Goal: Task Accomplishment & Management: Manage account settings

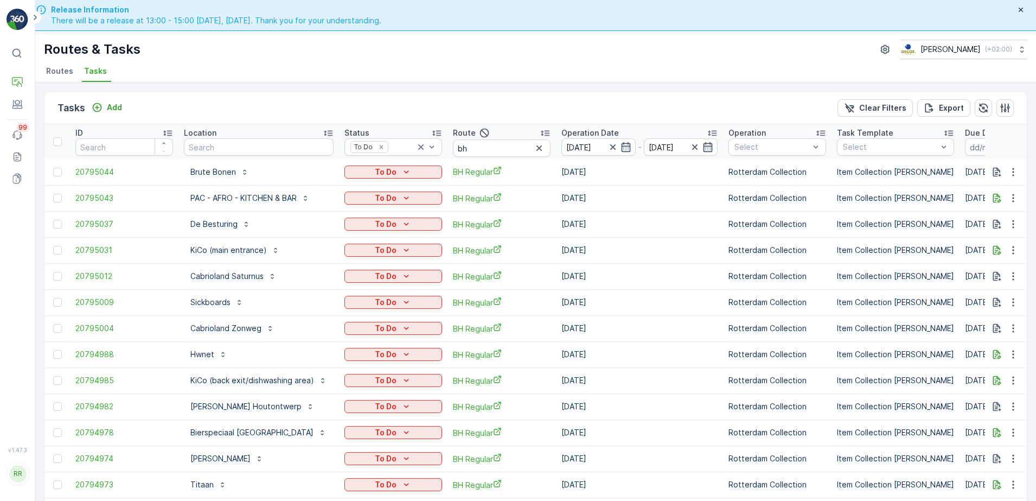
scroll to position [38, 0]
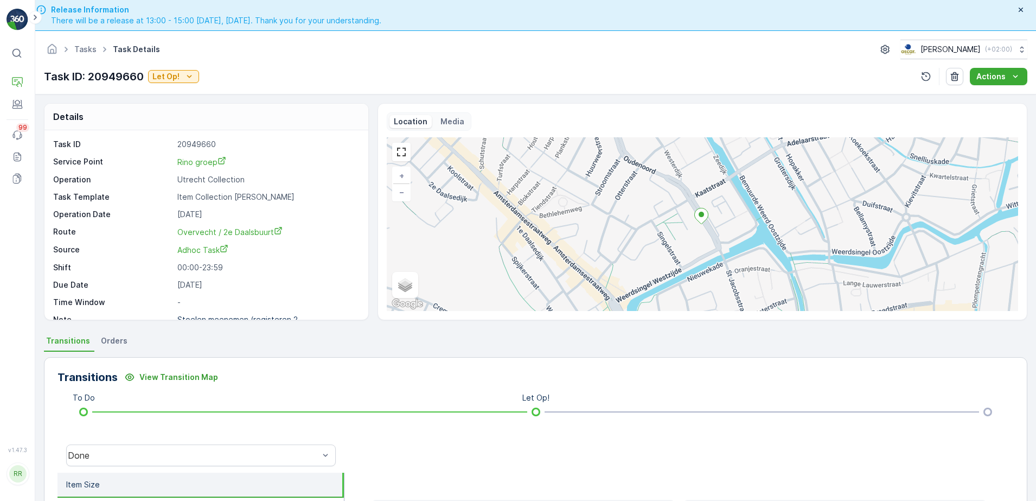
scroll to position [31, 0]
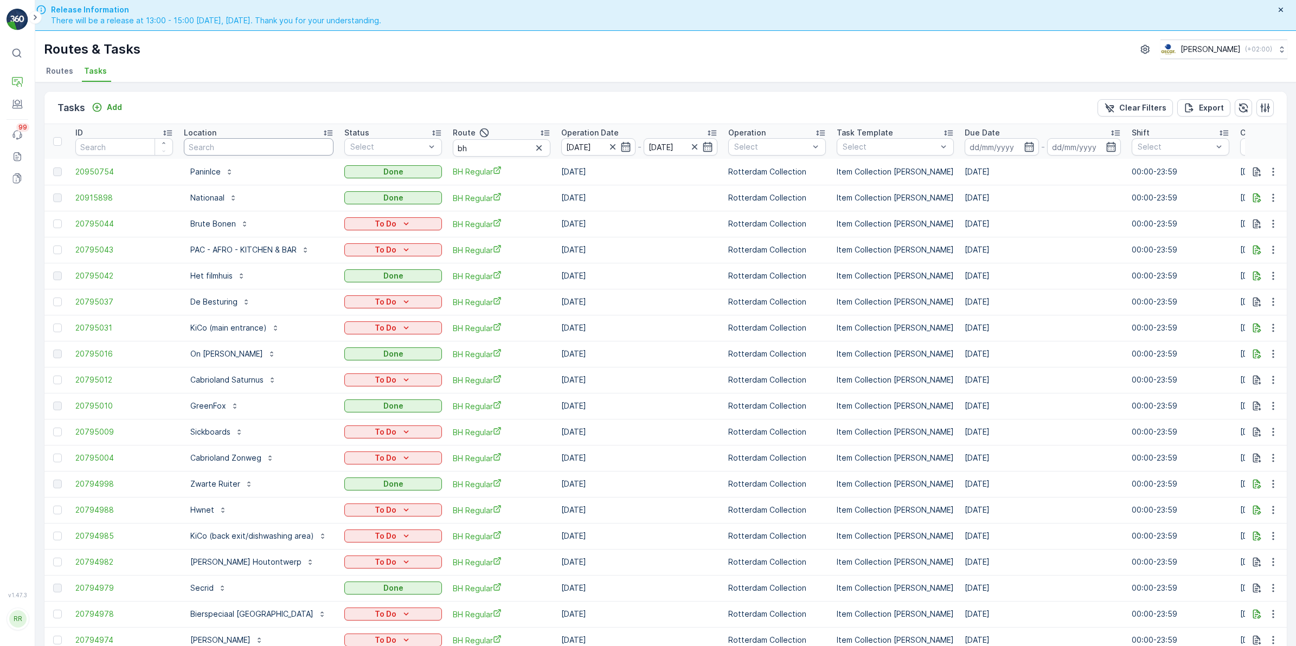
click at [280, 151] on input "text" at bounding box center [259, 146] width 150 height 17
click at [611, 147] on icon "button" at bounding box center [612, 146] width 5 height 5
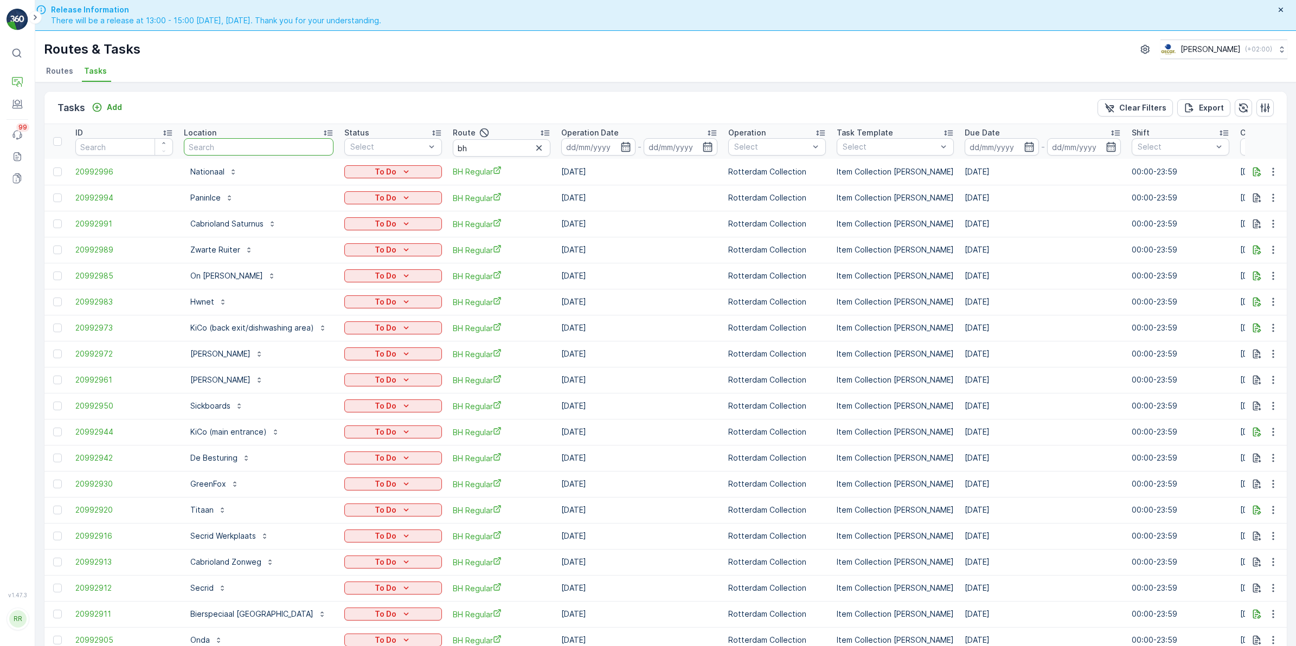
click at [245, 146] on input "text" at bounding box center [259, 146] width 150 height 17
click at [537, 145] on icon "button" at bounding box center [539, 148] width 11 height 11
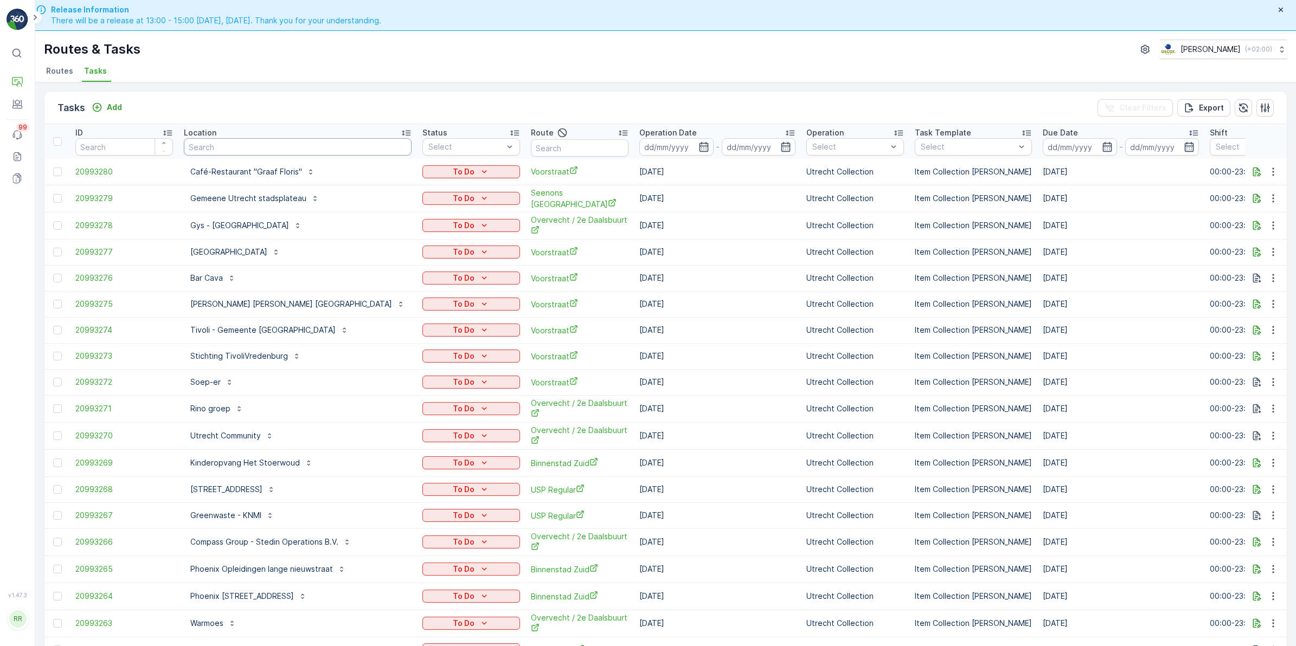
click at [270, 150] on input "text" at bounding box center [298, 146] width 228 height 17
click at [613, 148] on input "text" at bounding box center [580, 147] width 98 height 17
type input "binnen"
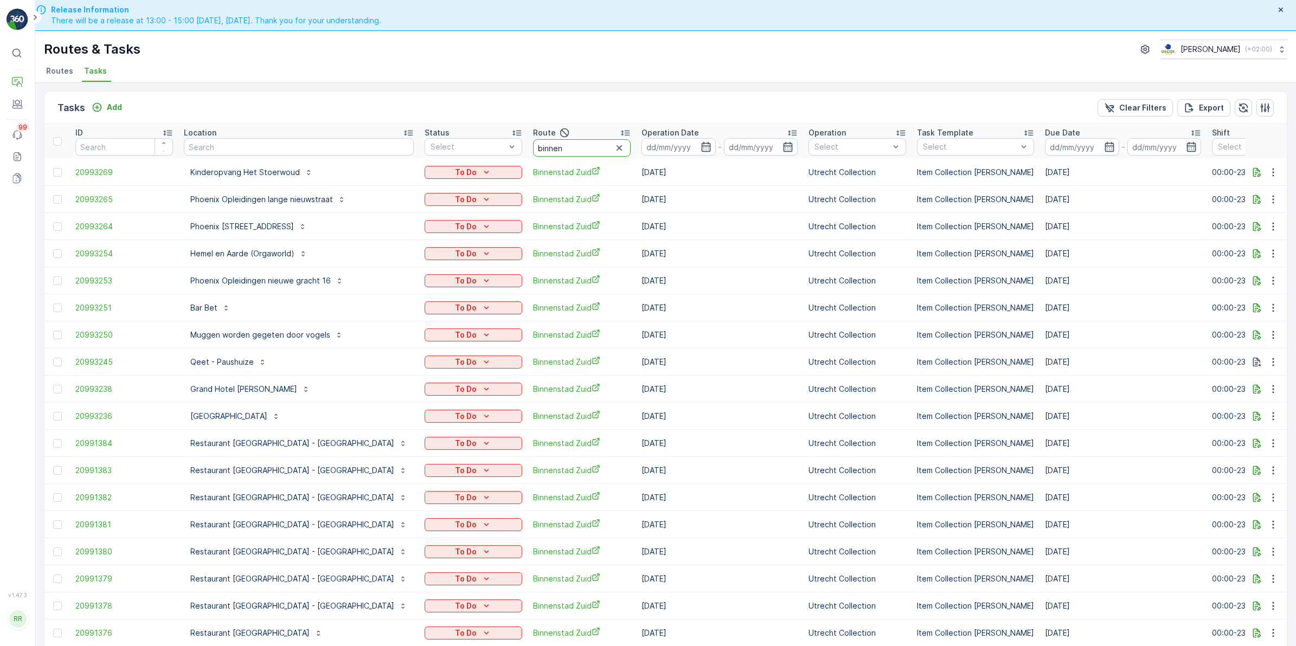
click at [537, 148] on input "binnen" at bounding box center [582, 147] width 98 height 17
click at [223, 144] on input "text" at bounding box center [299, 146] width 230 height 17
click at [614, 149] on icon "button" at bounding box center [619, 148] width 11 height 11
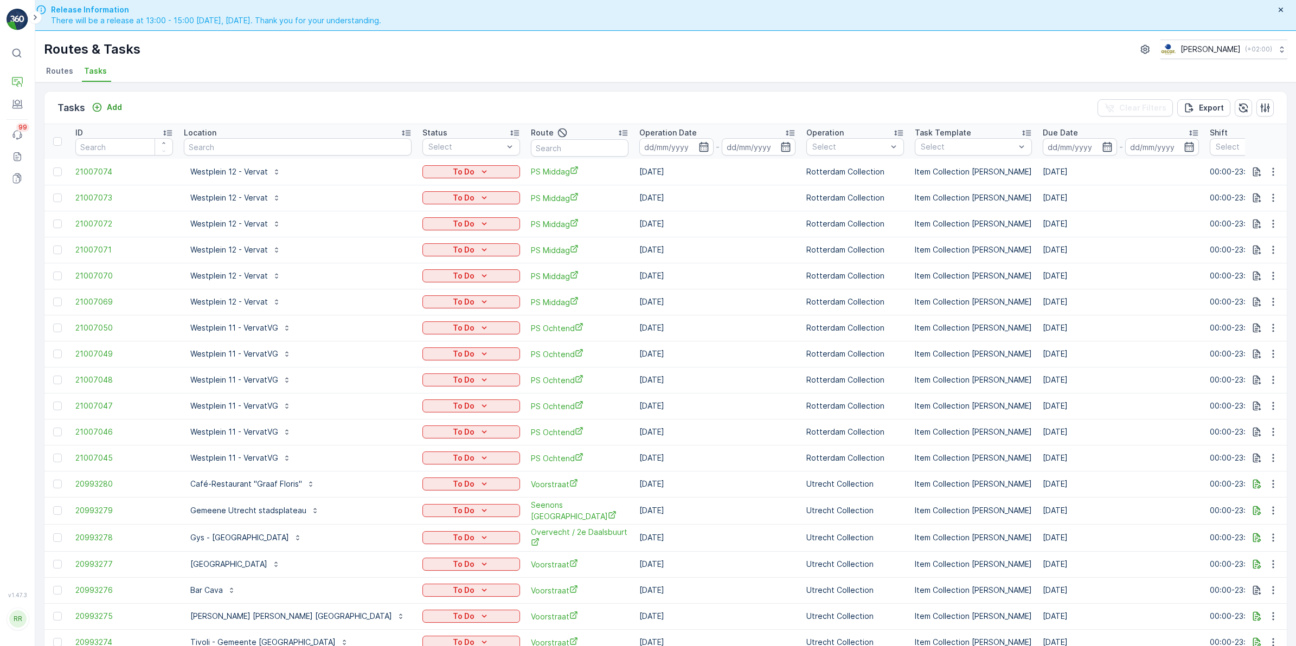
click at [270, 156] on th "Location" at bounding box center [297, 141] width 239 height 35
click at [272, 150] on input "text" at bounding box center [298, 146] width 228 height 17
click at [304, 107] on div "Tasks Add Clear Filters Export" at bounding box center [665, 108] width 1242 height 33
click at [259, 148] on input "text" at bounding box center [298, 146] width 228 height 17
type input "next"
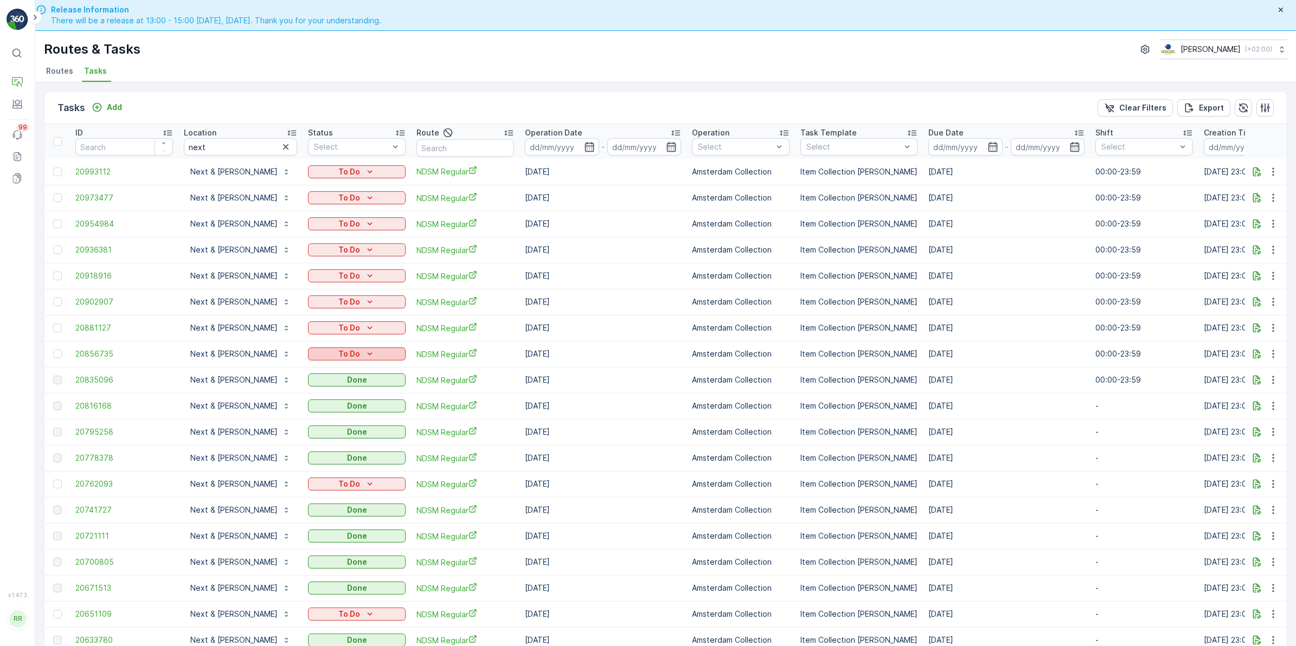
click at [372, 356] on div "To Do" at bounding box center [356, 354] width 89 height 11
click at [320, 399] on div "Done" at bounding box center [328, 400] width 69 height 15
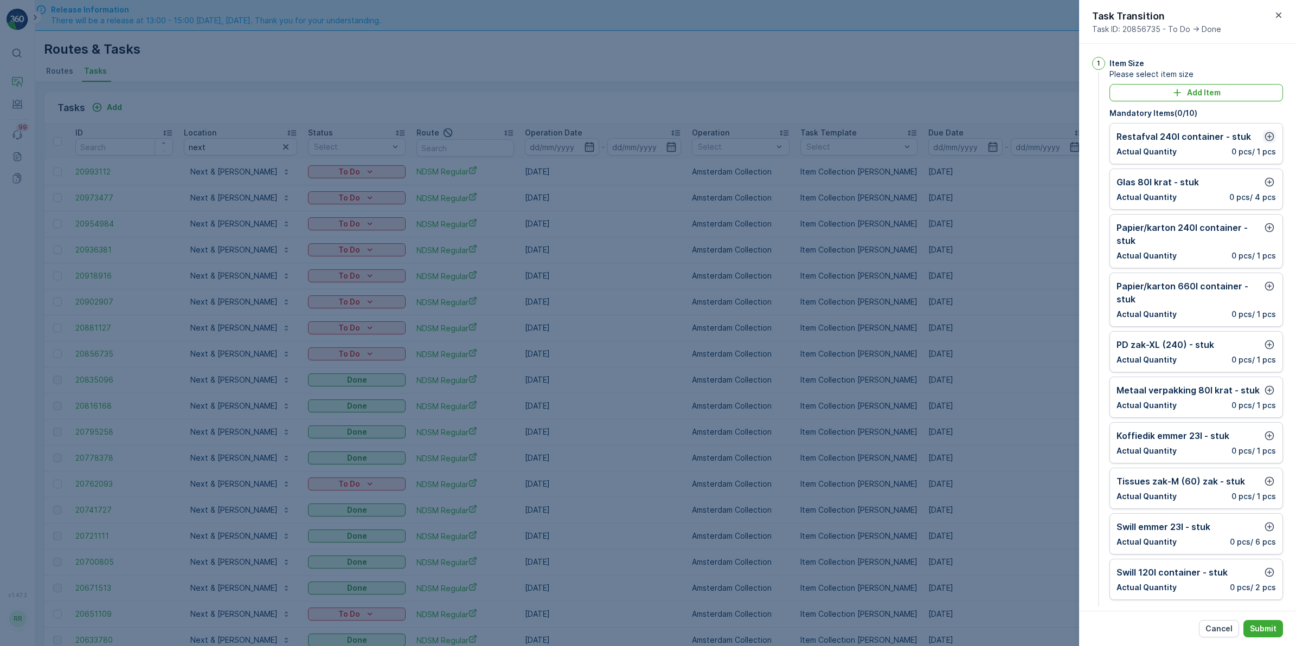
click at [1265, 139] on icon "button" at bounding box center [1269, 136] width 11 height 11
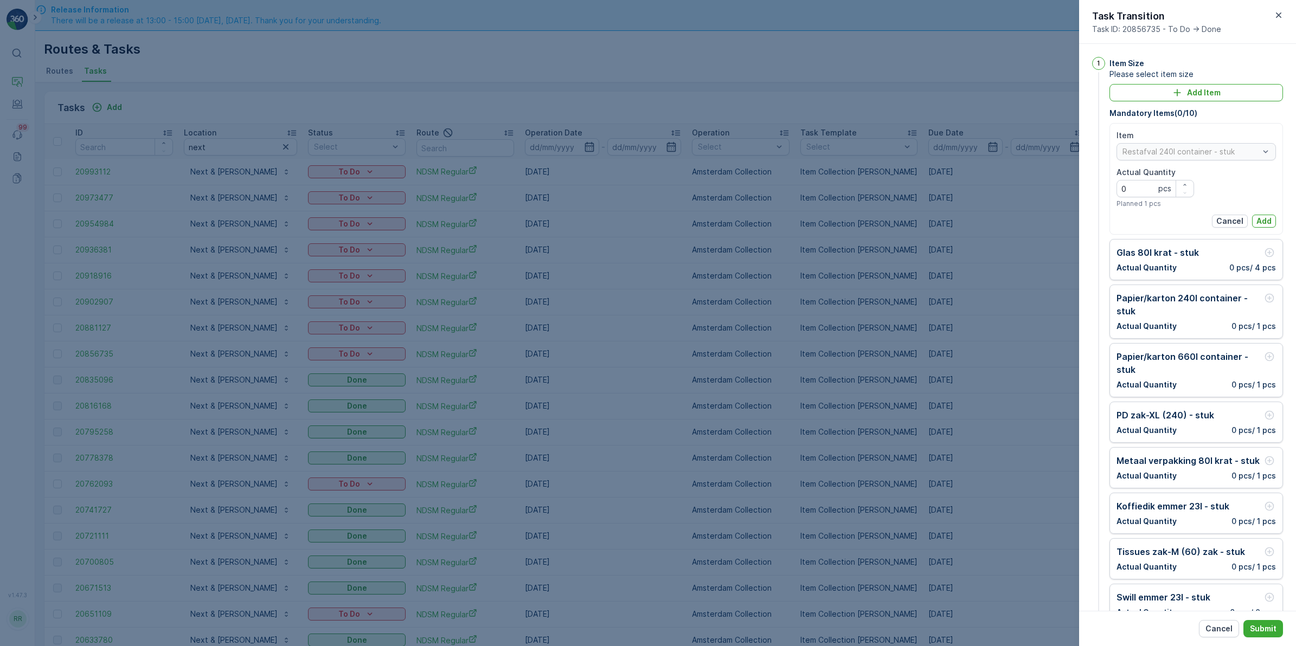
click at [1159, 189] on p "pcs" at bounding box center [1164, 188] width 13 height 11
click at [1148, 187] on Quantity "0" at bounding box center [1156, 188] width 78 height 17
type Quantity "3"
click at [1262, 221] on p "Add" at bounding box center [1264, 221] width 15 height 11
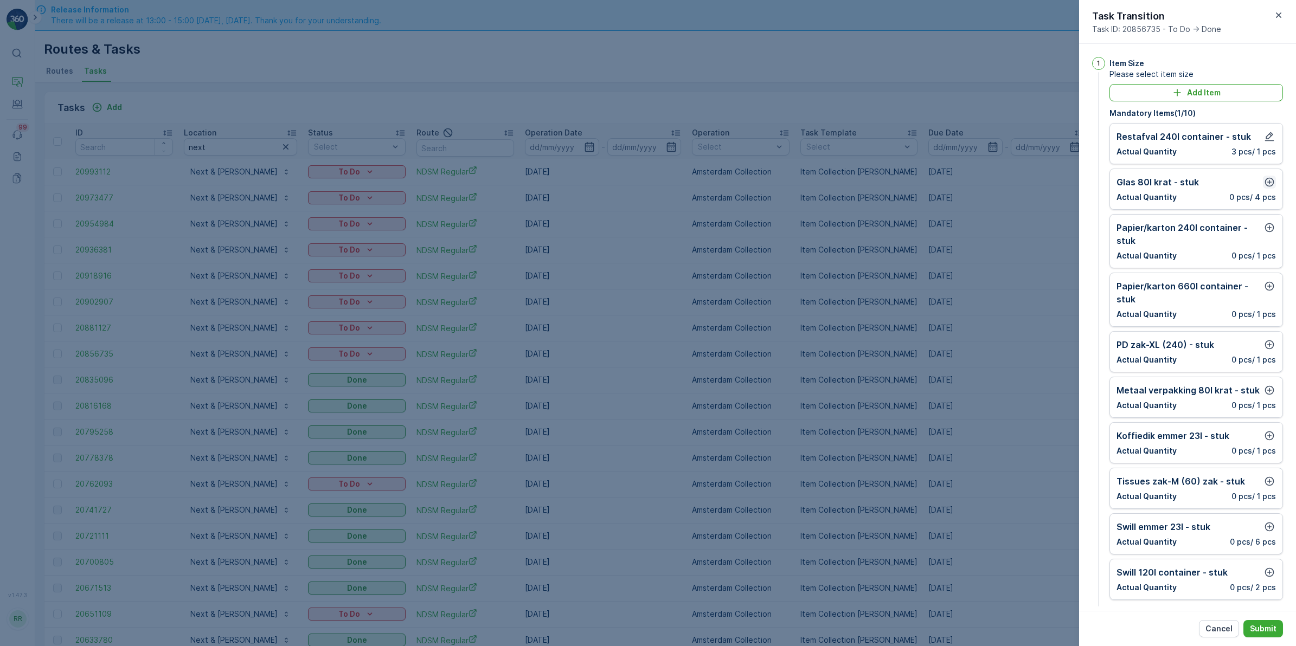
click at [1267, 185] on icon "button" at bounding box center [1269, 182] width 11 height 11
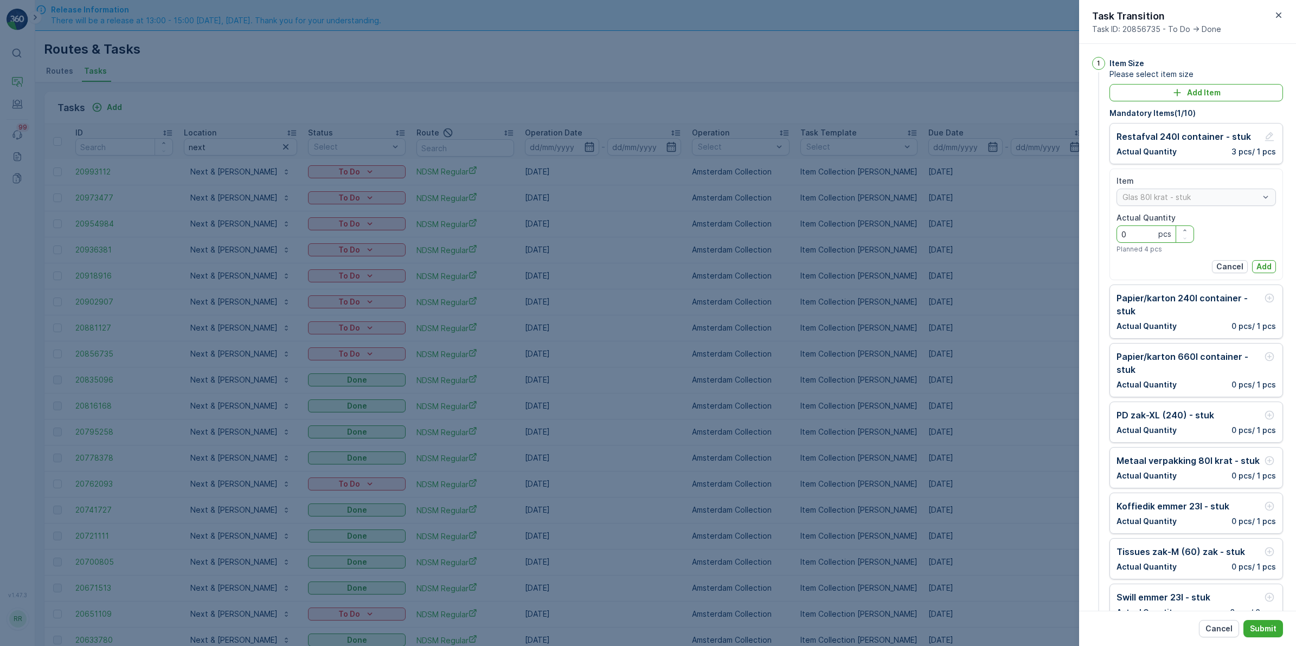
click at [1136, 240] on Quantity "0" at bounding box center [1156, 234] width 78 height 17
click at [1132, 226] on Quantity "0" at bounding box center [1156, 234] width 78 height 17
type Quantity "1"
click at [1261, 262] on p "Add" at bounding box center [1264, 266] width 15 height 11
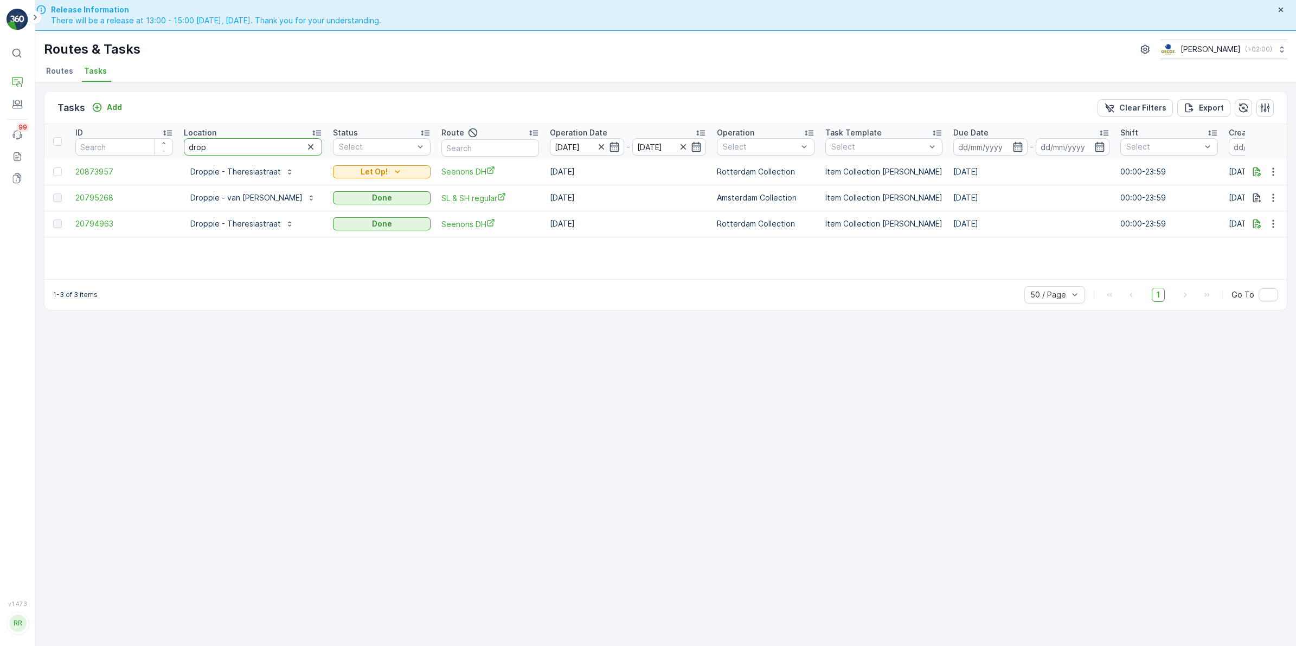
click at [291, 152] on input "drop" at bounding box center [253, 146] width 138 height 17
drag, startPoint x: 322, startPoint y: 148, endPoint x: 259, endPoint y: 147, distance: 62.4
click at [316, 146] on icon "button" at bounding box center [310, 147] width 11 height 11
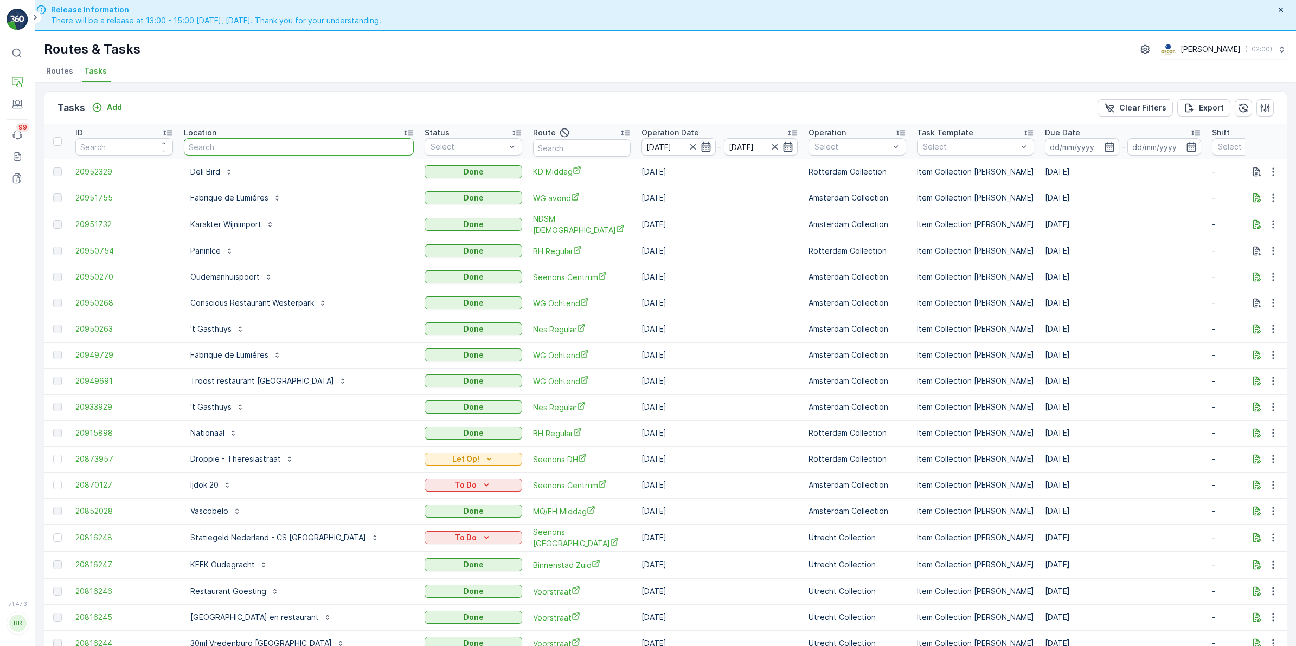
click at [228, 153] on input "text" at bounding box center [299, 146] width 230 height 17
click at [690, 145] on icon "button" at bounding box center [692, 146] width 5 height 5
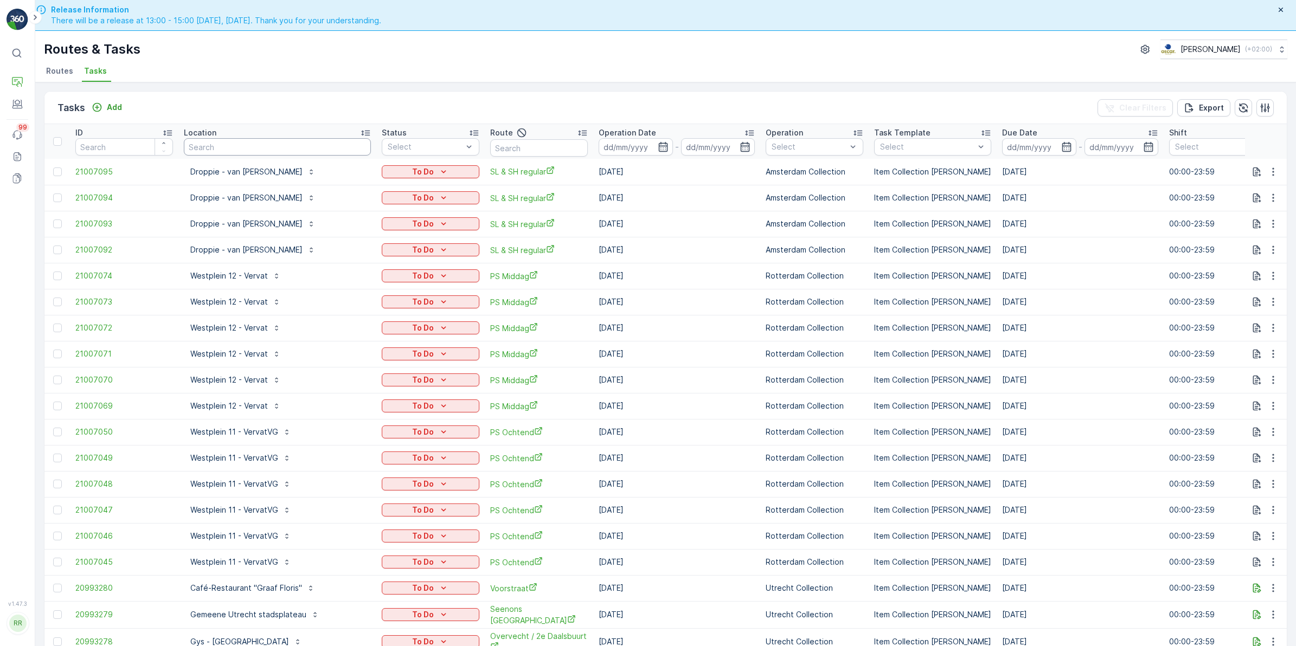
click at [348, 145] on input "text" at bounding box center [277, 146] width 187 height 17
type input "nannin"
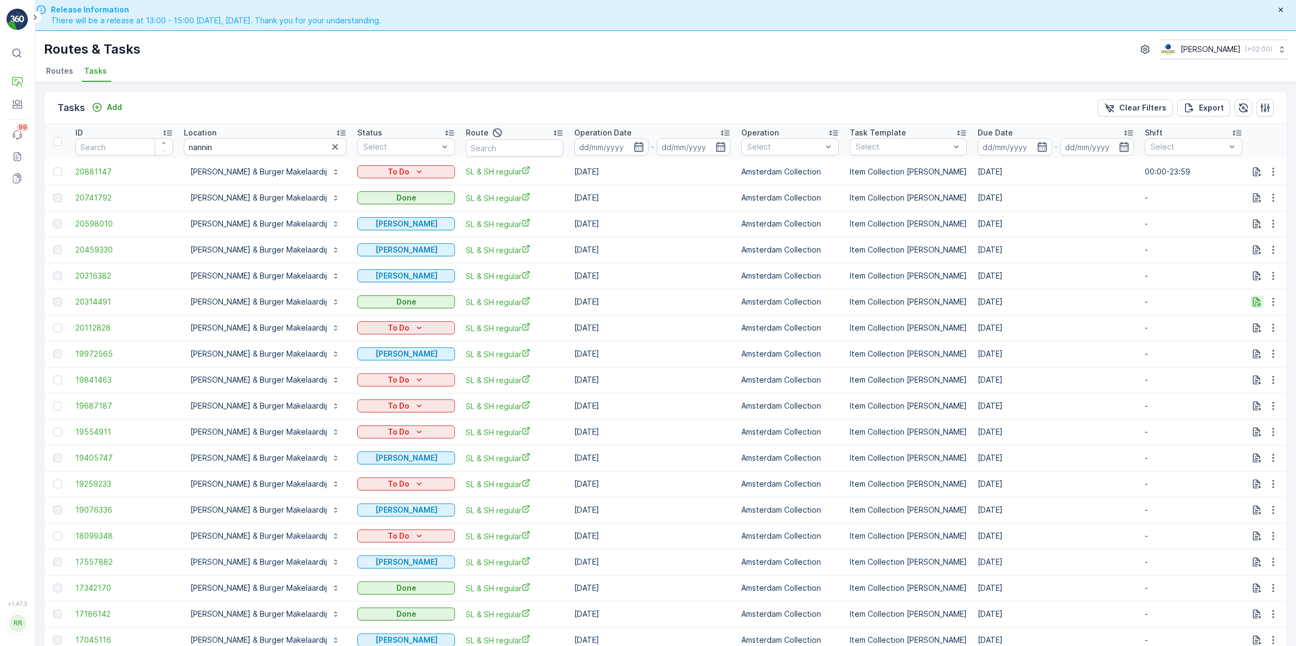
click at [1256, 302] on icon "button" at bounding box center [1257, 302] width 11 height 11
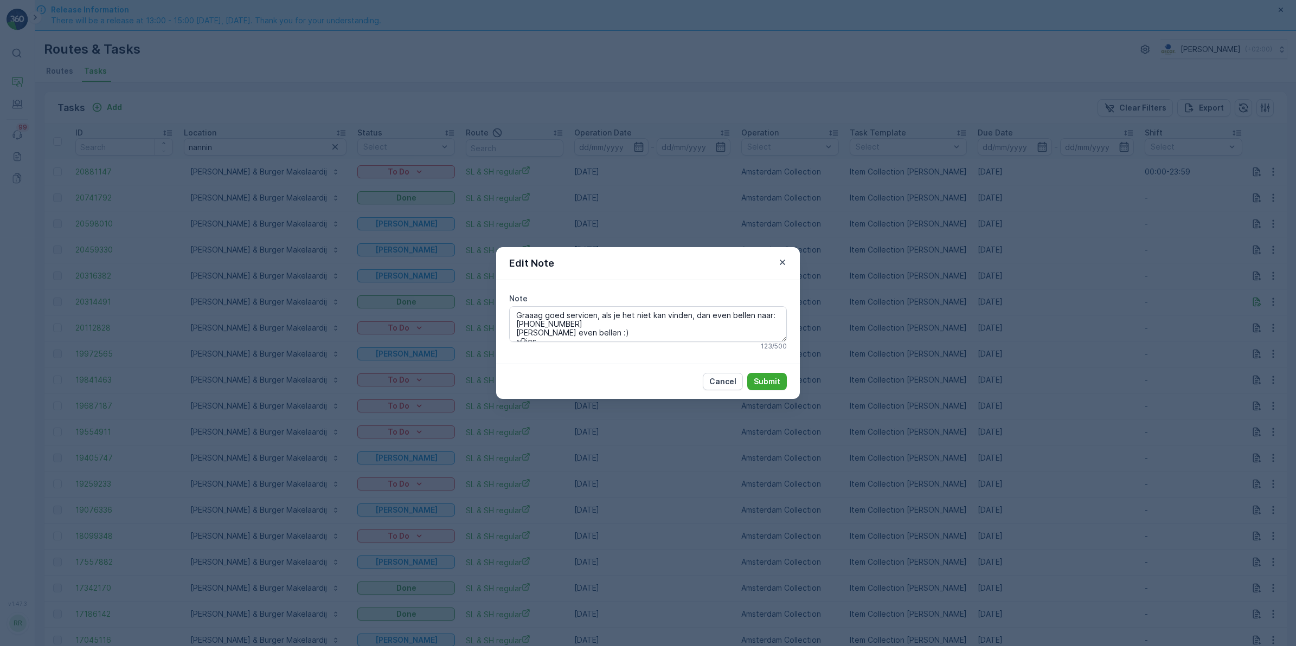
drag, startPoint x: 582, startPoint y: 324, endPoint x: 504, endPoint y: 310, distance: 78.8
click at [504, 310] on div "Note Graaag goed servicen, als je het niet kan vinden, dan even bellen naar: +3…" at bounding box center [648, 322] width 304 height 84
click at [784, 261] on icon "button" at bounding box center [782, 262] width 11 height 11
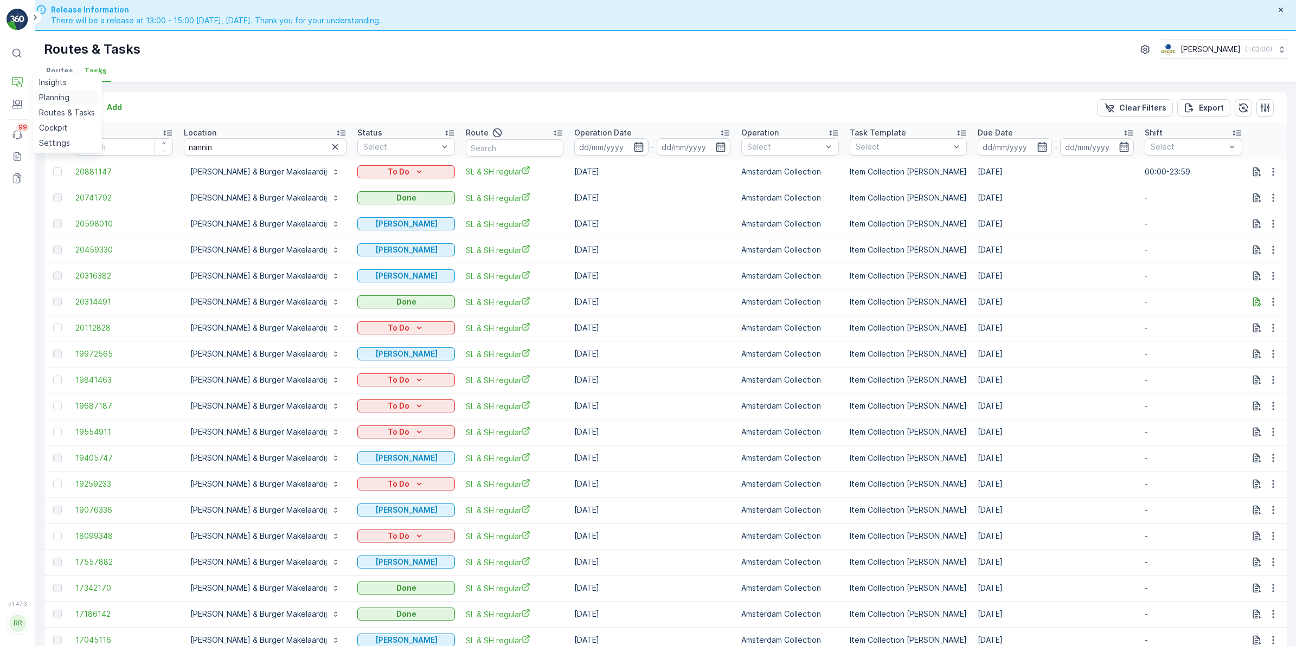
drag, startPoint x: 49, startPoint y: 94, endPoint x: 56, endPoint y: 94, distance: 7.1
click at [49, 94] on p "Planning" at bounding box center [54, 97] width 30 height 11
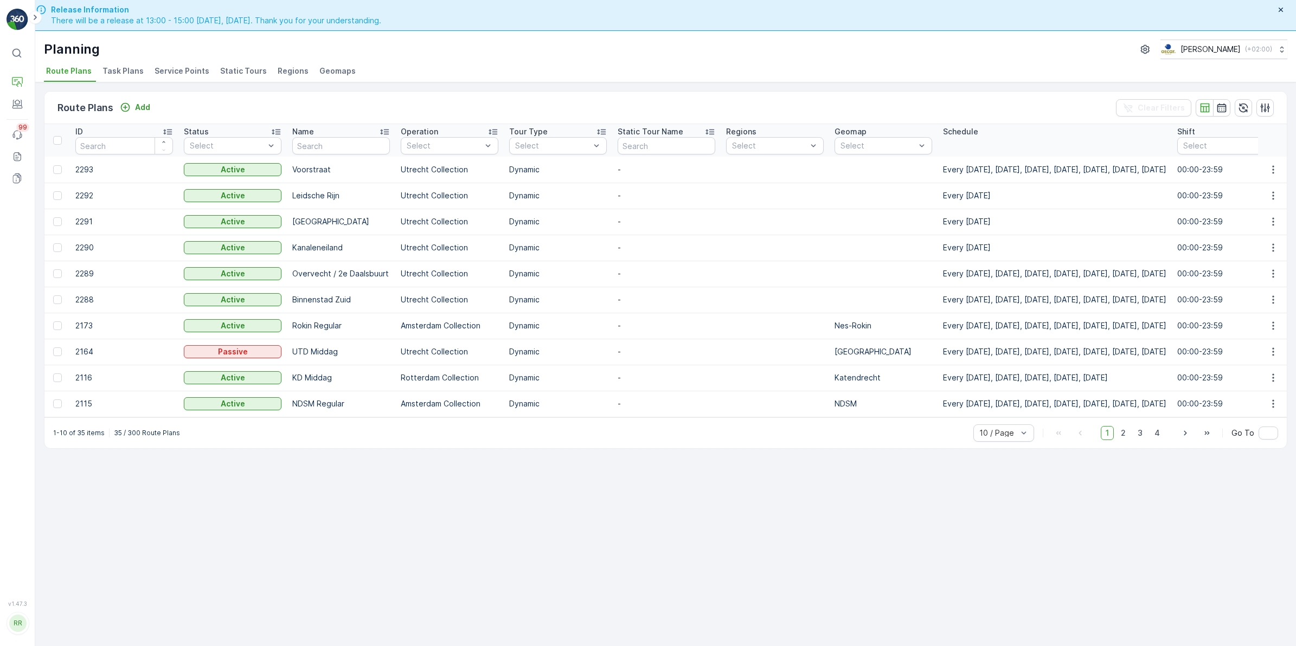
click at [126, 71] on span "Task Plans" at bounding box center [123, 71] width 41 height 11
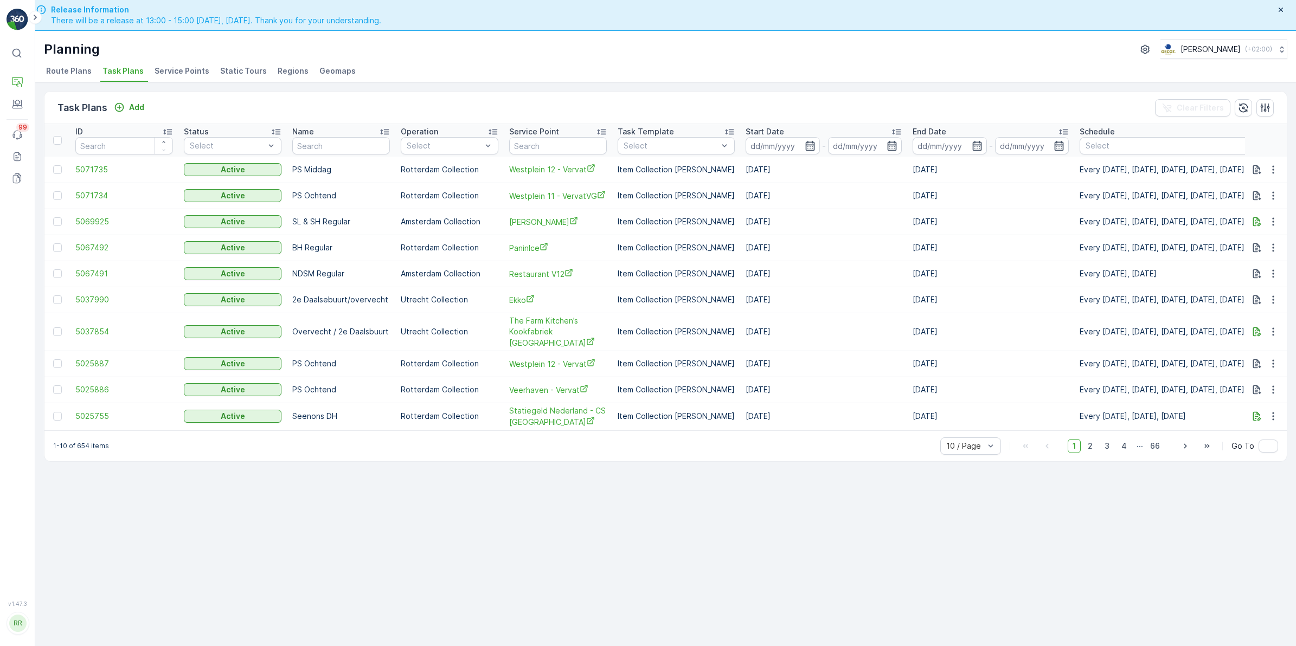
click at [169, 69] on span "Service Points" at bounding box center [182, 71] width 55 height 11
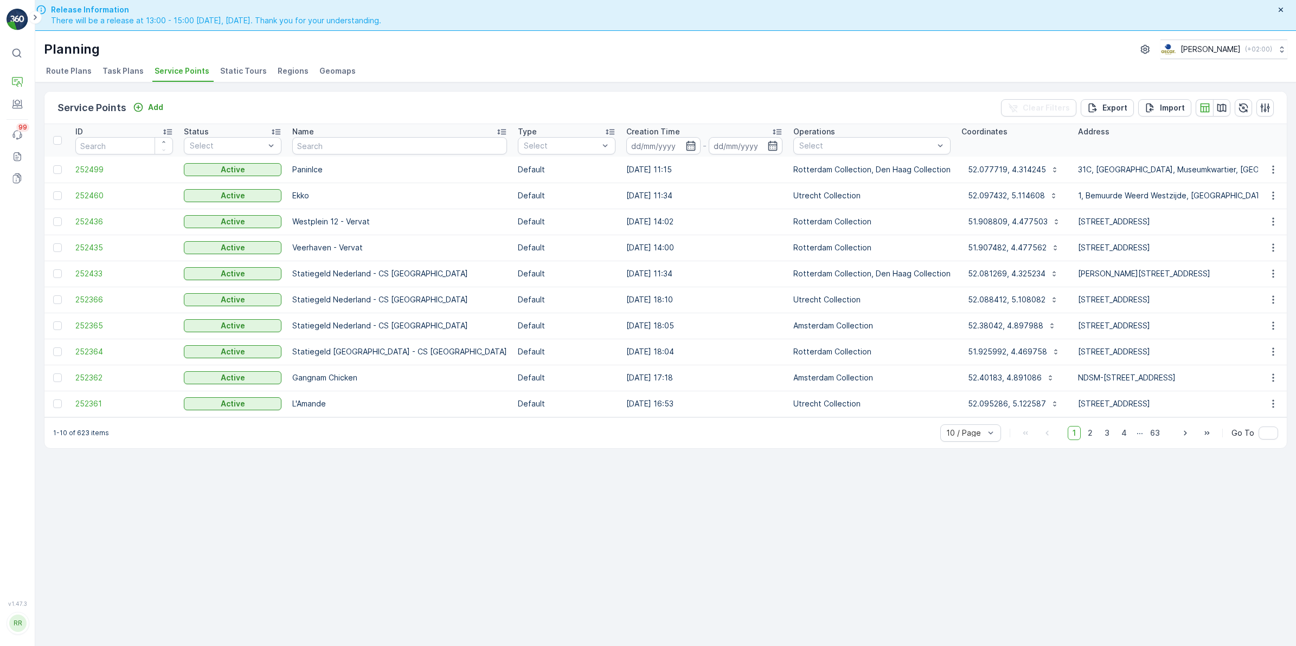
click at [117, 73] on span "Task Plans" at bounding box center [123, 71] width 41 height 11
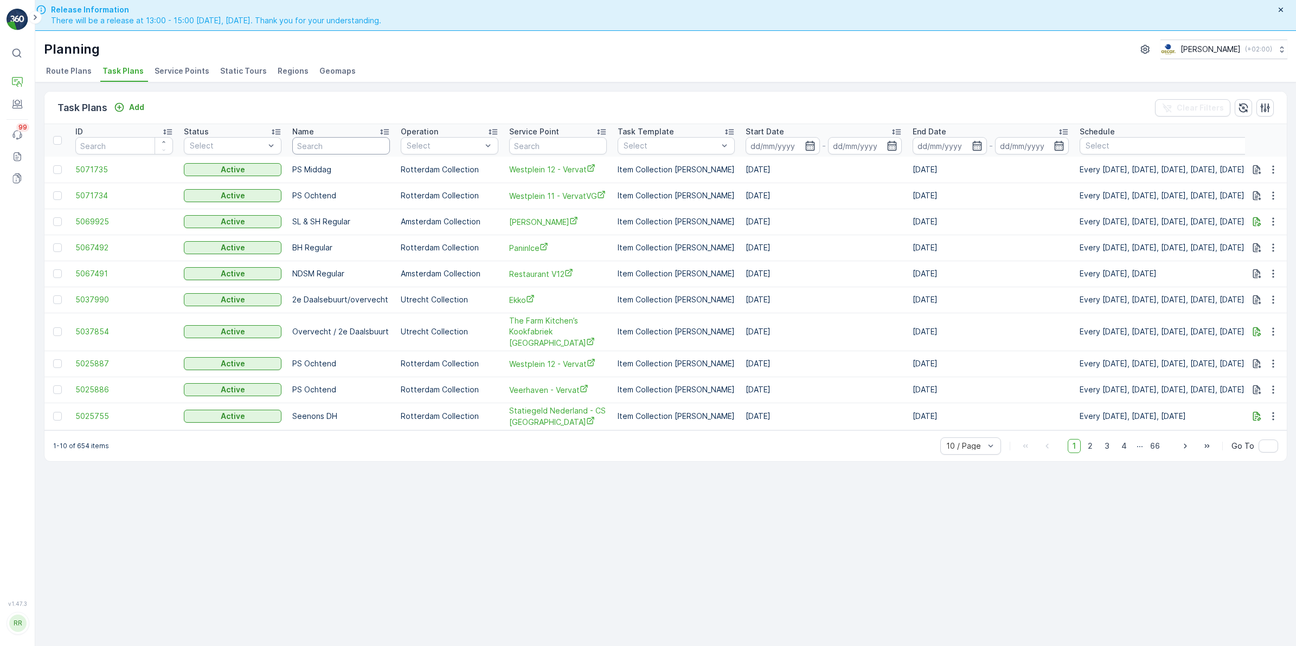
click at [329, 144] on input "text" at bounding box center [341, 145] width 98 height 17
click at [566, 148] on input "text" at bounding box center [558, 145] width 98 height 17
type input "nann"
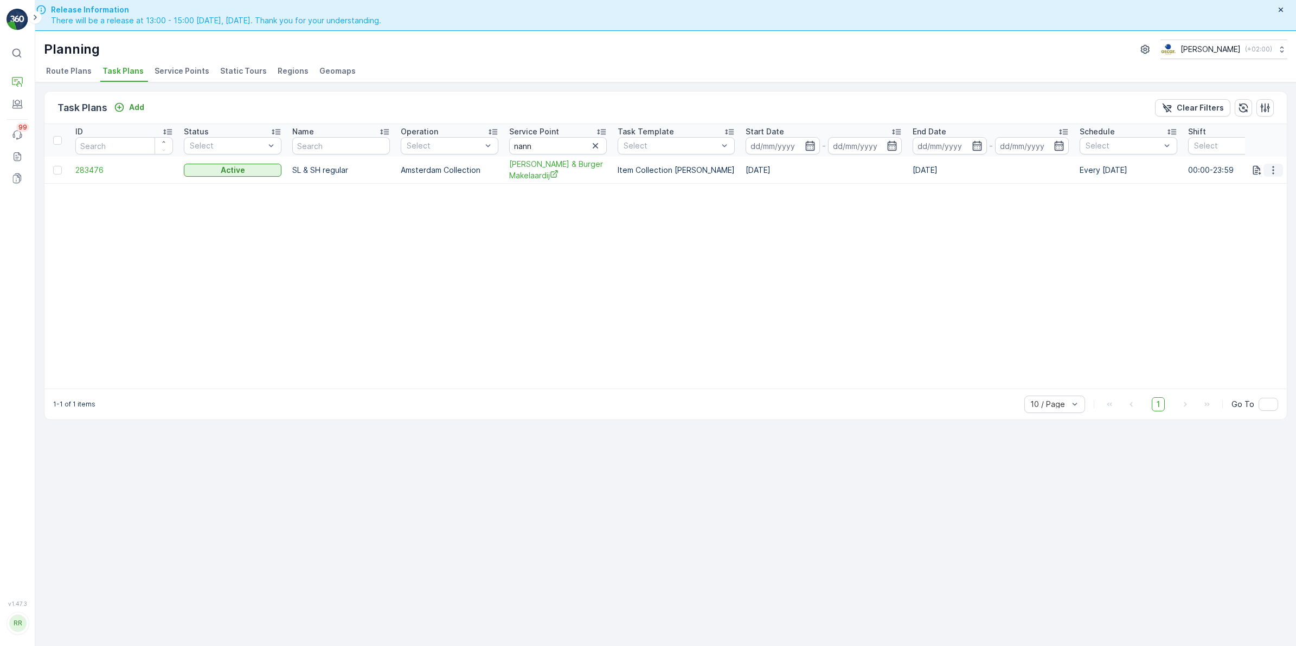
click at [1268, 174] on icon "button" at bounding box center [1273, 170] width 11 height 11
click at [1260, 199] on span "Edit Task Plan" at bounding box center [1254, 201] width 50 height 11
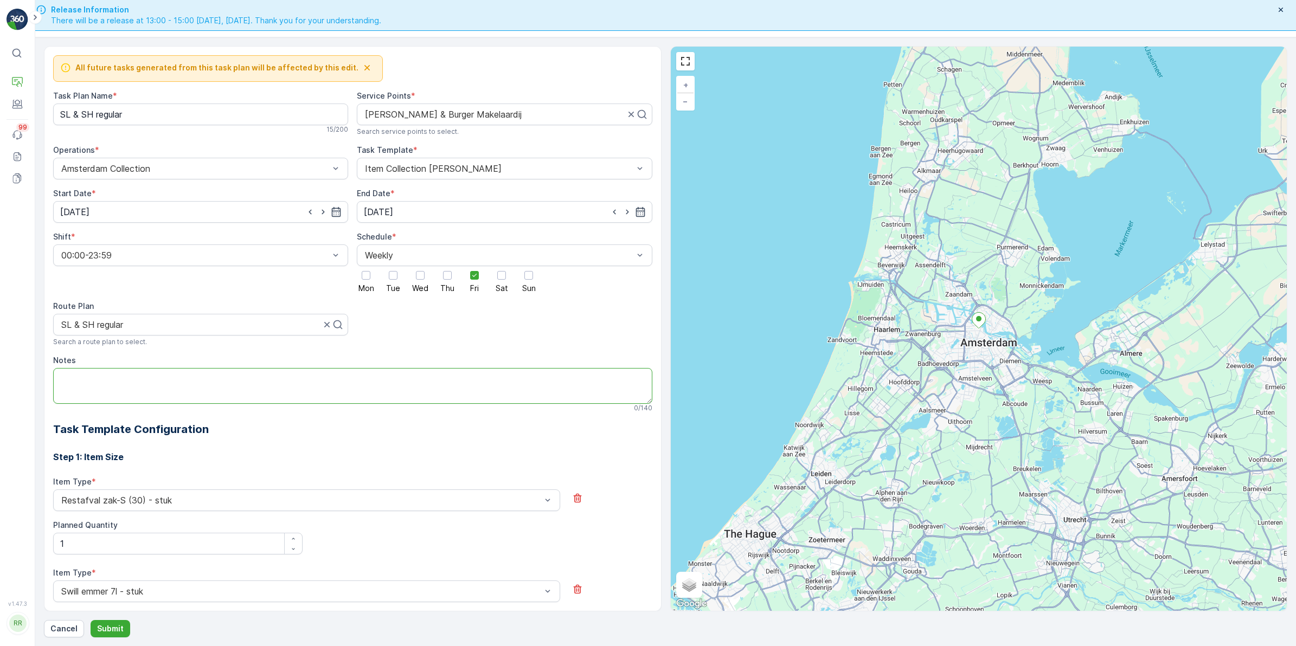
click at [120, 383] on textarea "Notes" at bounding box center [352, 386] width 599 height 36
paste textarea "Graaag goed servicen, als je het niet kan vinden, dan even bellen naar: +31 6 1…"
click at [88, 379] on textarea "Graaag goed servicen, als je het niet kan vinden, dan even bellen naar: +31 6 1…" at bounding box center [352, 386] width 599 height 36
drag, startPoint x: 162, startPoint y: 380, endPoint x: 17, endPoint y: 383, distance: 144.8
click at [17, 383] on div "⌘B Operations Engagement Events 99 Reports Documents v 1.47.3 RR riesvandijk ri…" at bounding box center [648, 323] width 1296 height 646
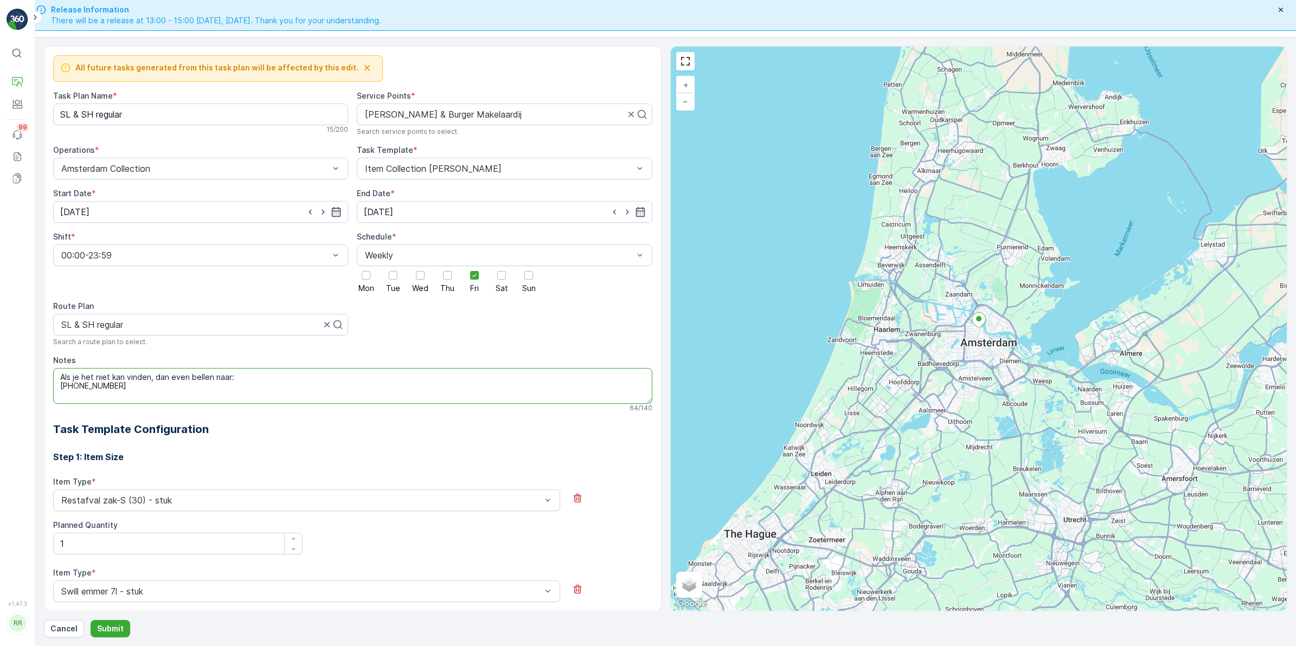
click at [261, 377] on textarea "Als je het niet kan vinden, dan even bellen naar: +31 6 19552942" at bounding box center [352, 386] width 599 height 36
type textarea "Als je het niet kan vinden, dan even bellen naar: +31 6 19552942"
click at [328, 380] on textarea "Als je het niet kan vinden, dan even bellen naar: +31 6 19552942" at bounding box center [352, 386] width 599 height 36
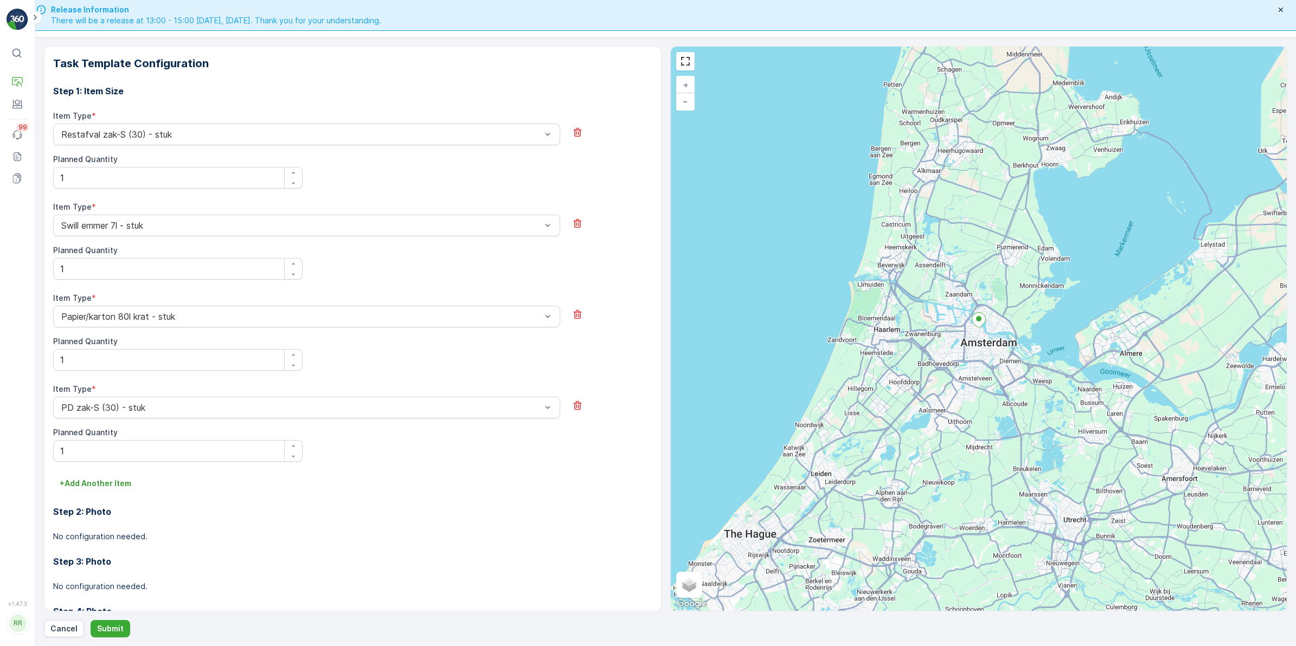
scroll to position [424, 0]
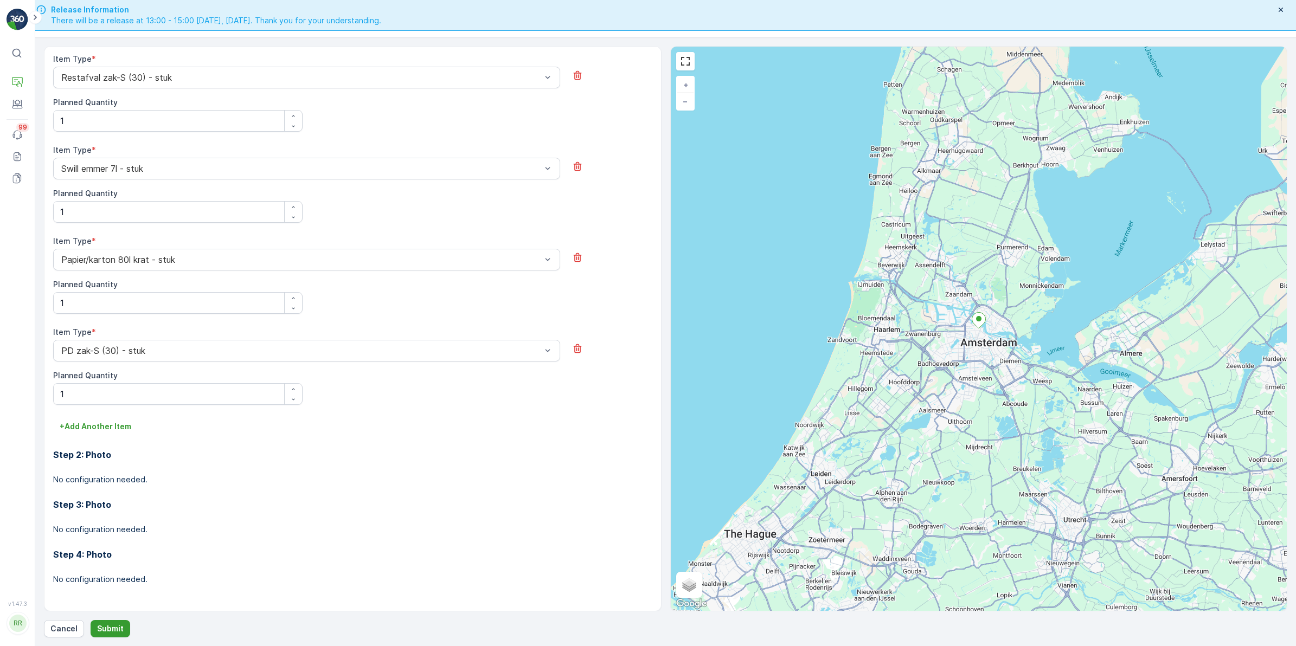
click at [120, 631] on p "Submit" at bounding box center [110, 629] width 27 height 11
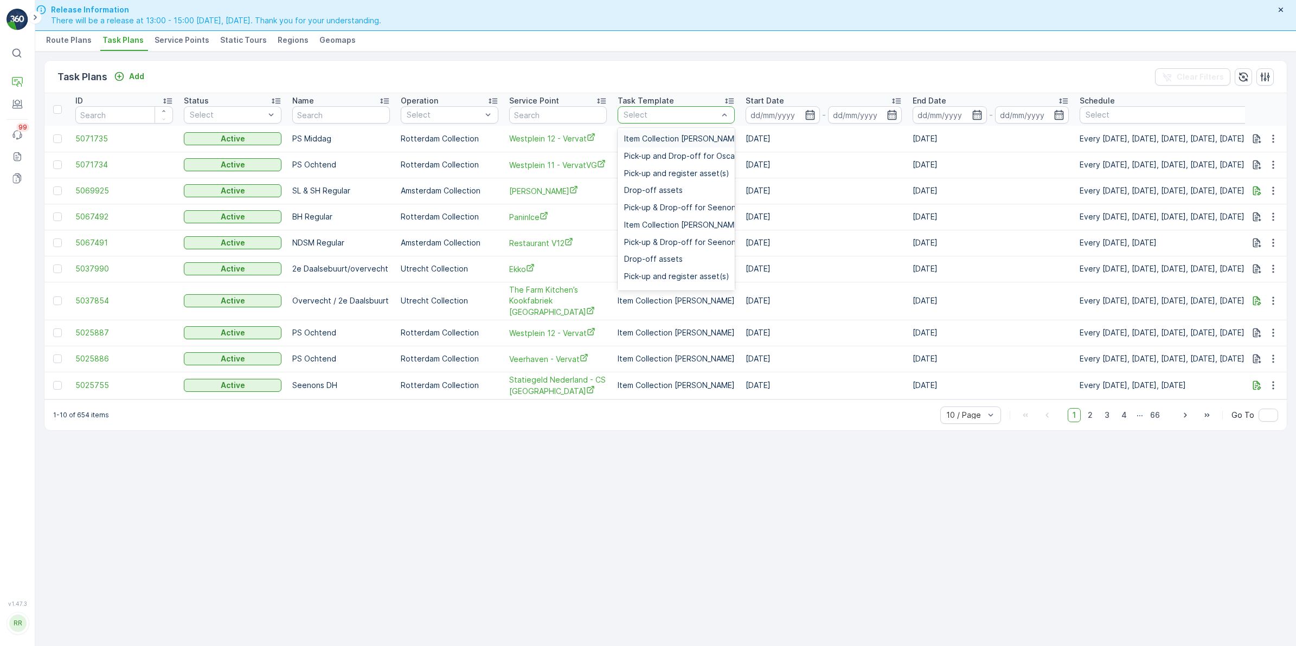
click at [655, 107] on div "Select" at bounding box center [676, 114] width 117 height 17
click at [445, 118] on div at bounding box center [444, 115] width 77 height 9
click at [560, 118] on input "text" at bounding box center [558, 114] width 98 height 17
type input "nann"
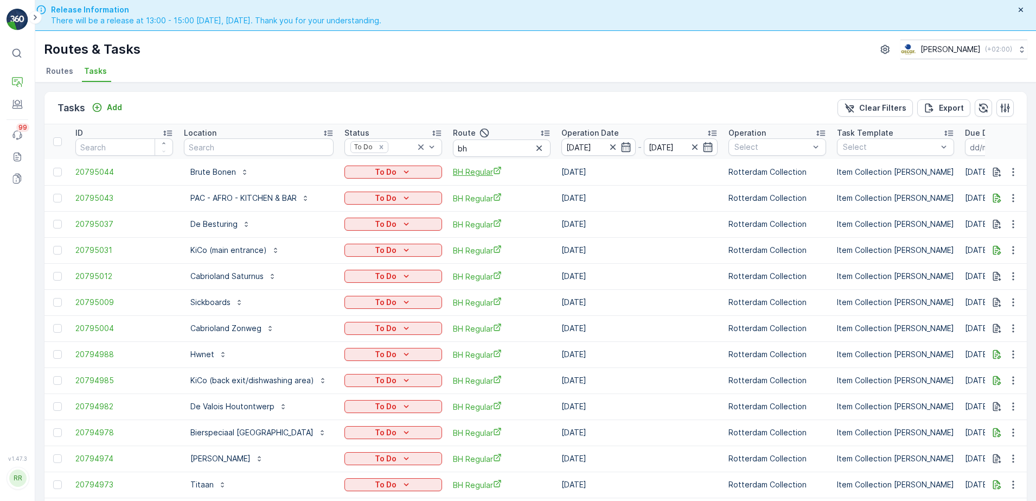
scroll to position [38, 0]
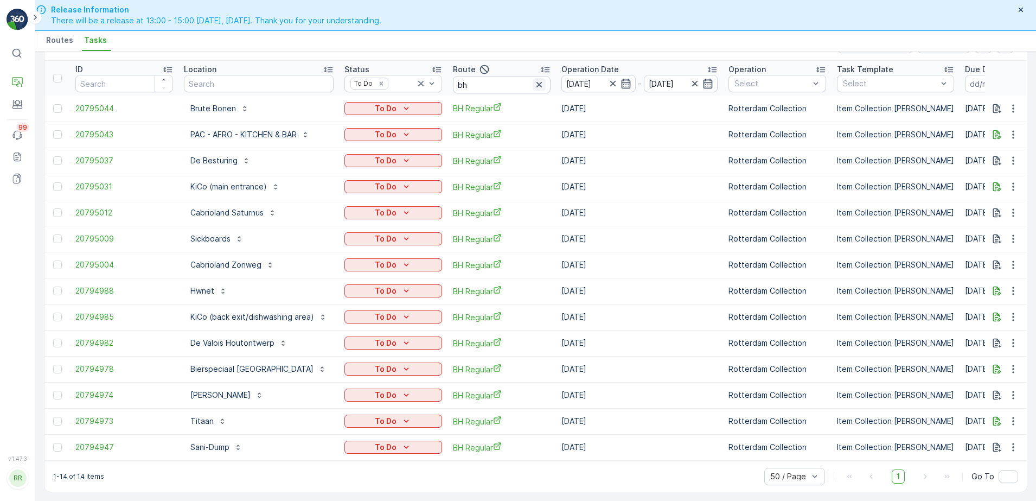
click at [539, 81] on icon "button" at bounding box center [539, 84] width 11 height 11
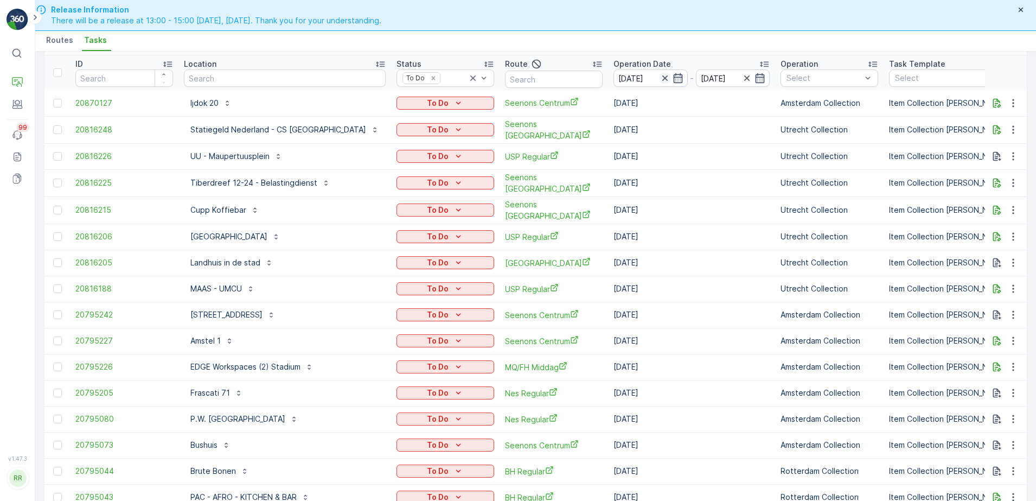
click at [662, 78] on icon "button" at bounding box center [664, 77] width 5 height 5
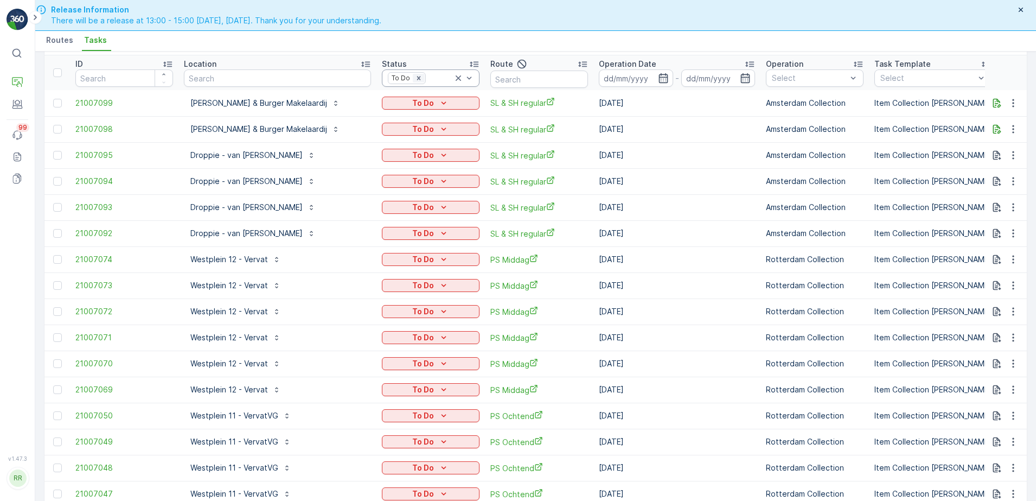
click at [420, 78] on icon "Remove To Do" at bounding box center [419, 78] width 4 height 4
click at [669, 80] on icon "button" at bounding box center [663, 78] width 11 height 11
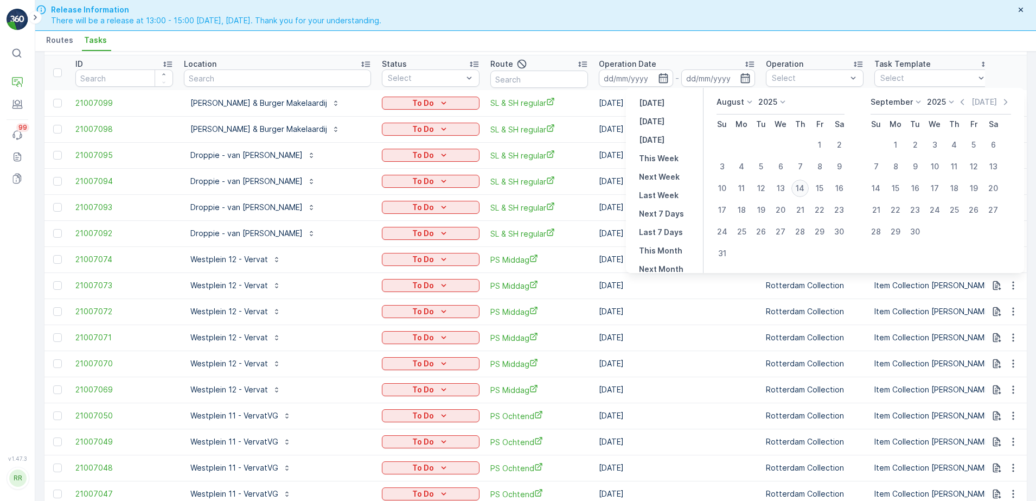
click at [803, 189] on div "14" at bounding box center [799, 188] width 17 height 17
type input "[DATE]"
click at [803, 189] on div "14" at bounding box center [799, 188] width 17 height 17
type input "[DATE]"
click at [803, 189] on div "14" at bounding box center [799, 188] width 17 height 17
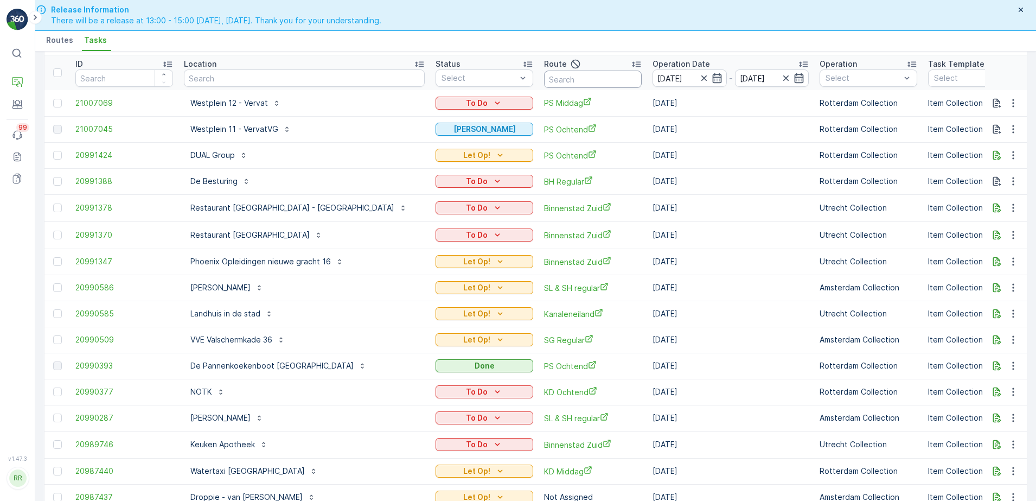
click at [544, 75] on input "text" at bounding box center [593, 79] width 98 height 17
type input "wg"
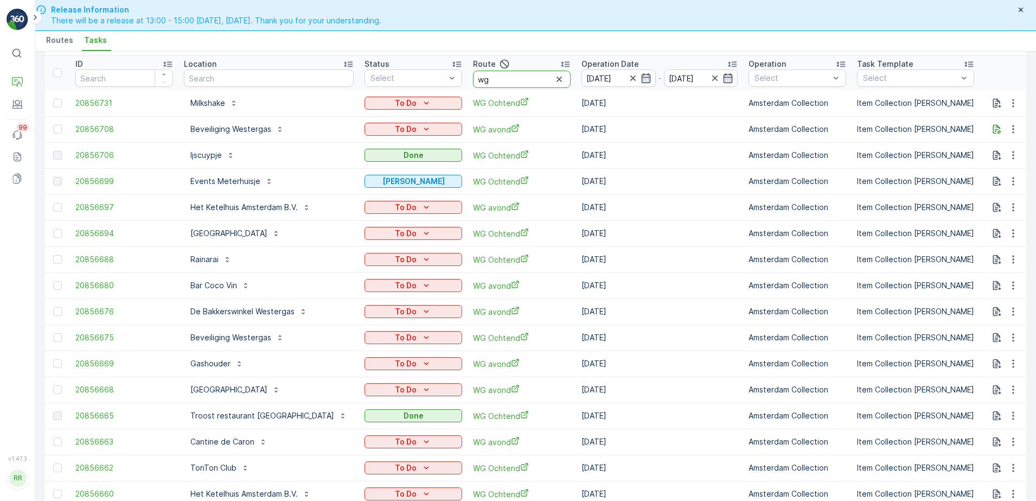
click at [502, 80] on input "wg" at bounding box center [522, 79] width 98 height 17
type input "wg ocht"
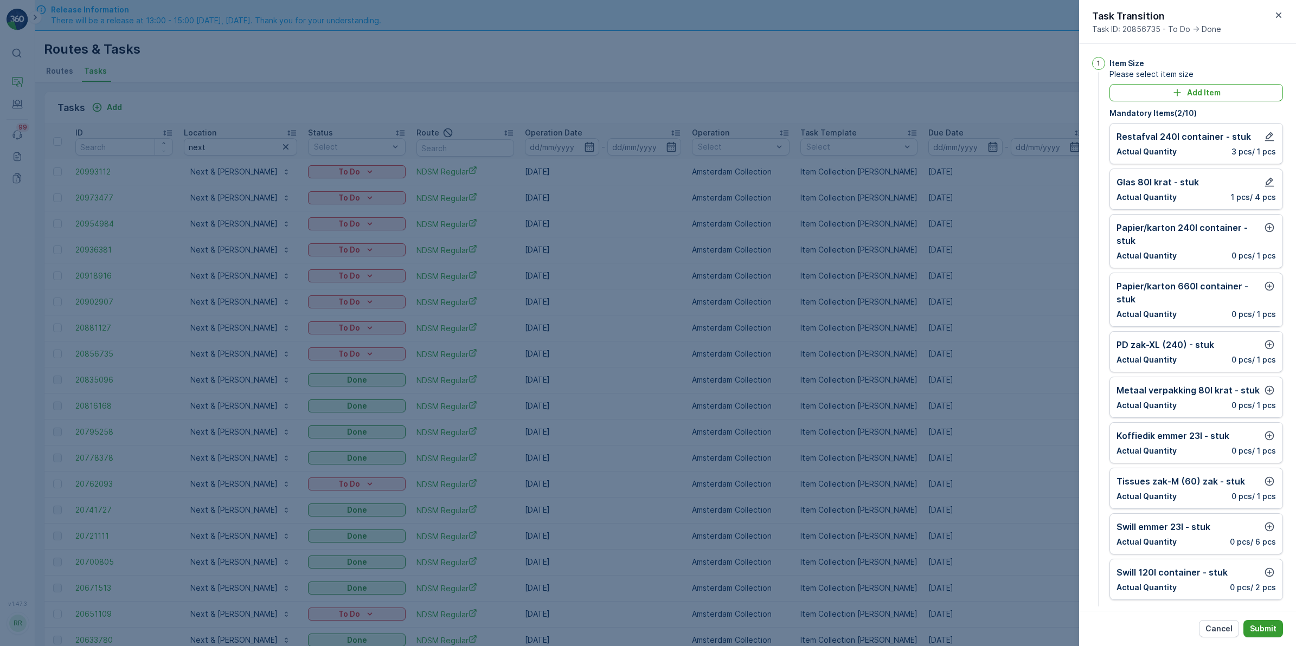
click at [1270, 625] on p "Submit" at bounding box center [1263, 629] width 27 height 11
click at [1266, 226] on icon "button" at bounding box center [1269, 227] width 11 height 11
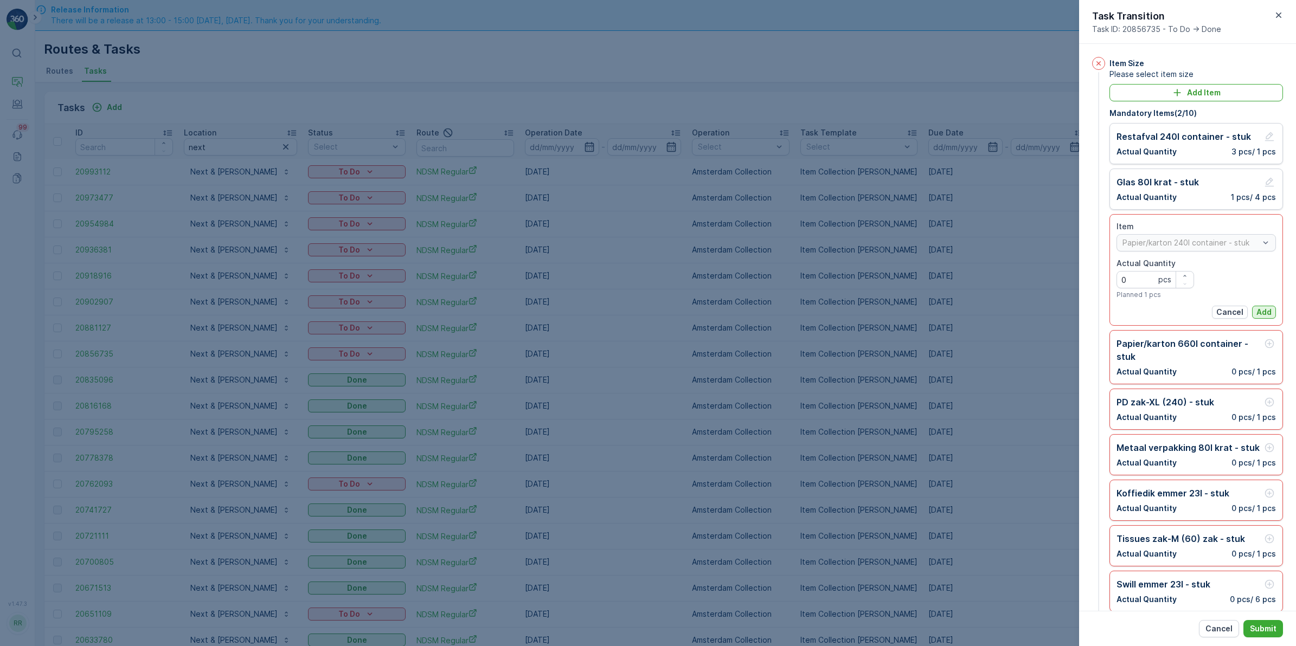
click at [1261, 310] on p "Add" at bounding box center [1264, 312] width 15 height 11
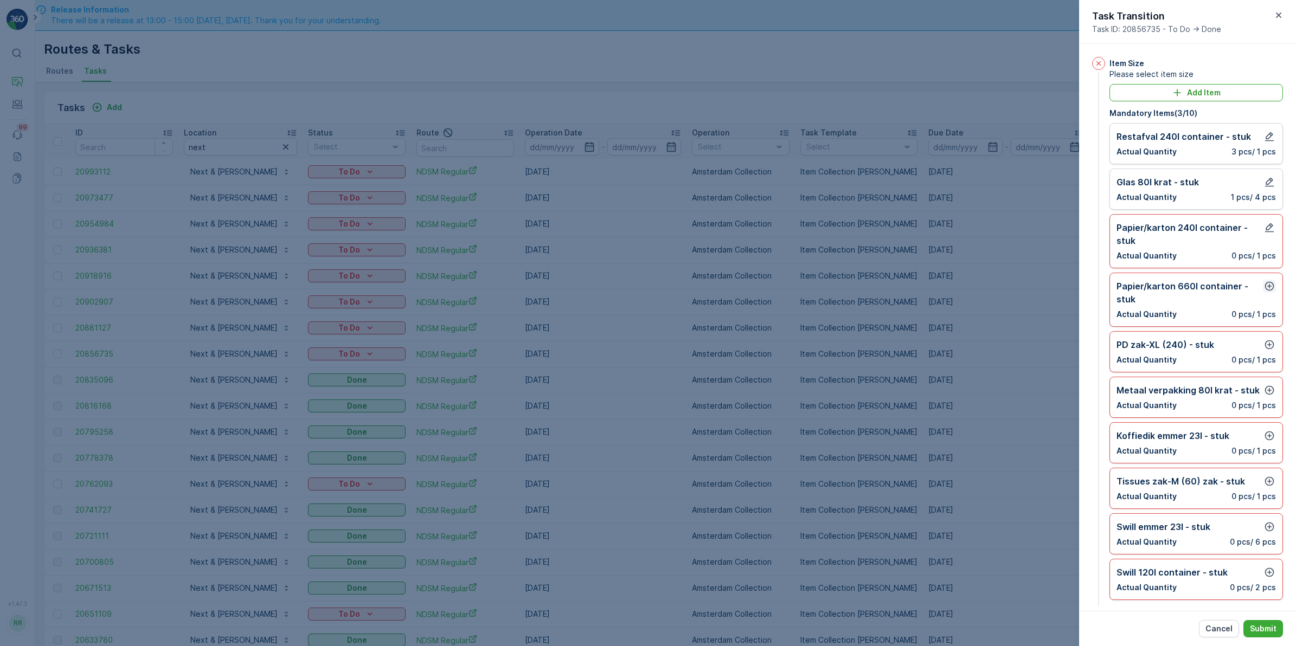
click at [1269, 284] on icon "button" at bounding box center [1269, 286] width 9 height 9
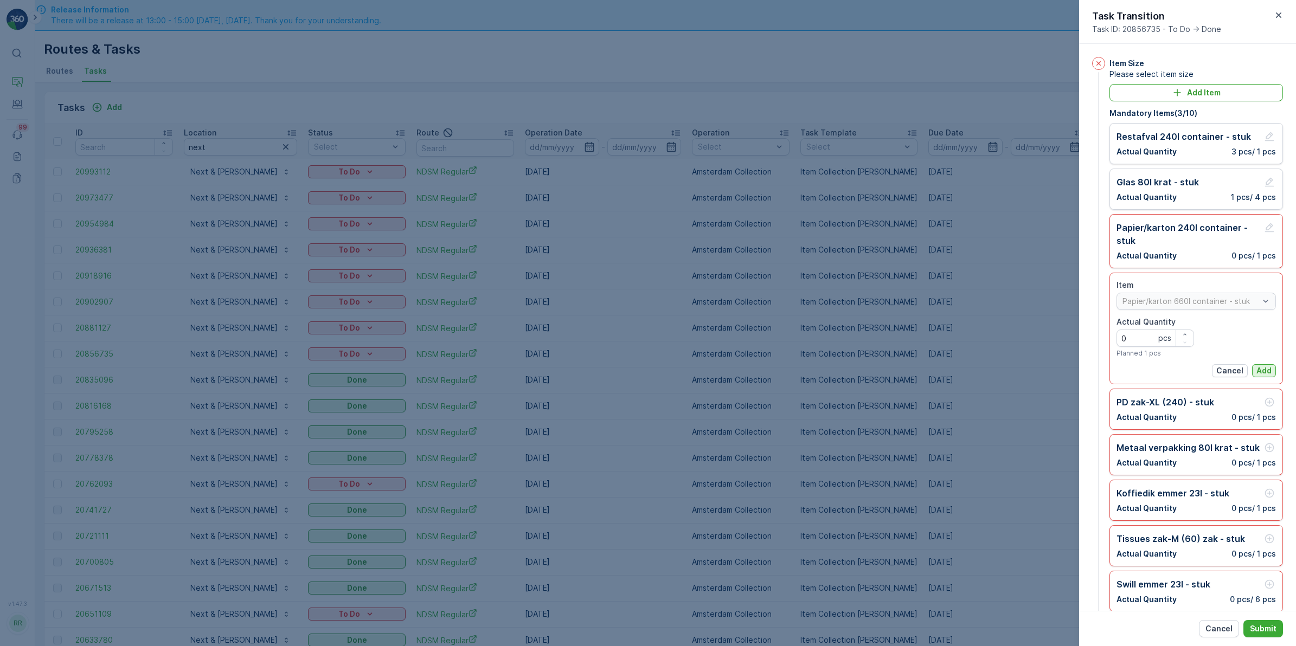
click at [1269, 375] on button "Add" at bounding box center [1264, 370] width 24 height 13
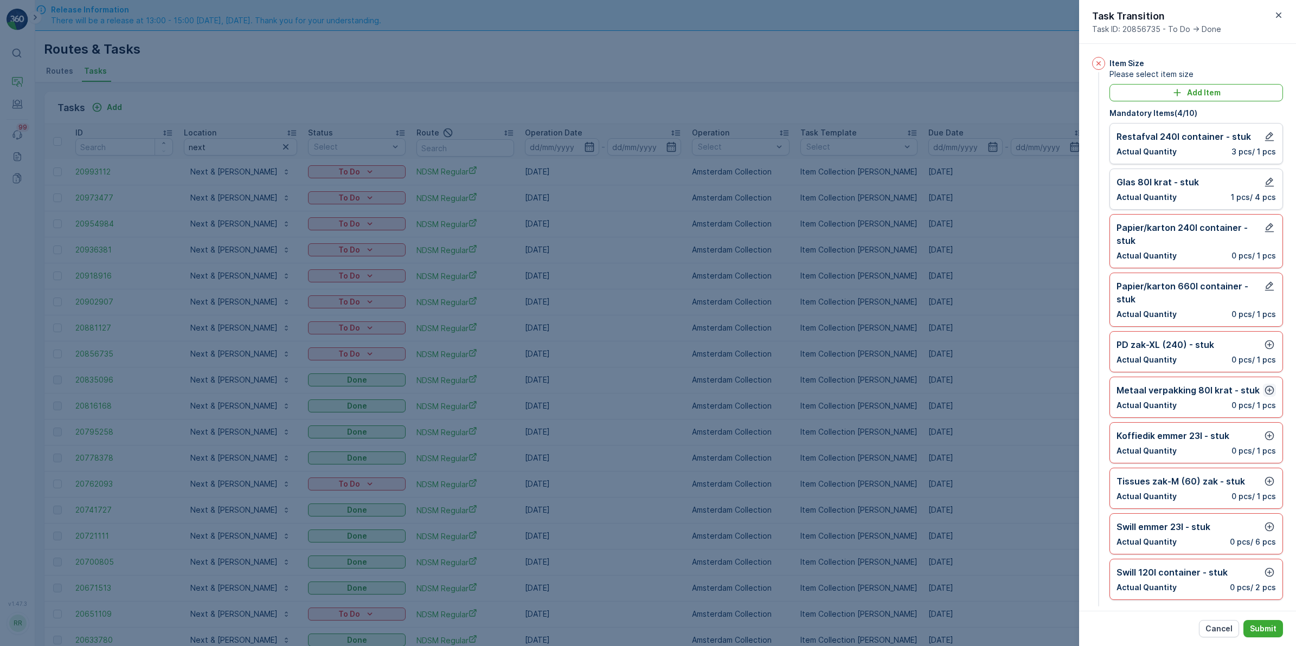
click at [1266, 391] on icon "button" at bounding box center [1269, 390] width 9 height 9
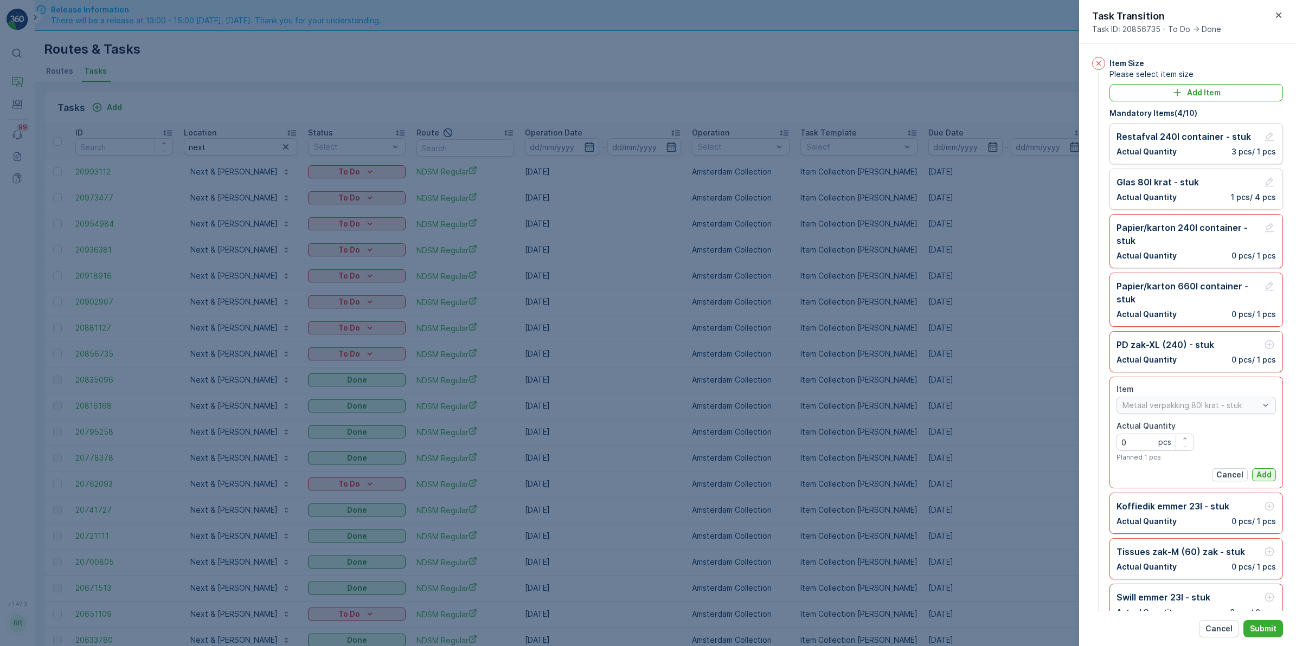
click at [1267, 479] on p "Add" at bounding box center [1264, 475] width 15 height 11
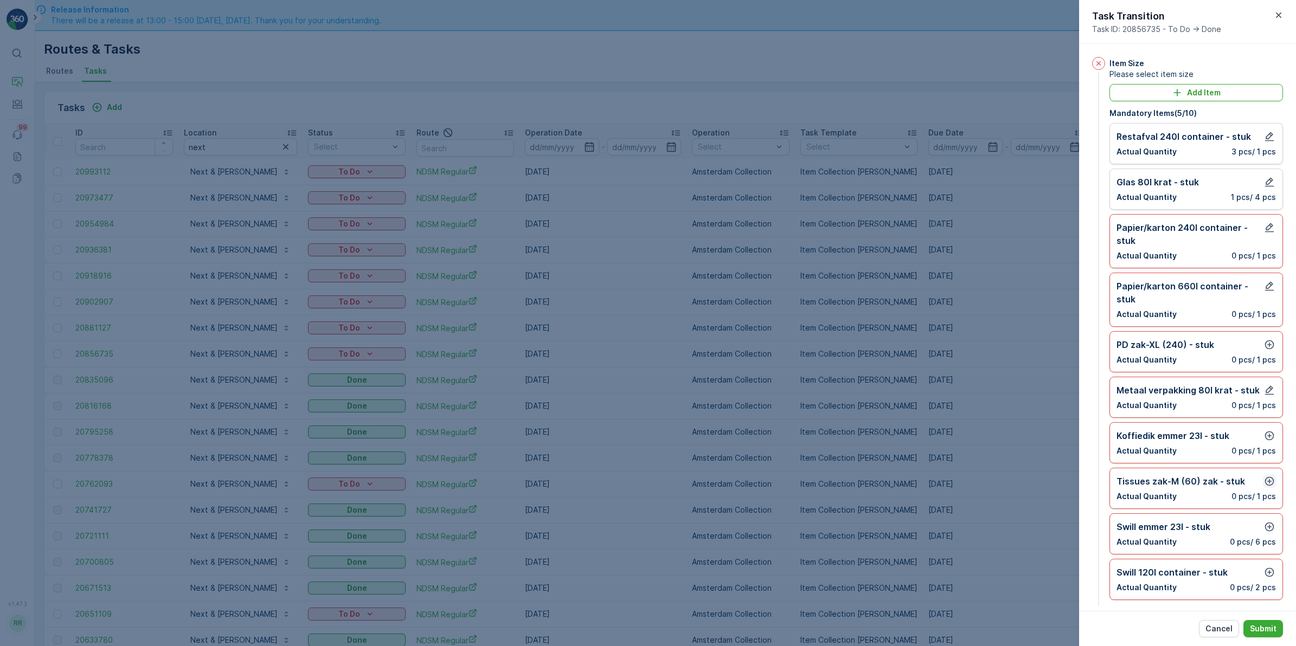
click at [1266, 482] on icon "button" at bounding box center [1269, 481] width 9 height 9
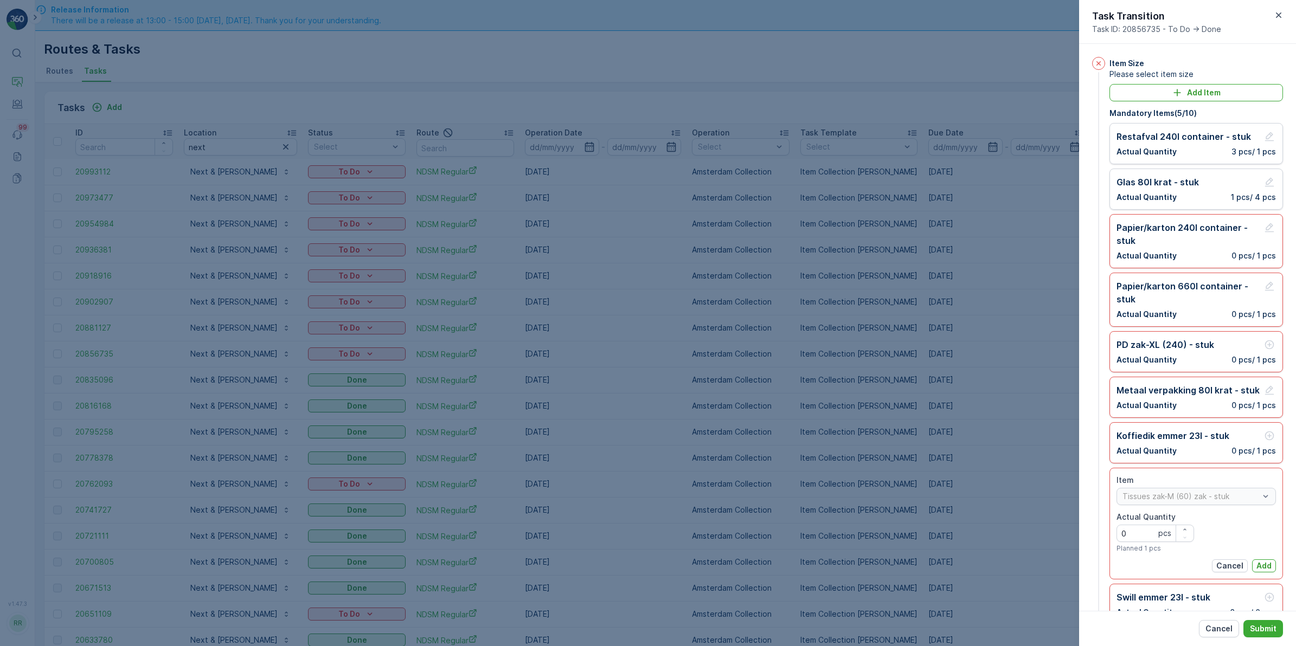
drag, startPoint x: 1265, startPoint y: 569, endPoint x: 1267, endPoint y: 585, distance: 15.3
click at [1265, 570] on p "Add" at bounding box center [1264, 566] width 15 height 11
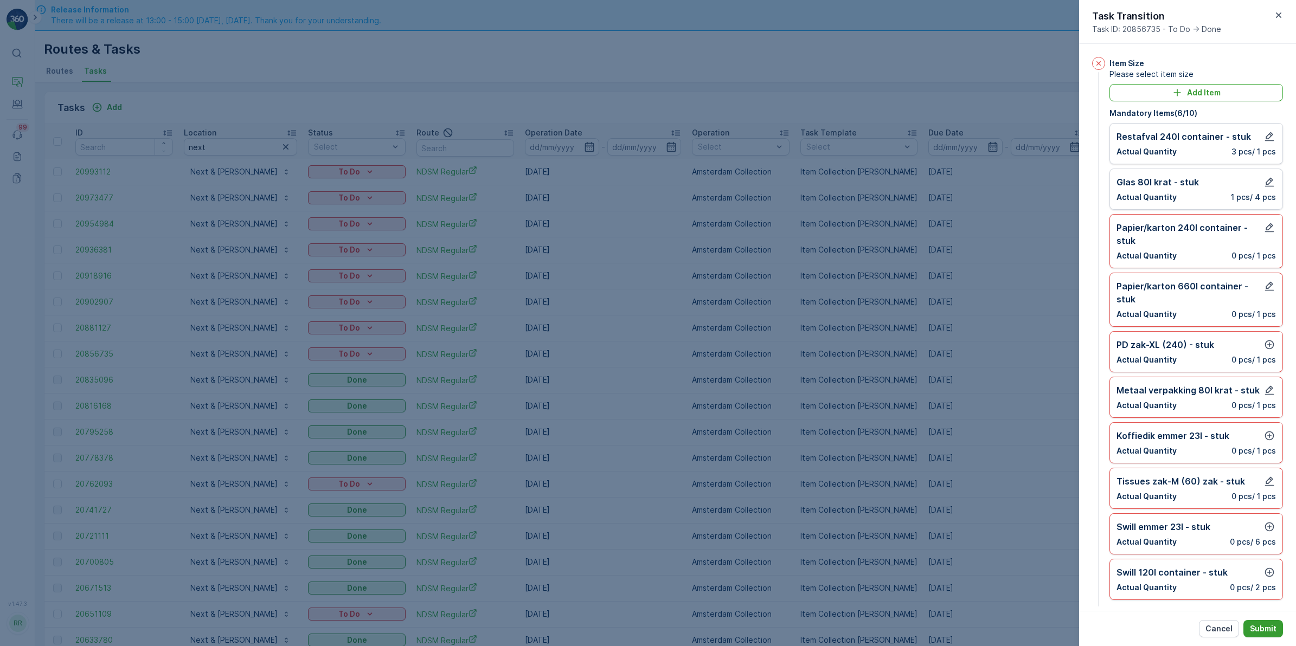
click at [1273, 627] on p "Submit" at bounding box center [1263, 629] width 27 height 11
click at [1269, 342] on icon "button" at bounding box center [1269, 345] width 9 height 9
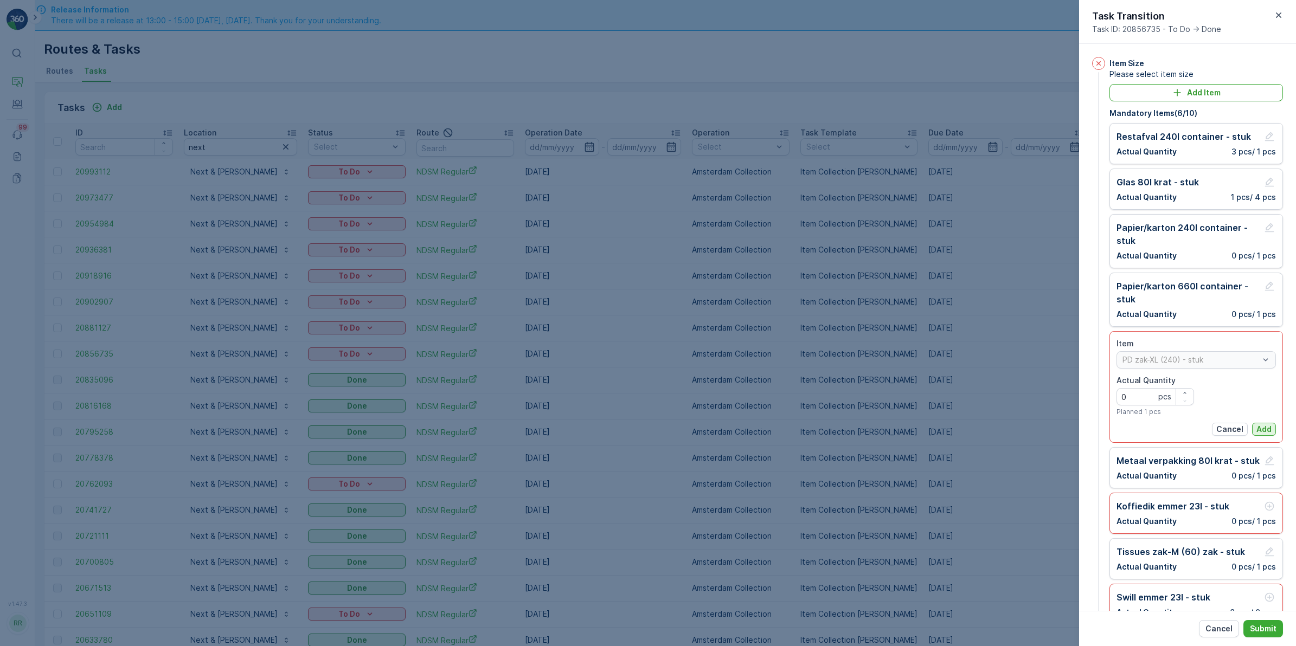
click at [1262, 431] on p "Add" at bounding box center [1264, 429] width 15 height 11
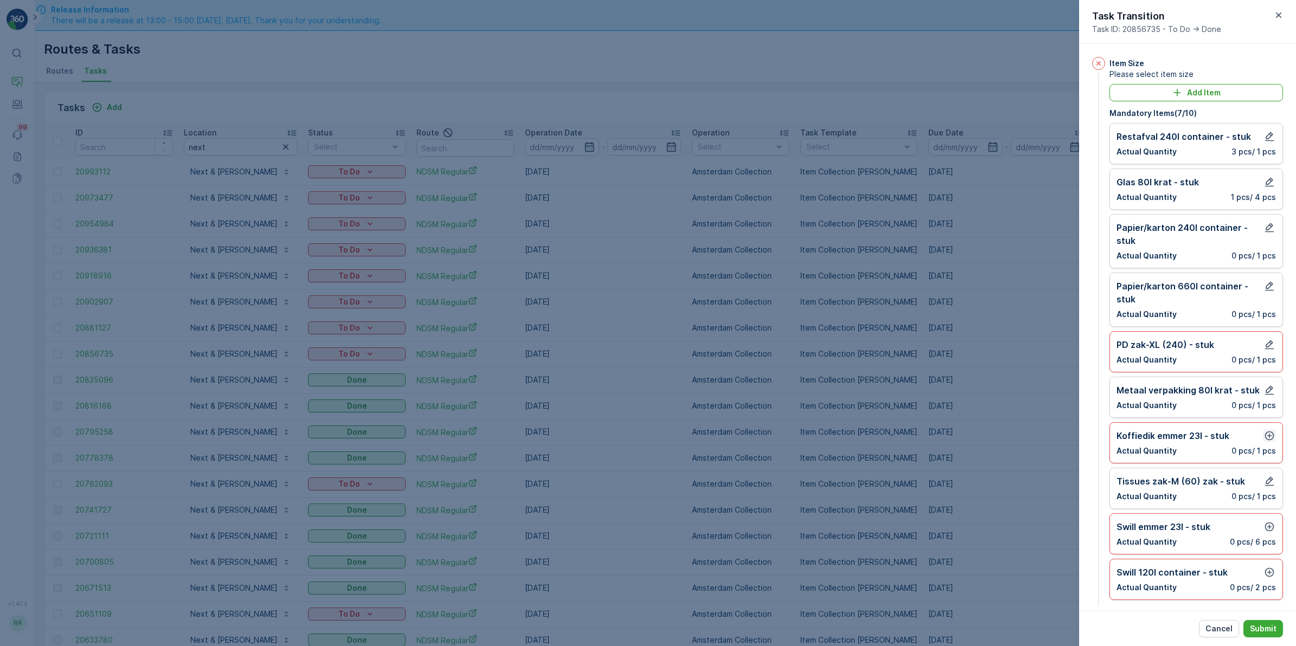
click at [1268, 432] on icon "button" at bounding box center [1269, 436] width 11 height 11
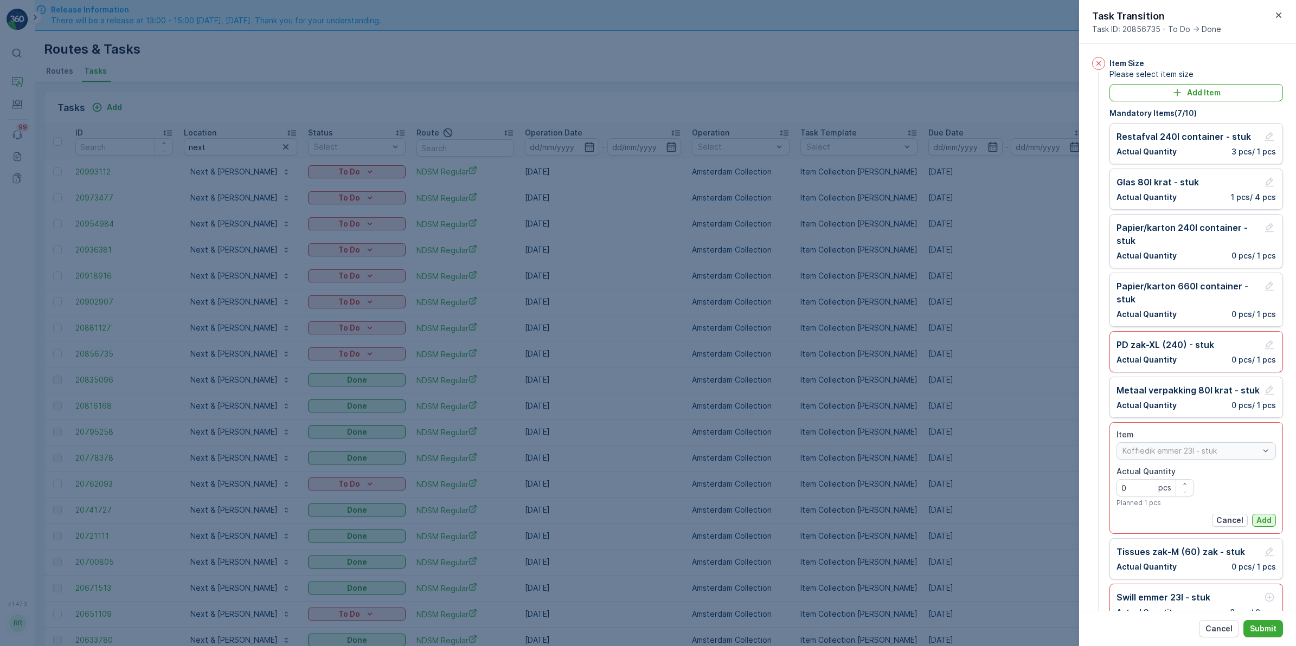
click at [1261, 526] on p "Add" at bounding box center [1264, 520] width 15 height 11
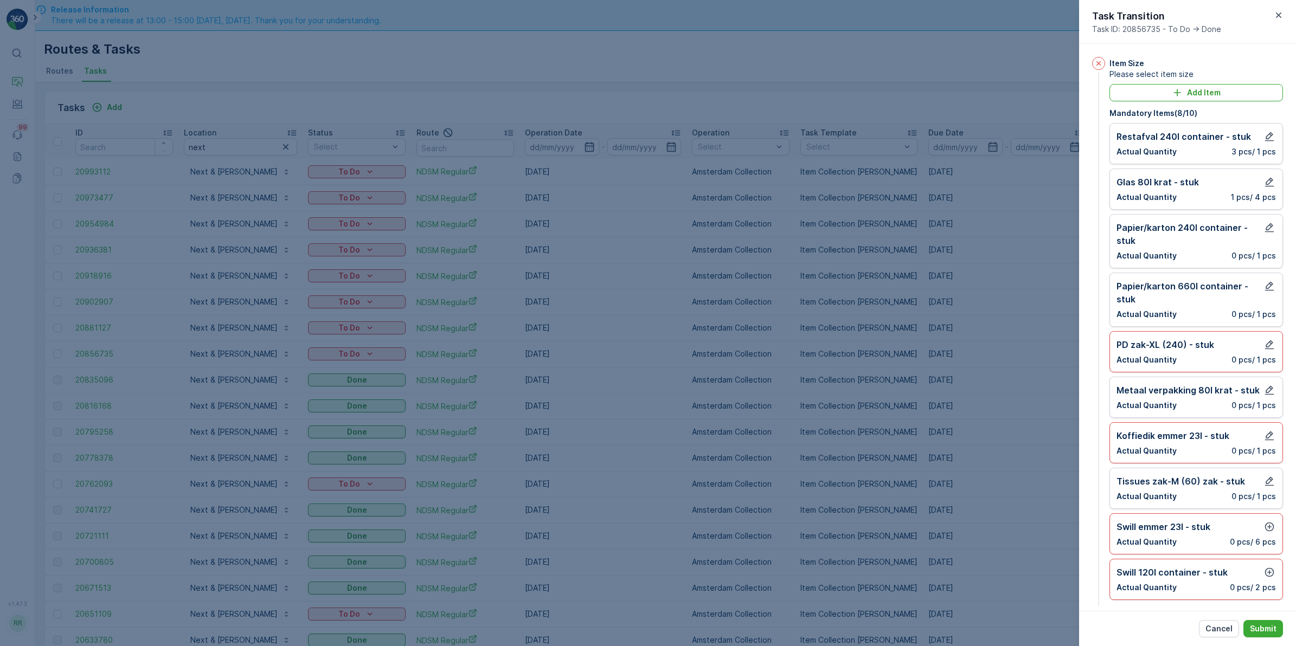
click at [1264, 526] on icon "button" at bounding box center [1269, 527] width 11 height 11
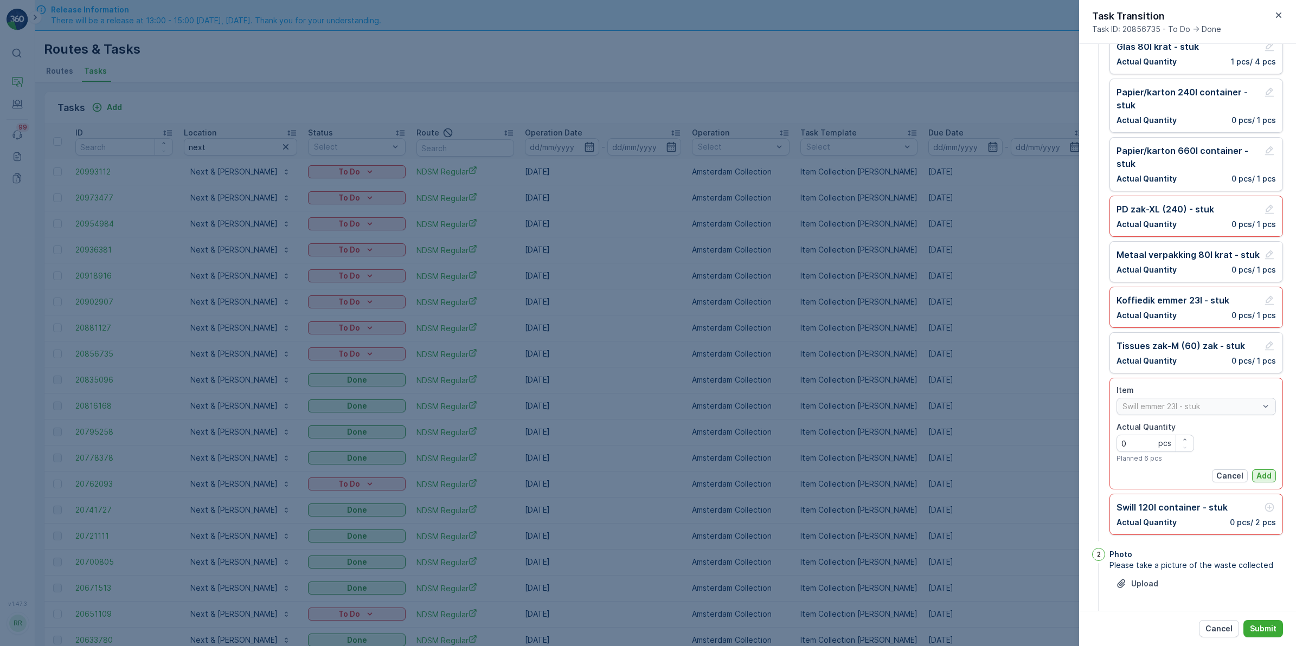
click at [1264, 480] on p "Add" at bounding box center [1264, 476] width 15 height 11
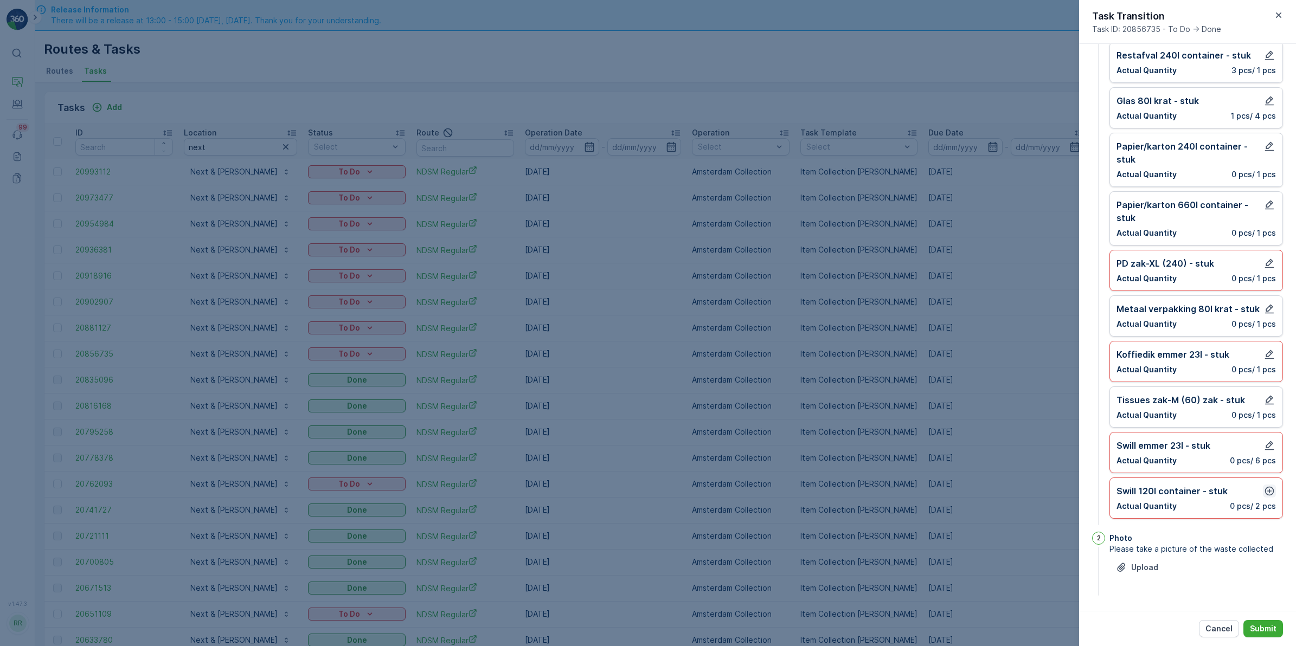
click at [1269, 492] on icon "button" at bounding box center [1269, 491] width 11 height 11
click at [1264, 573] on p "Add" at bounding box center [1264, 574] width 15 height 11
click at [1267, 628] on p "Submit" at bounding box center [1263, 629] width 27 height 11
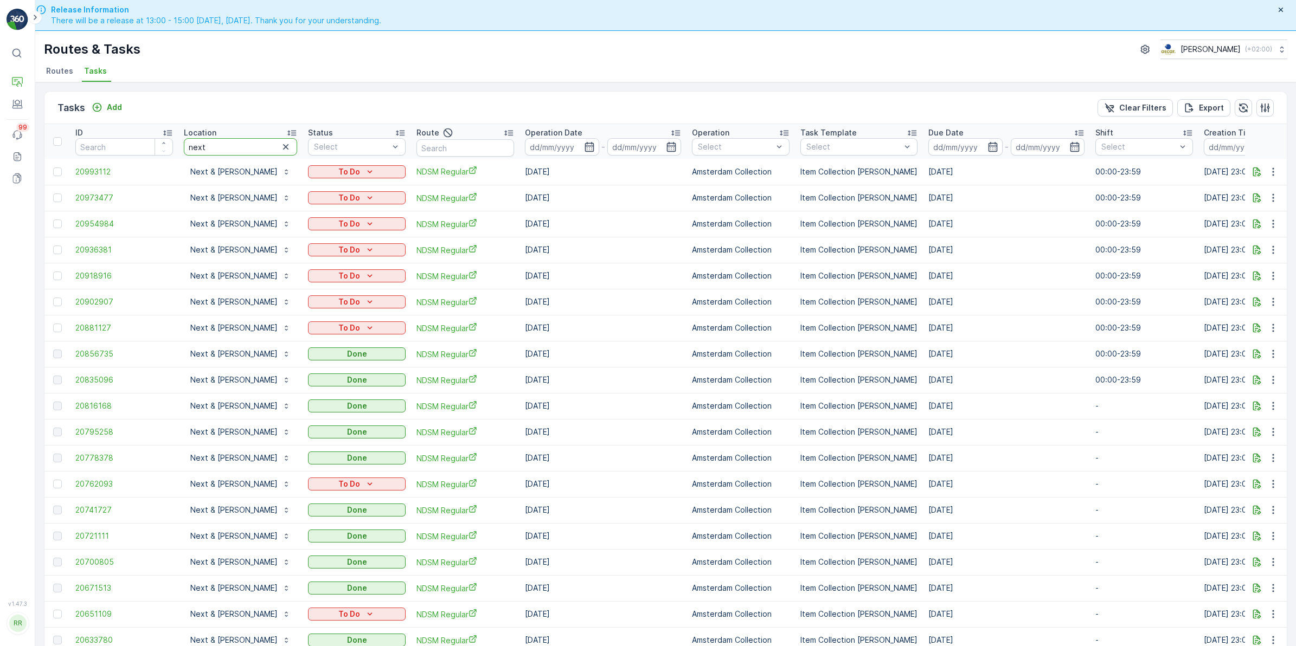
drag, startPoint x: 227, startPoint y: 147, endPoint x: 165, endPoint y: 156, distance: 62.0
click at [165, 156] on tr "ID Location next Status Select Route Operation Date - Operation Select Task Tem…" at bounding box center [888, 141] width 1689 height 35
click at [584, 150] on icon "button" at bounding box center [589, 147] width 11 height 11
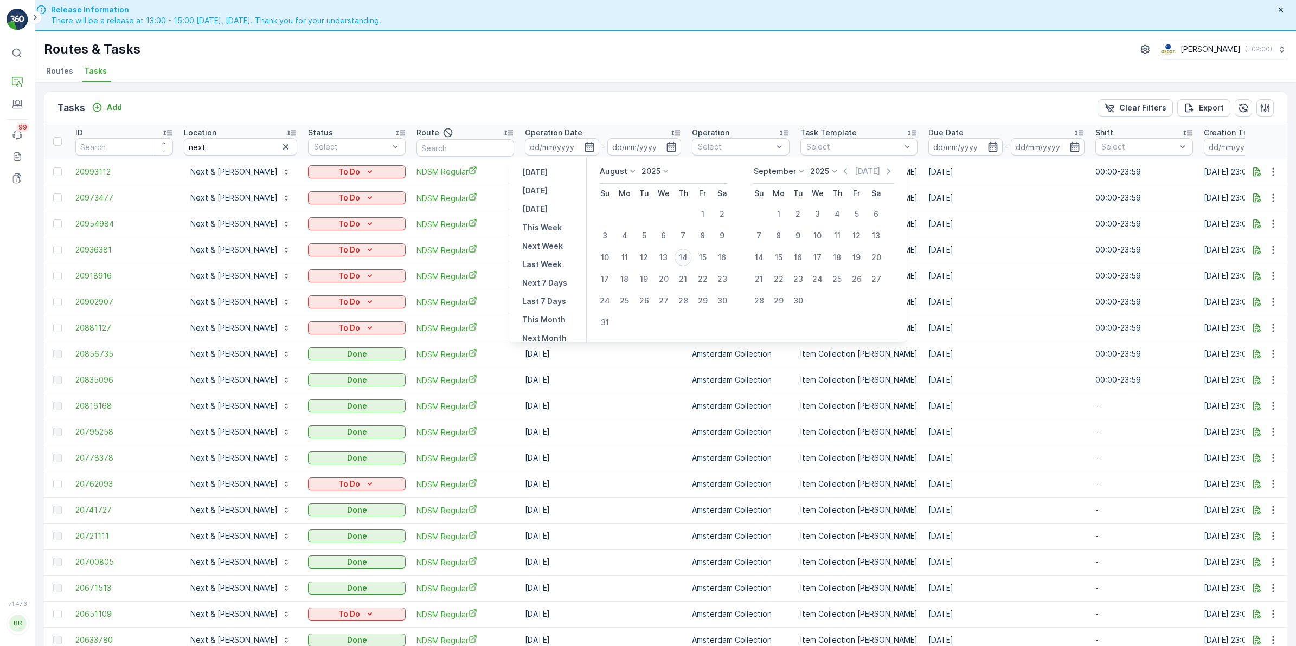
click at [689, 255] on div "14" at bounding box center [683, 257] width 17 height 17
type input "[DATE]"
click at [689, 255] on div "14" at bounding box center [683, 257] width 17 height 17
type input "[DATE]"
click at [689, 255] on div "14" at bounding box center [683, 257] width 17 height 17
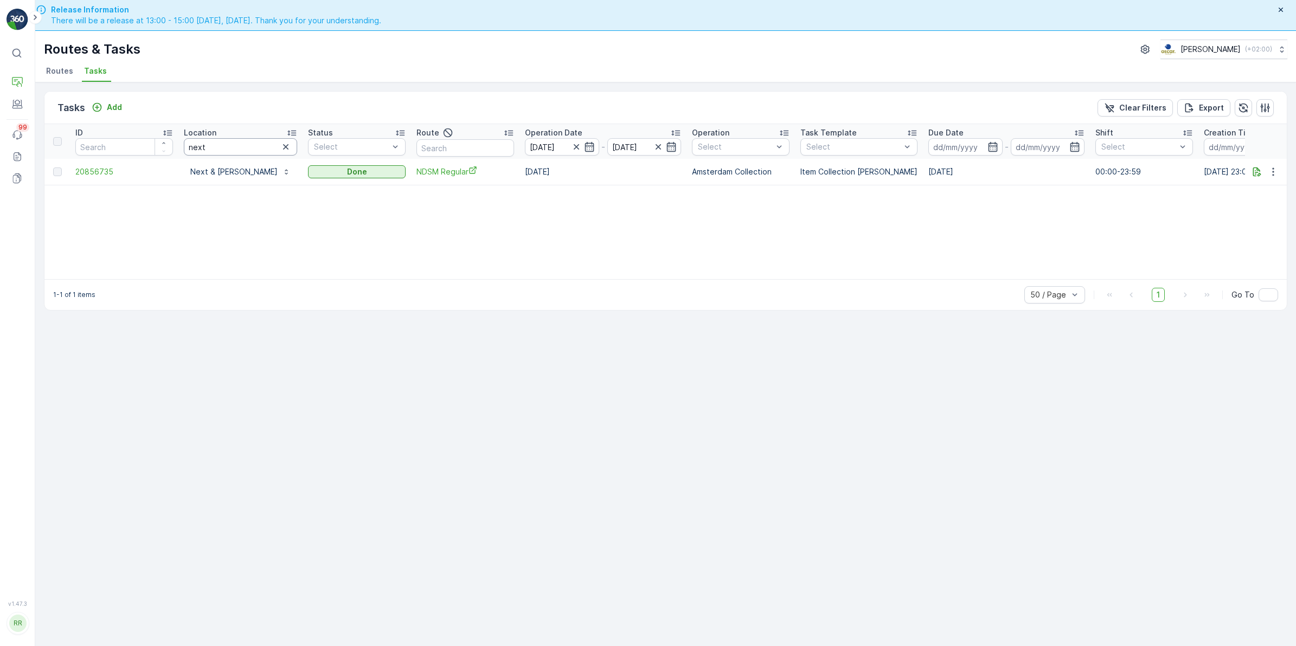
click at [226, 145] on input "next" at bounding box center [240, 146] width 113 height 17
click at [280, 143] on icon "button" at bounding box center [285, 147] width 11 height 11
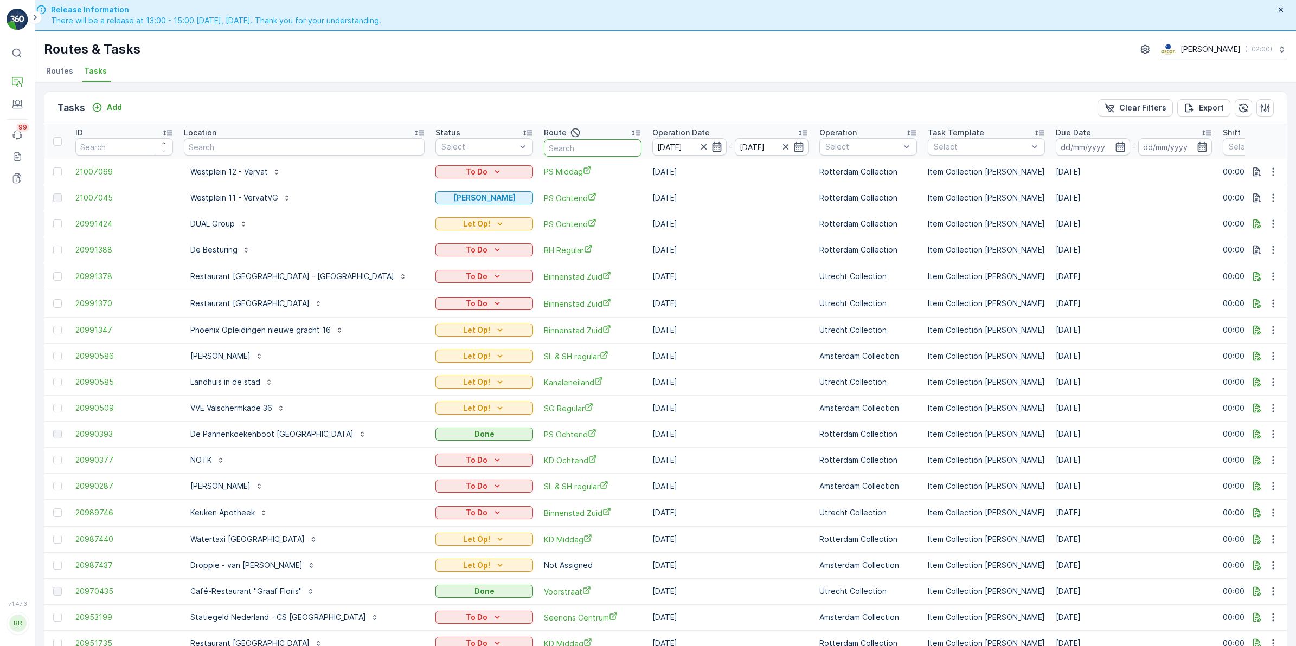
click at [563, 148] on input "text" at bounding box center [593, 147] width 98 height 17
type input "wg oc"
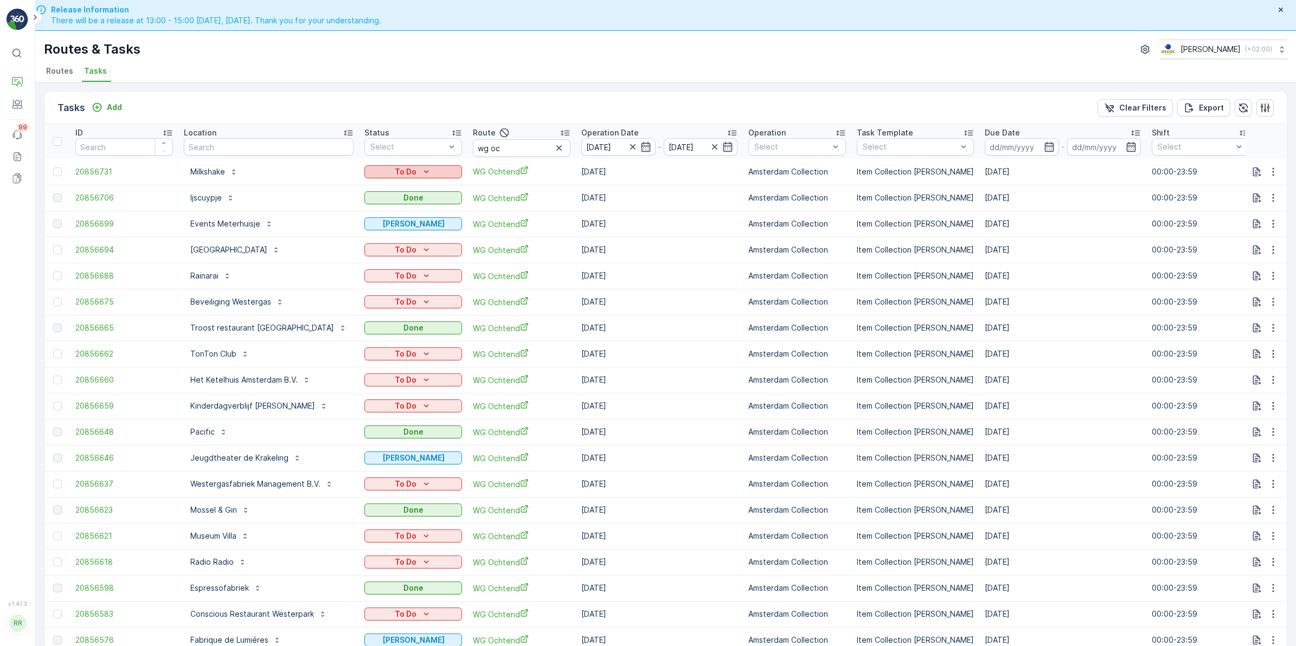
click at [421, 174] on icon "To Do" at bounding box center [426, 171] width 11 height 11
click at [380, 107] on div "Tasks Add Clear Filters Export" at bounding box center [665, 108] width 1242 height 33
drag, startPoint x: 543, startPoint y: 145, endPoint x: 505, endPoint y: 142, distance: 38.1
click at [554, 144] on icon "button" at bounding box center [559, 148] width 11 height 11
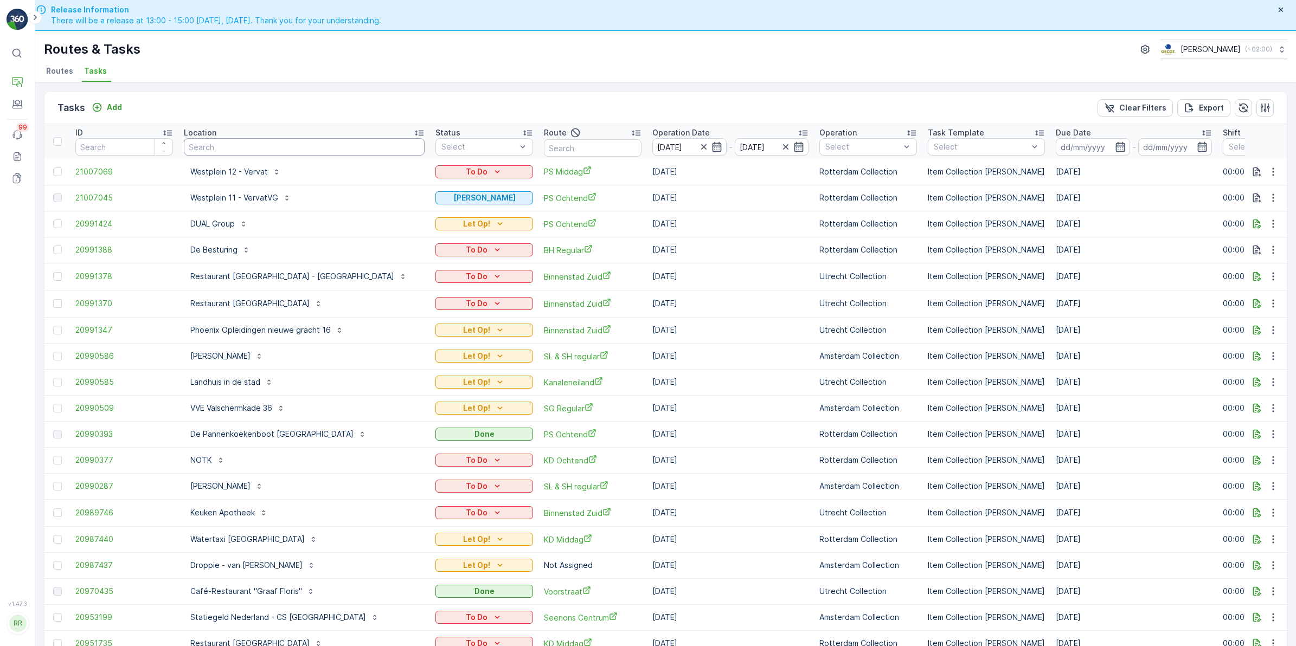
click at [261, 151] on input "text" at bounding box center [304, 146] width 241 height 17
type input "tree"
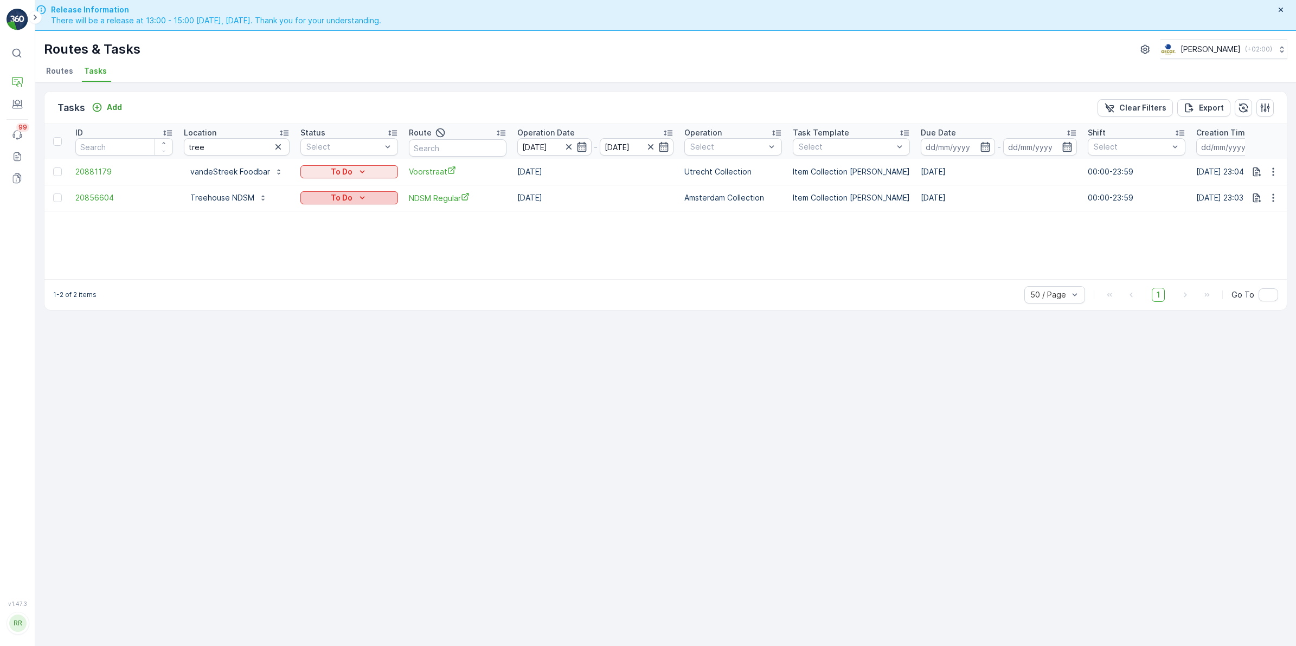
click at [376, 195] on div "To Do" at bounding box center [349, 198] width 89 height 11
click at [324, 243] on div "Done" at bounding box center [334, 243] width 69 height 15
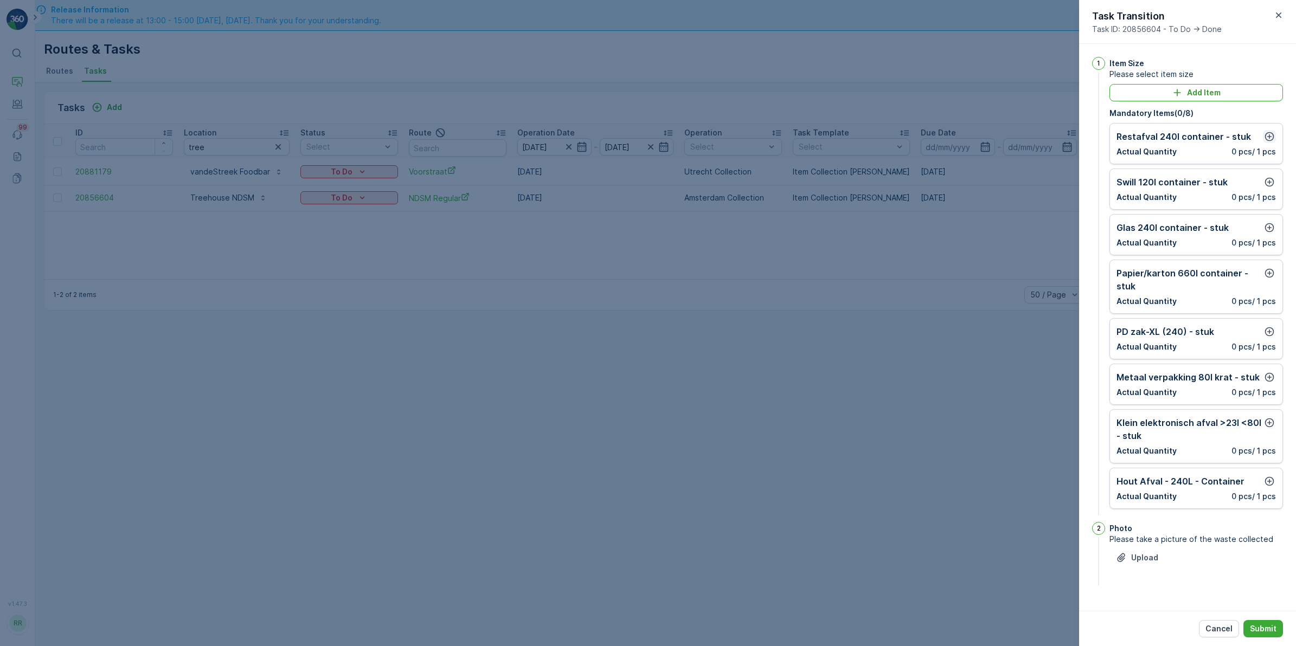
click at [1268, 136] on icon "button" at bounding box center [1269, 136] width 11 height 11
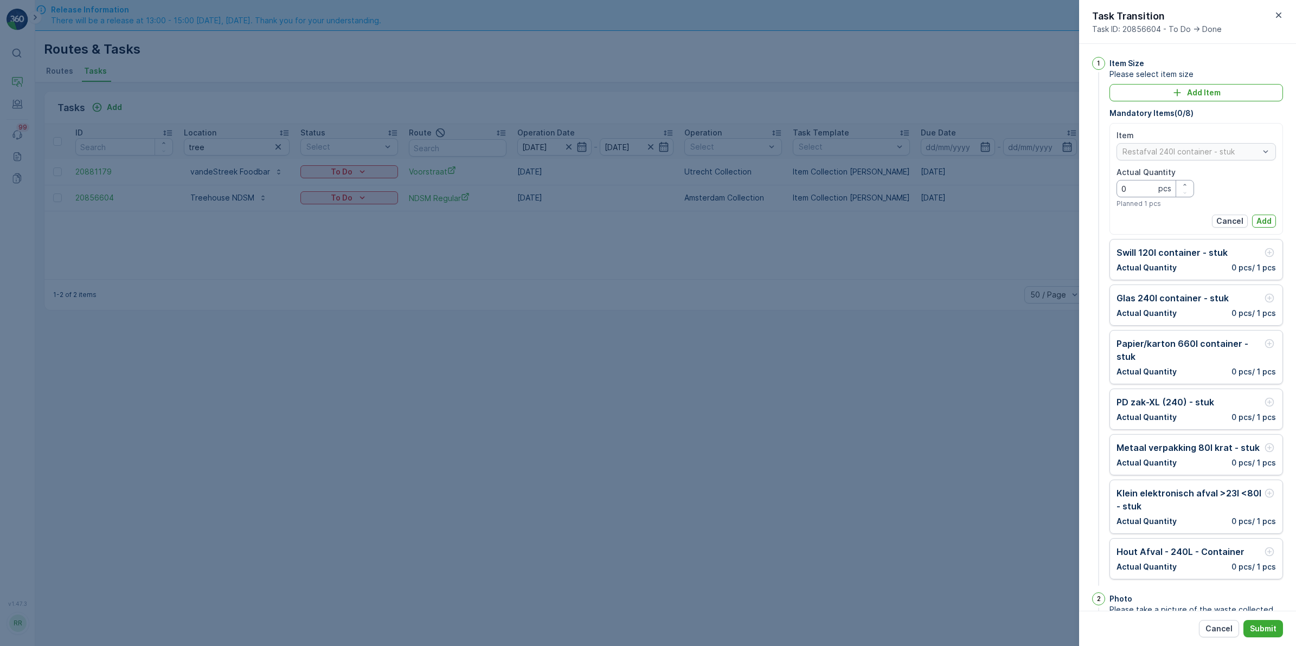
click at [1144, 188] on Quantity "0" at bounding box center [1156, 188] width 78 height 17
type Quantity "1"
click at [1260, 223] on p "Add" at bounding box center [1264, 221] width 15 height 11
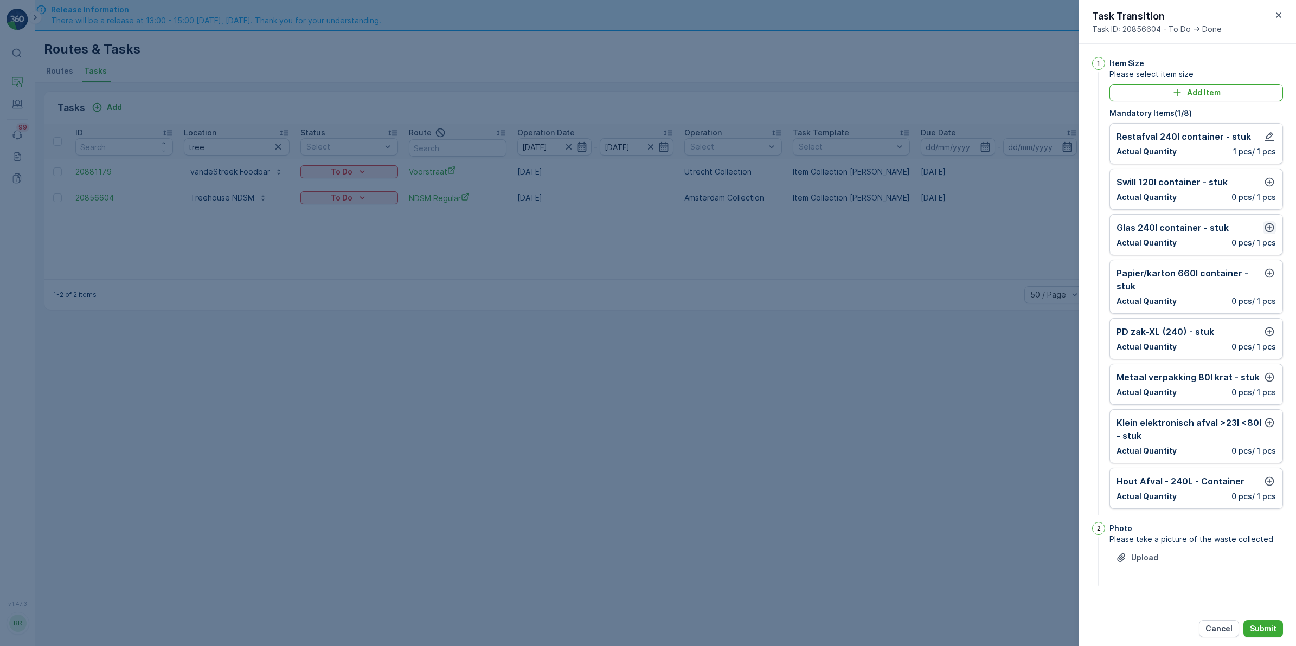
click at [1269, 228] on icon "button" at bounding box center [1269, 227] width 11 height 11
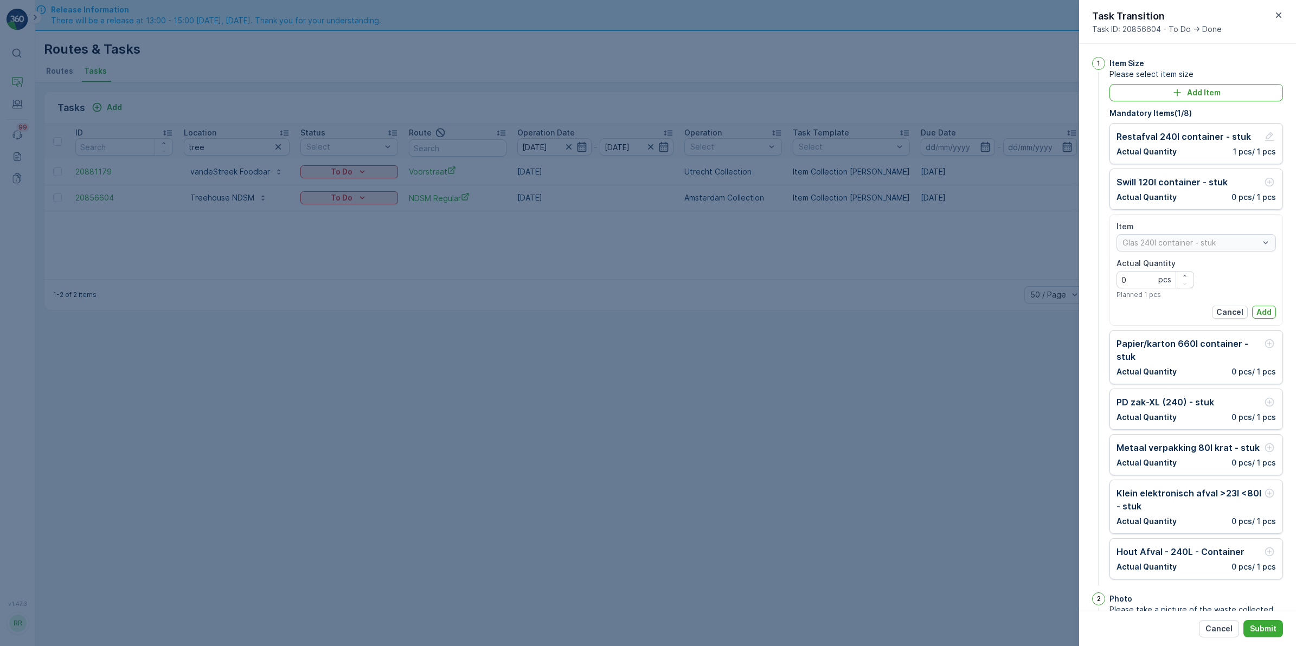
click at [1257, 316] on p "Add" at bounding box center [1264, 312] width 15 height 11
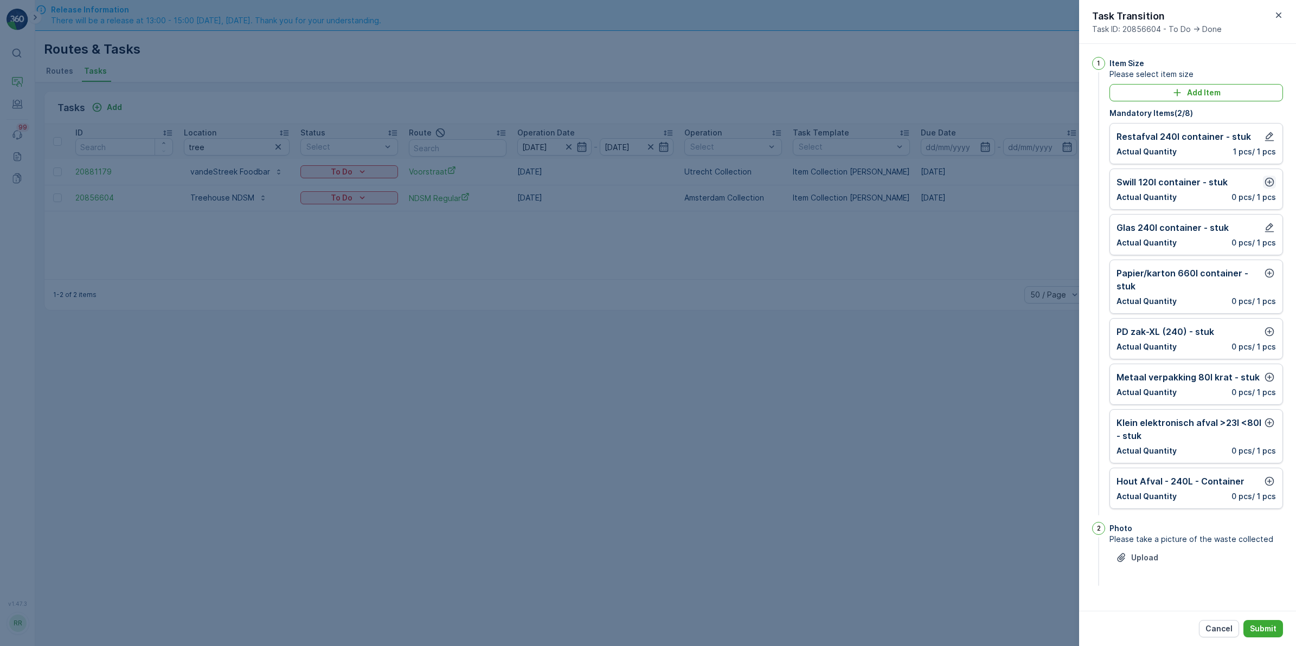
click at [1268, 183] on icon "button" at bounding box center [1269, 182] width 11 height 11
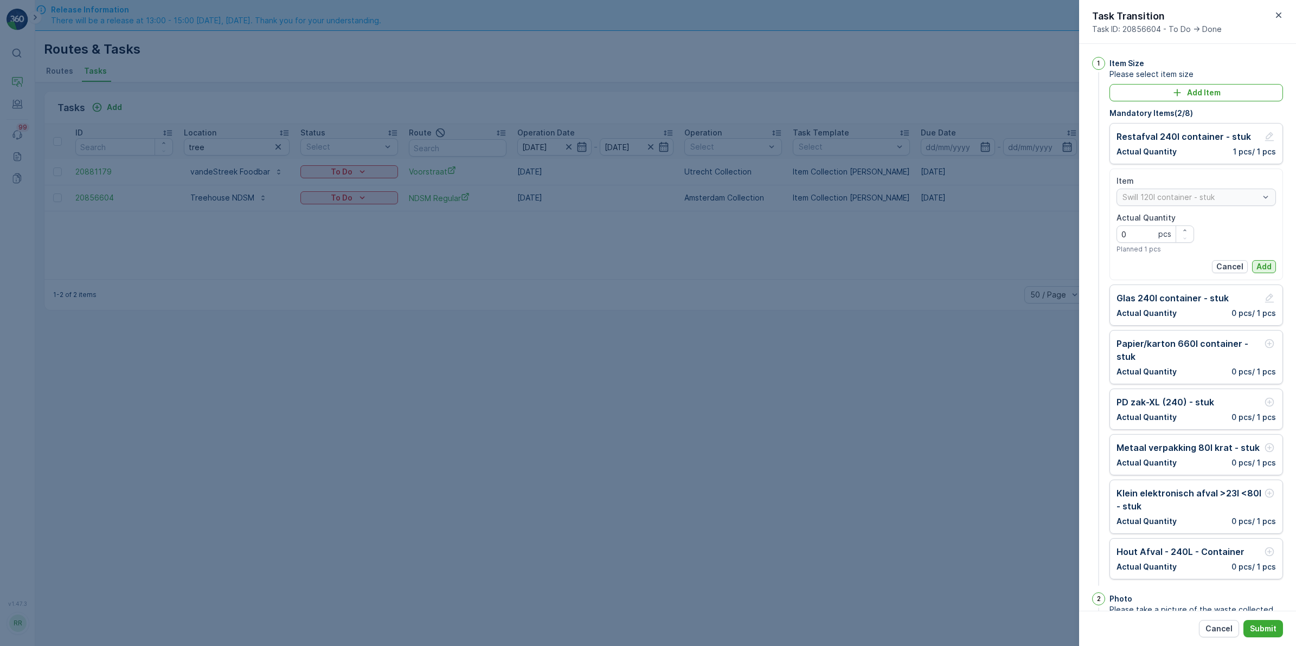
click at [1260, 270] on p "Add" at bounding box center [1264, 266] width 15 height 11
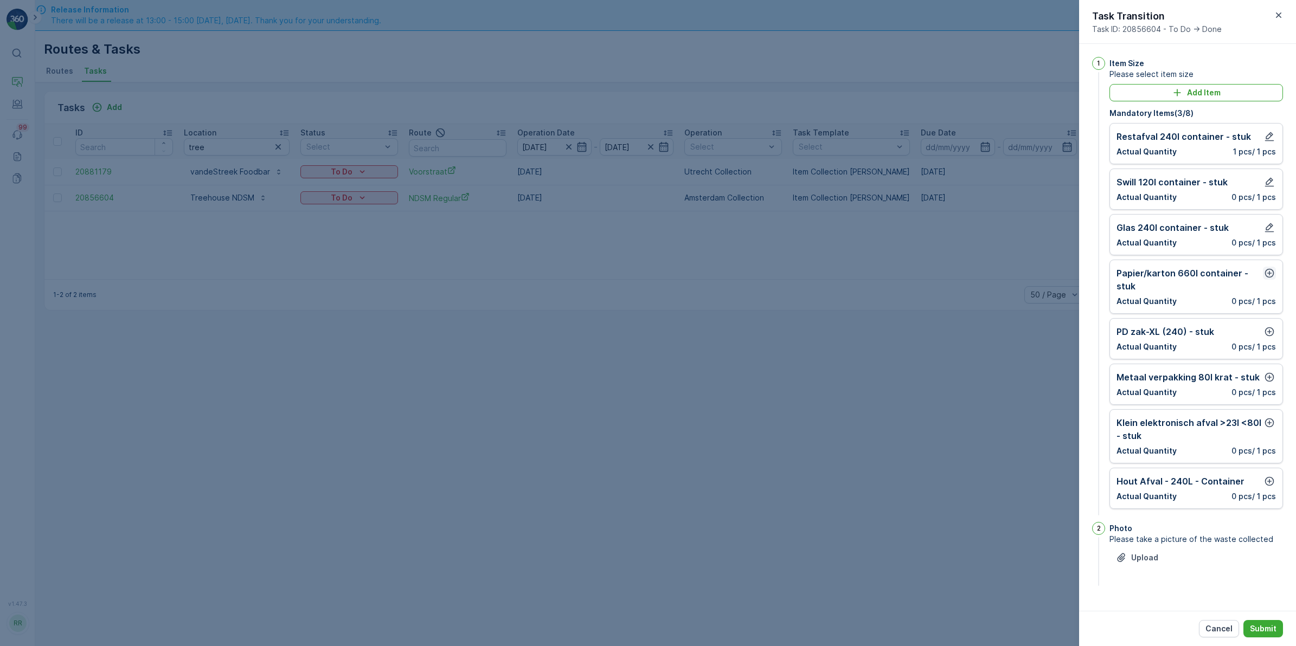
click at [1269, 275] on icon "button" at bounding box center [1269, 273] width 9 height 9
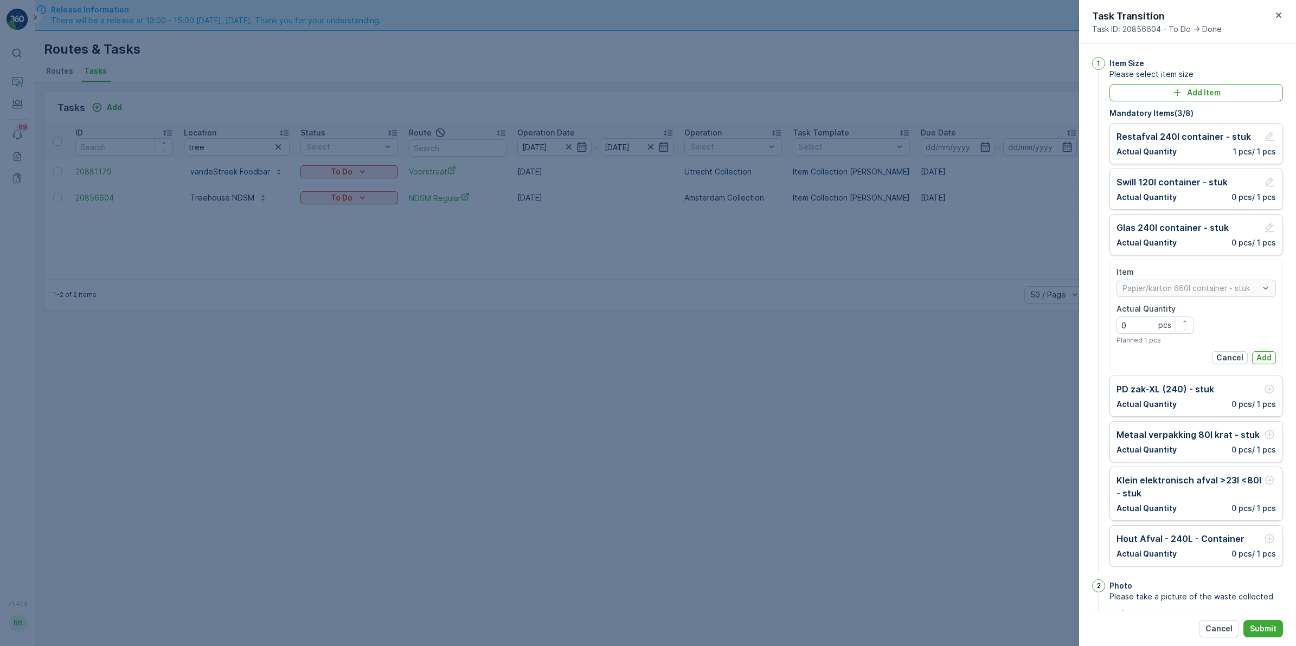
click at [1264, 360] on p "Add" at bounding box center [1264, 358] width 15 height 11
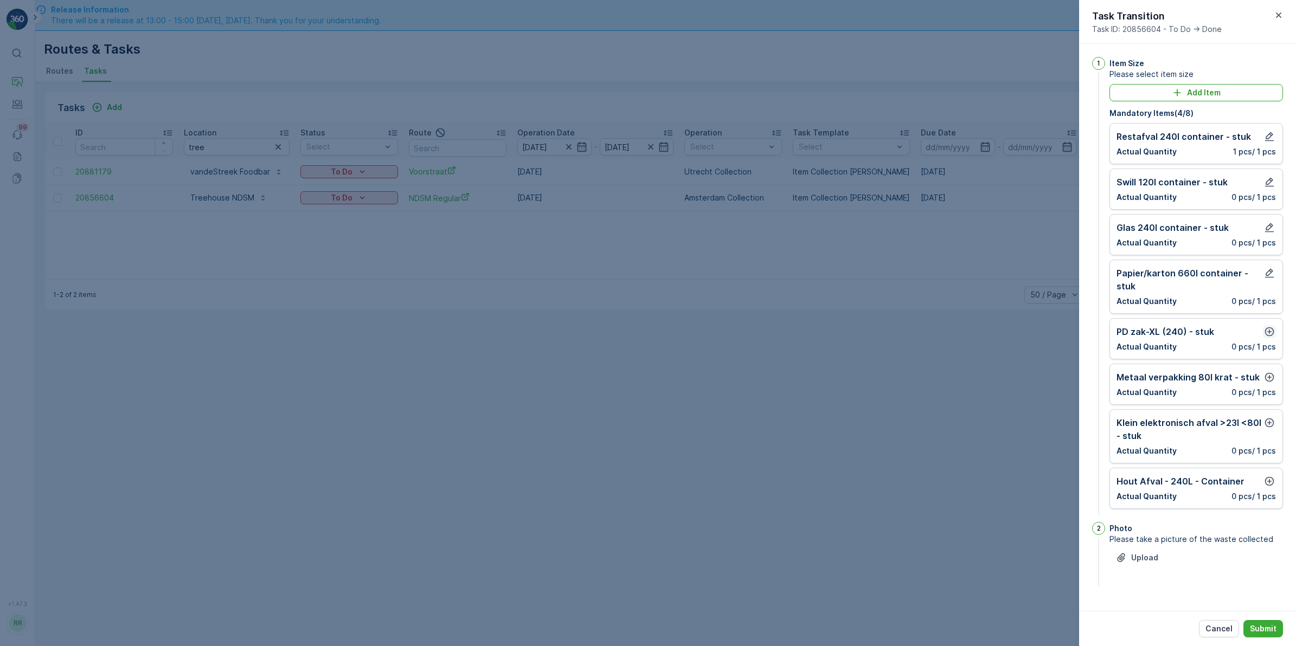
click at [1272, 336] on icon "button" at bounding box center [1269, 332] width 9 height 9
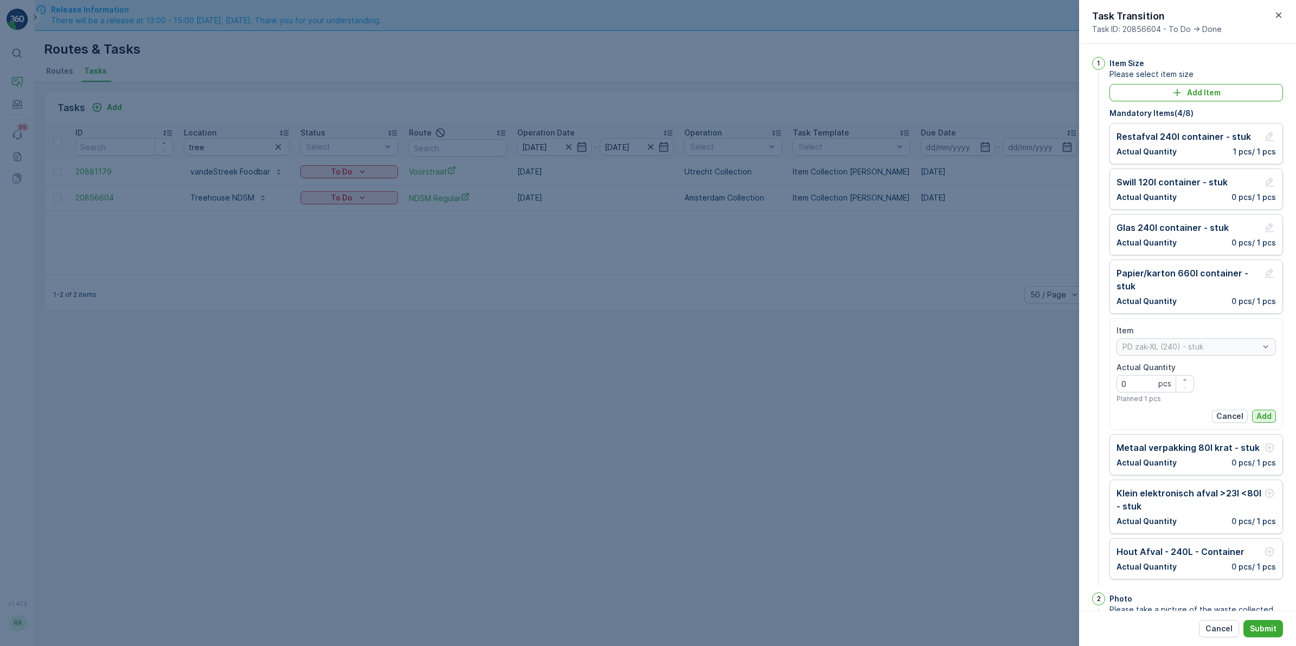
click at [1263, 419] on p "Add" at bounding box center [1264, 416] width 15 height 11
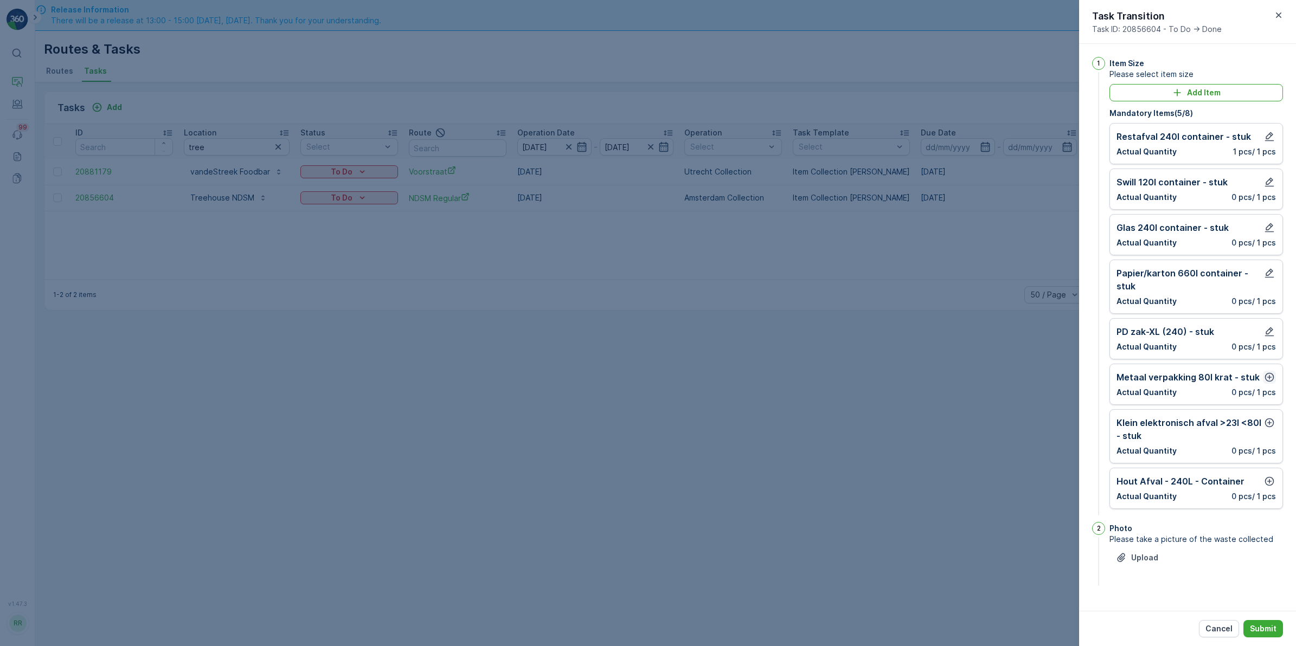
click at [1269, 376] on icon "button" at bounding box center [1269, 377] width 11 height 11
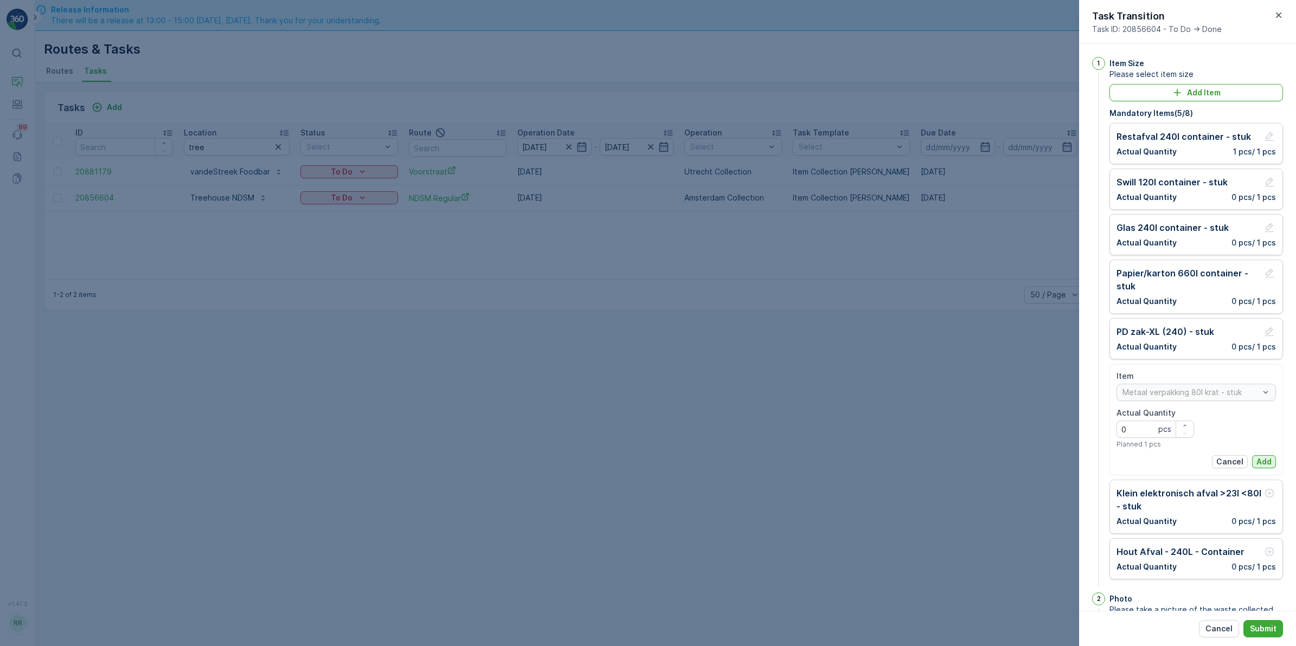
click at [1261, 459] on p "Add" at bounding box center [1264, 462] width 15 height 11
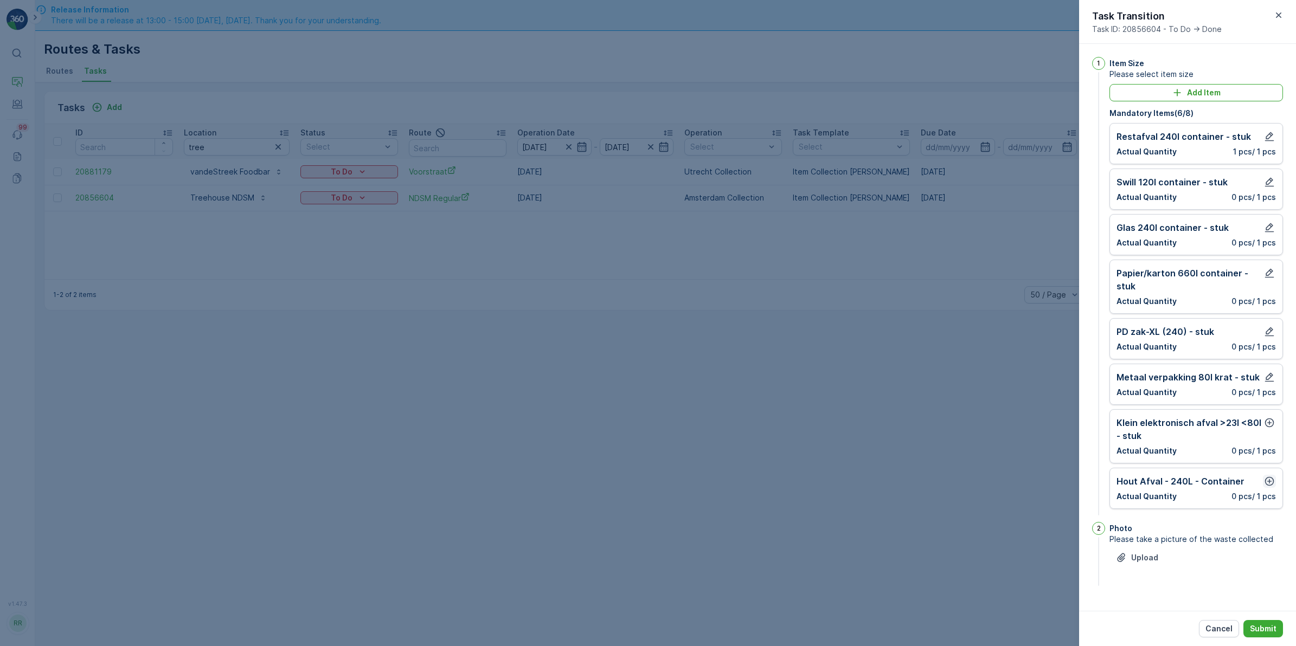
click at [1273, 483] on icon "button" at bounding box center [1269, 481] width 9 height 9
click at [1142, 532] on Quantity "0" at bounding box center [1156, 533] width 78 height 17
type Quantity "1"
click at [1260, 565] on p "Add" at bounding box center [1264, 566] width 15 height 11
click at [1261, 632] on p "Submit" at bounding box center [1263, 629] width 27 height 11
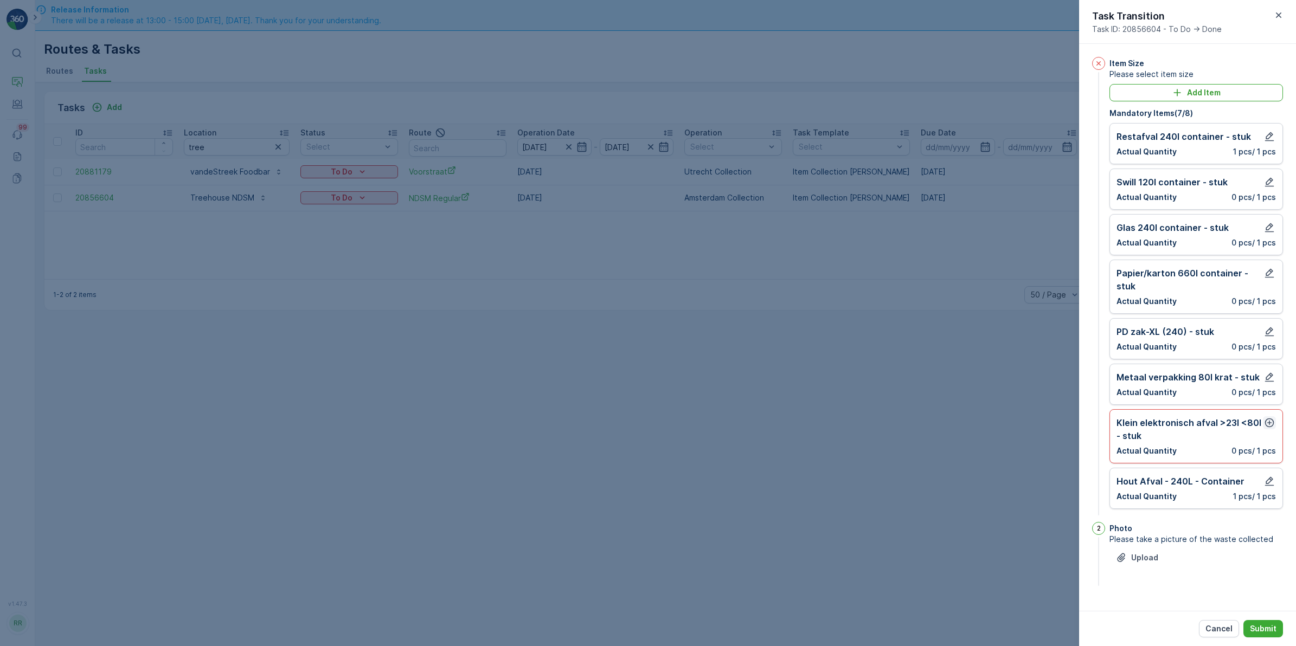
click at [1267, 424] on icon "button" at bounding box center [1269, 423] width 9 height 9
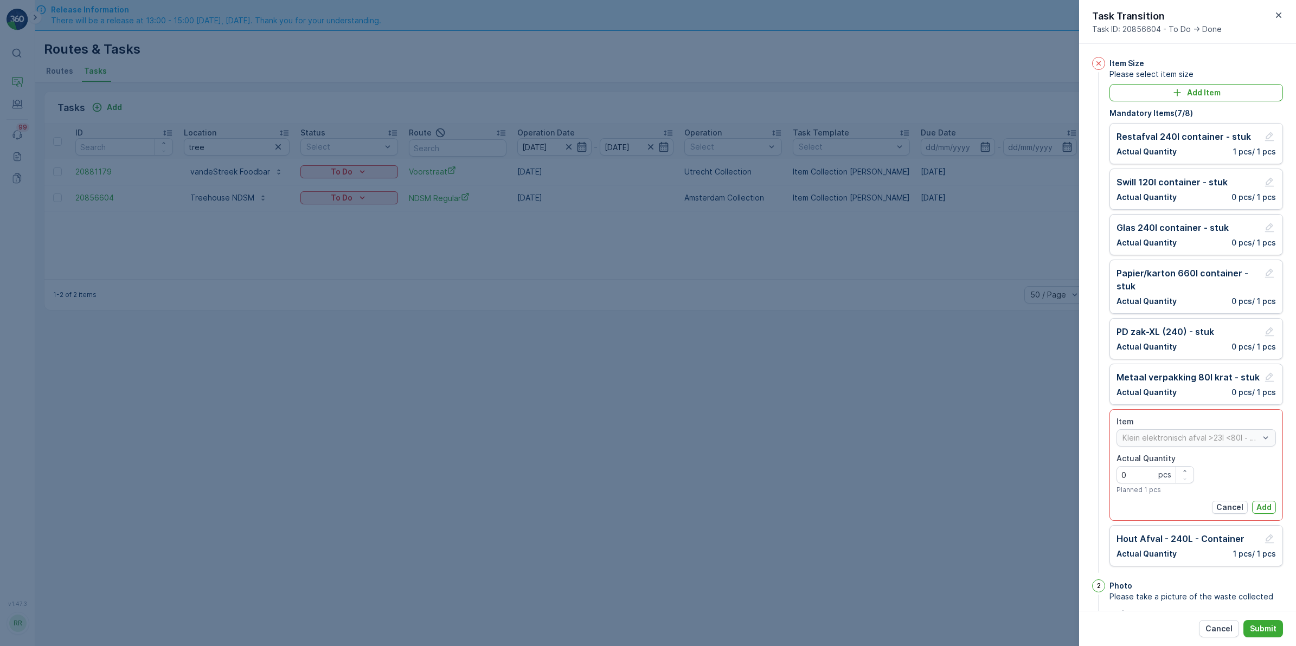
drag, startPoint x: 1261, startPoint y: 511, endPoint x: 1267, endPoint y: 542, distance: 31.5
click at [1262, 511] on p "Add" at bounding box center [1264, 507] width 15 height 11
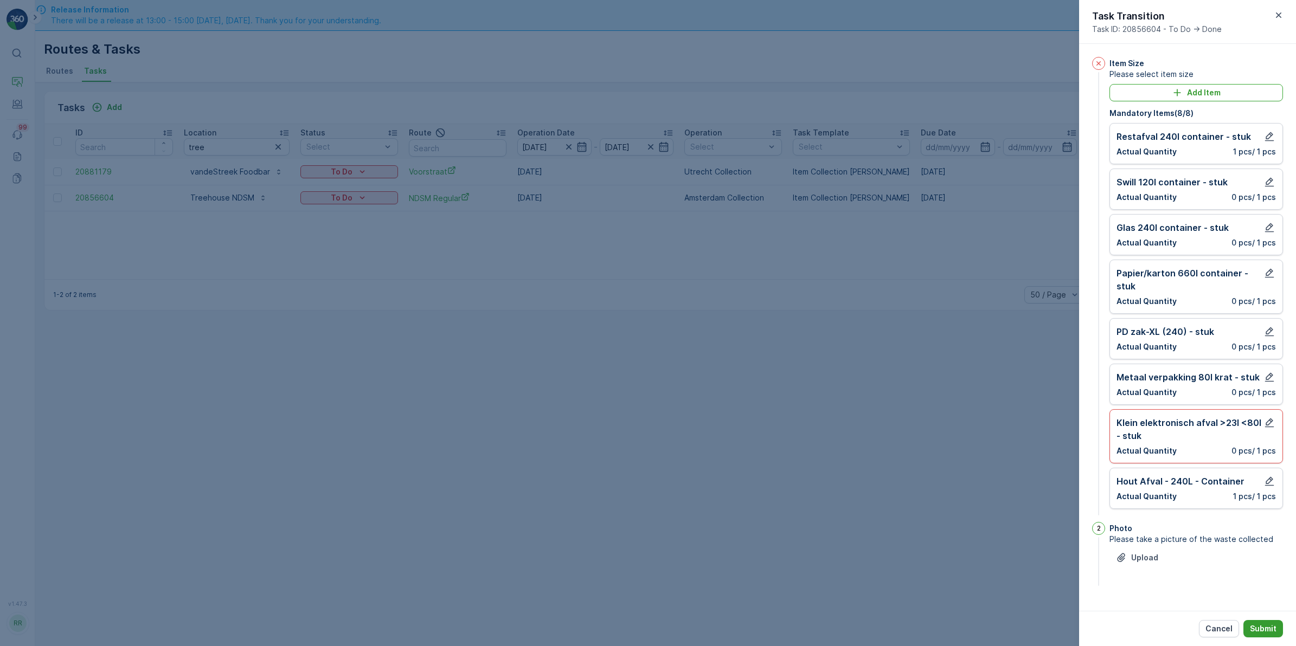
click at [1273, 628] on p "Submit" at bounding box center [1263, 629] width 27 height 11
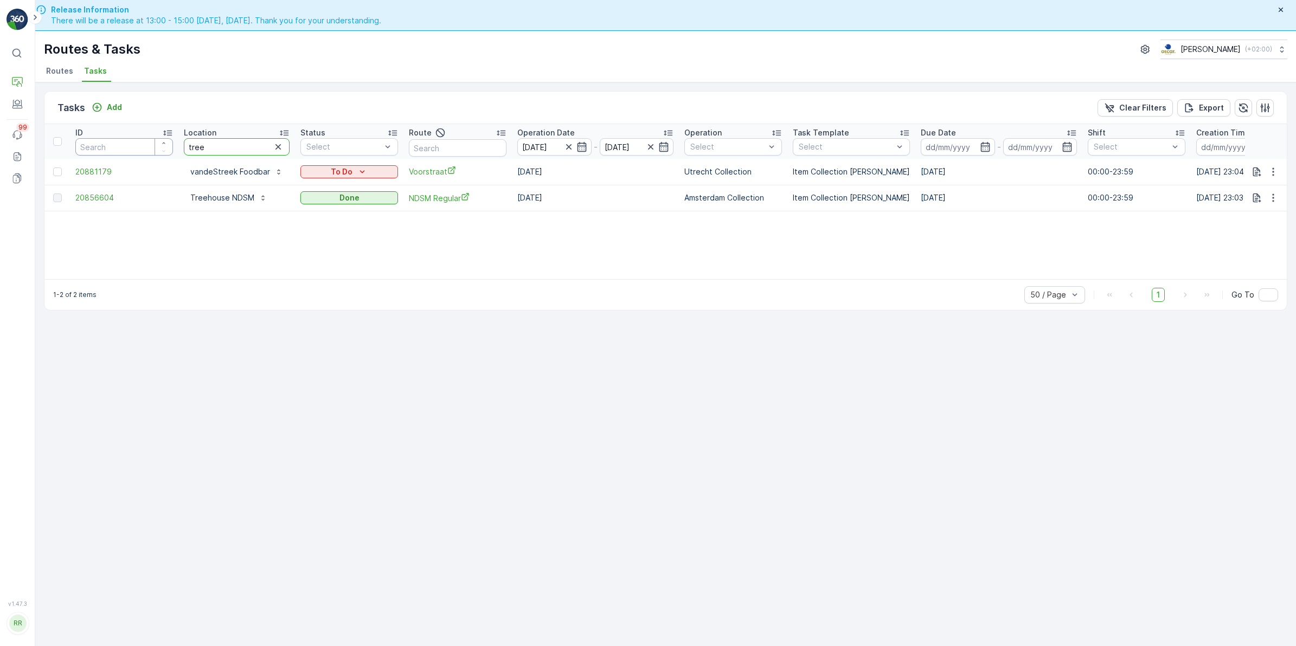
drag, startPoint x: 237, startPoint y: 144, endPoint x: 140, endPoint y: 161, distance: 98.4
click at [136, 155] on tr "ID Location tree Status Select Route Operation Date [DATE] - [DATE] Operation S…" at bounding box center [884, 141] width 1681 height 35
type input "noorder"
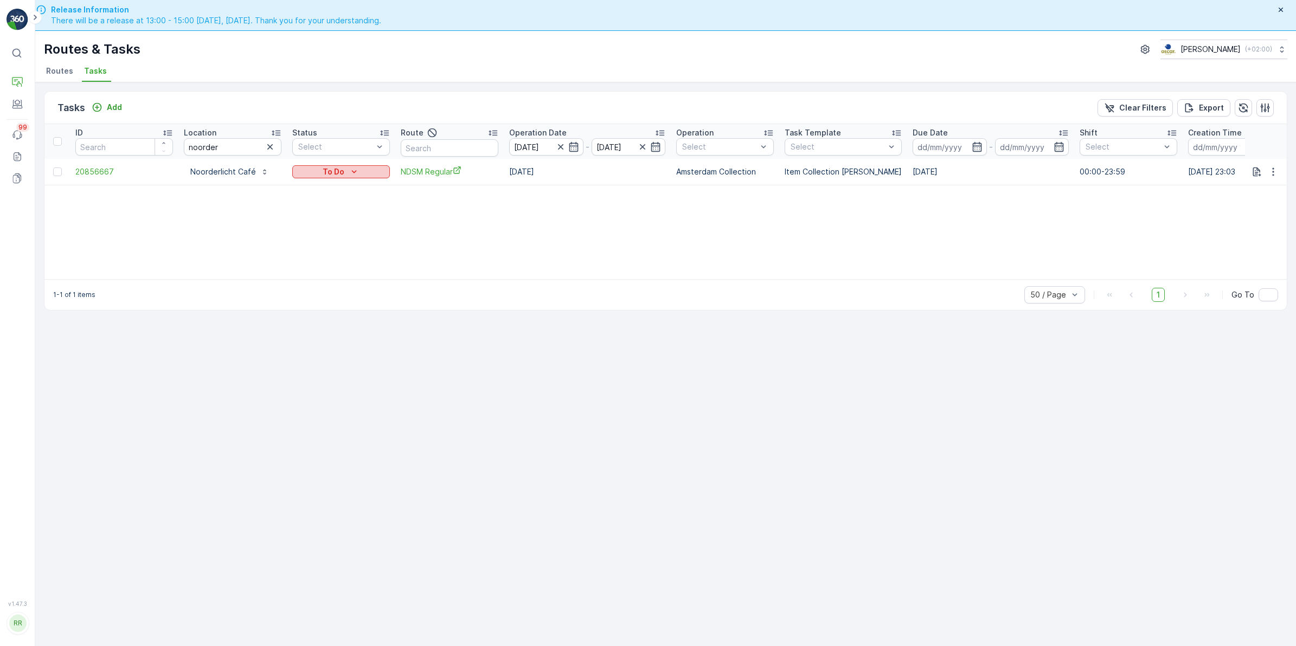
click at [353, 174] on icon "To Do" at bounding box center [354, 171] width 11 height 11
click at [324, 203] on span "[PERSON_NAME]" at bounding box center [329, 202] width 60 height 11
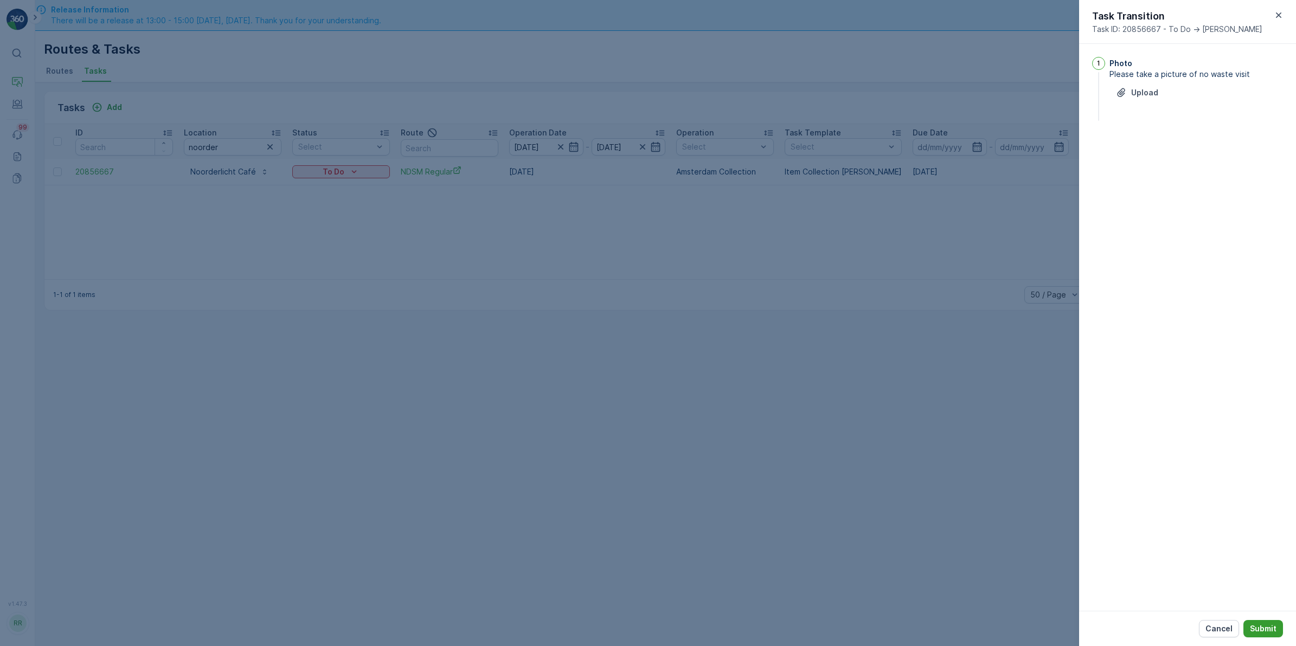
click at [1257, 630] on p "Submit" at bounding box center [1263, 629] width 27 height 11
click at [1145, 104] on p "Upload" at bounding box center [1144, 108] width 27 height 11
click at [1144, 105] on p "Upload" at bounding box center [1144, 108] width 27 height 11
click at [1129, 158] on img at bounding box center [1123, 156] width 27 height 27
click at [1178, 150] on button "button" at bounding box center [1179, 156] width 24 height 17
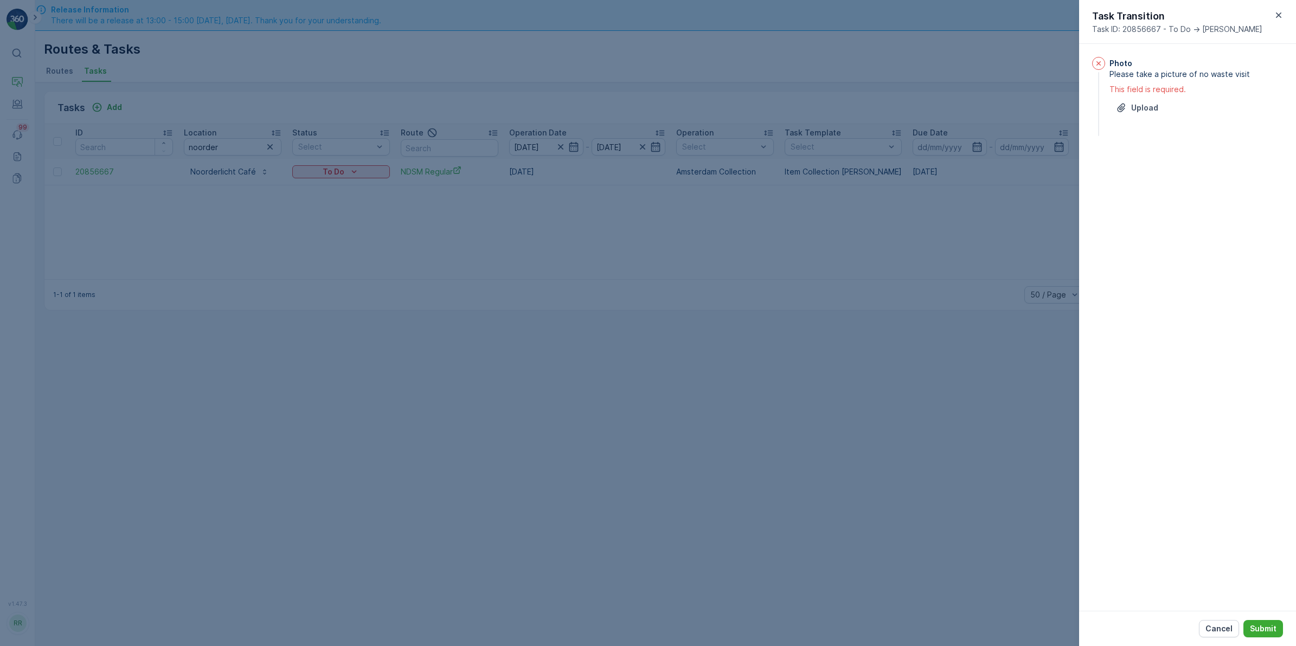
click at [1144, 95] on div "Photo Please take a picture of no waste visit This field is required. Upload" at bounding box center [1197, 97] width 174 height 81
click at [1141, 99] on button "Upload" at bounding box center [1137, 107] width 55 height 17
click at [1150, 110] on p "Upload" at bounding box center [1144, 108] width 27 height 11
click at [1264, 628] on p "Submit" at bounding box center [1263, 629] width 27 height 11
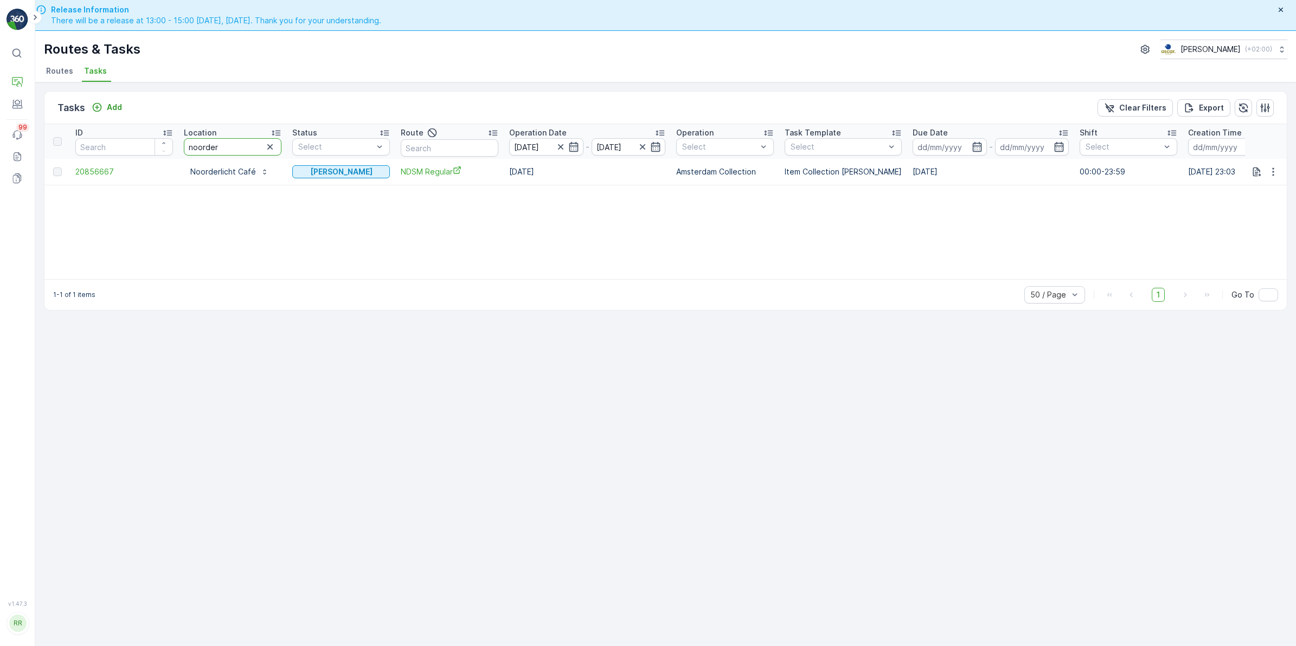
click at [160, 149] on tr "ID Location noorder Status Select Route Operation Date [DATE] - [DATE] Operatio…" at bounding box center [880, 141] width 1673 height 35
type input "g"
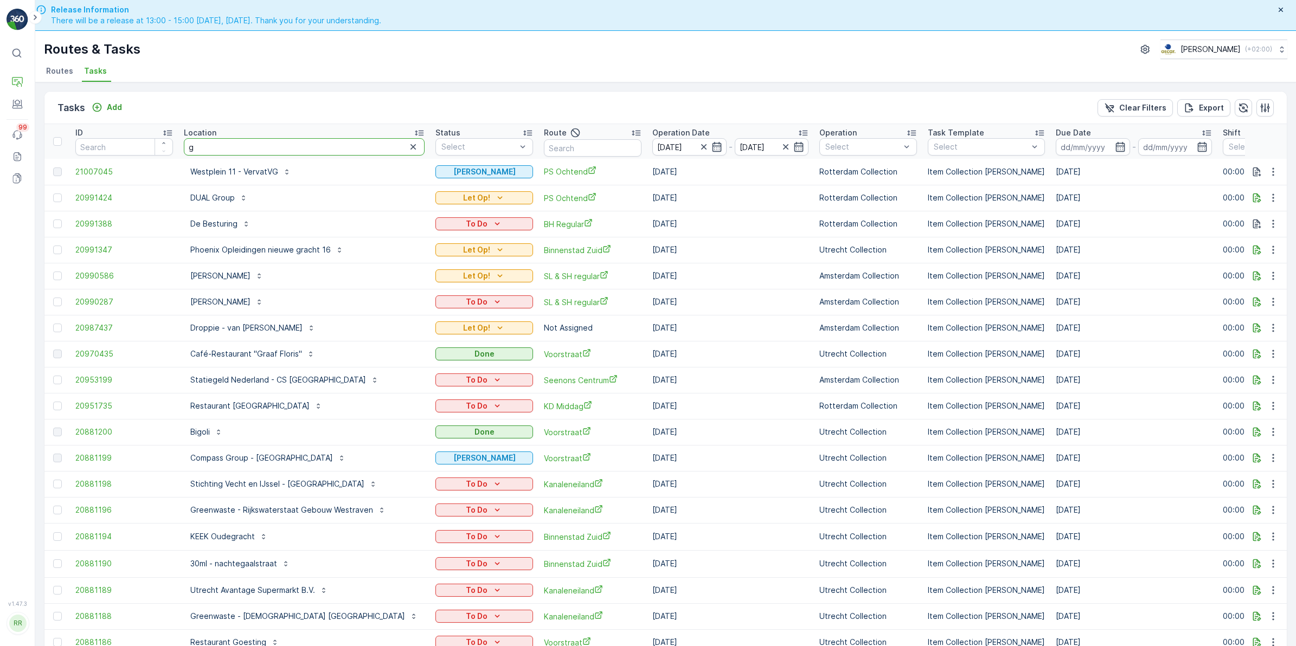
click at [259, 150] on input "g" at bounding box center [304, 146] width 241 height 17
type input "gwoo"
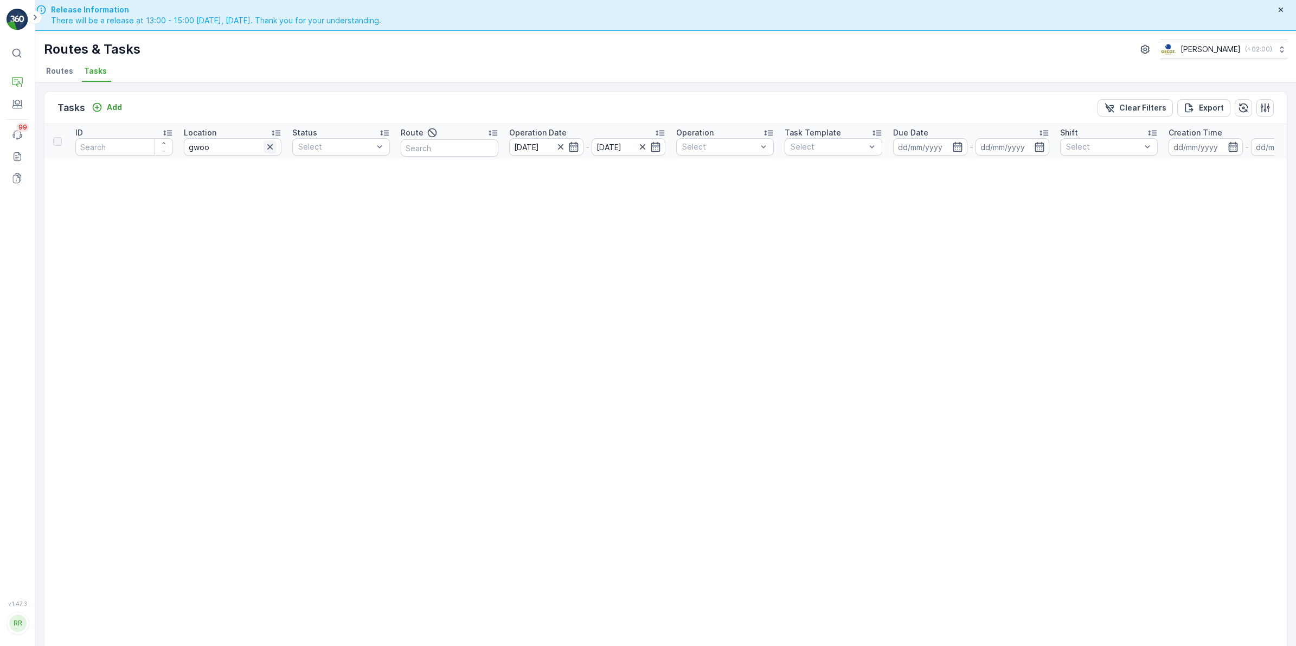
click at [272, 144] on icon "button" at bounding box center [270, 147] width 11 height 11
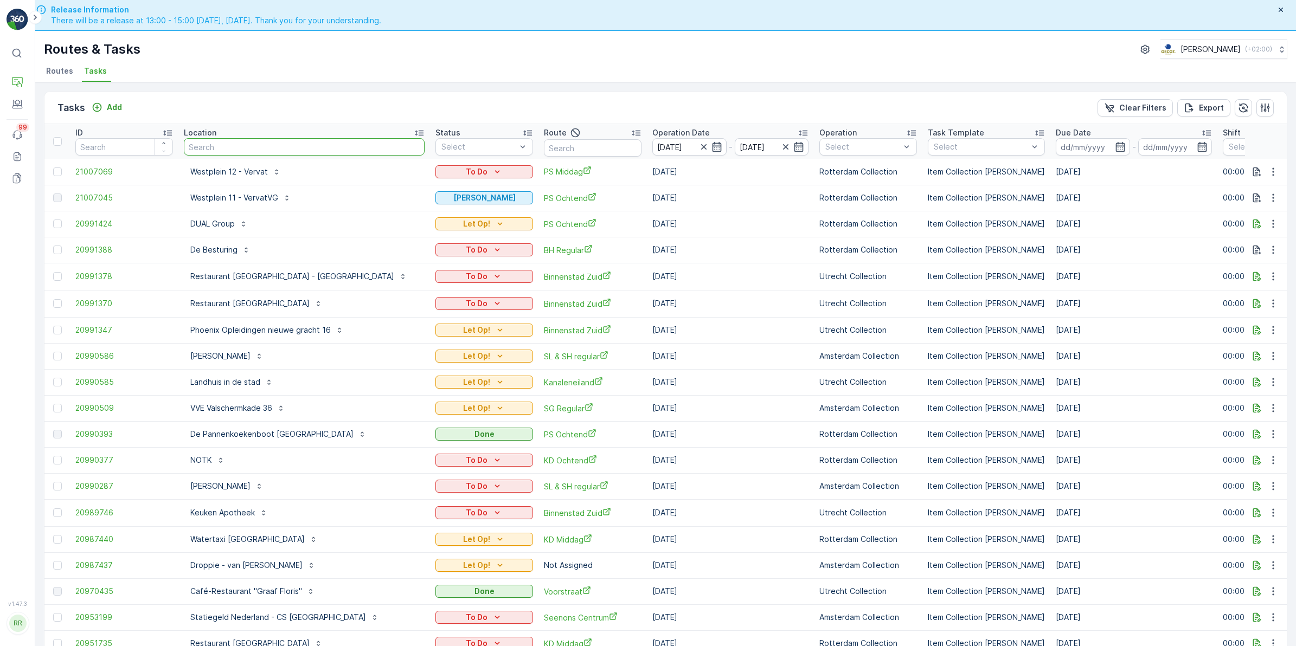
click at [226, 152] on input "text" at bounding box center [304, 146] width 241 height 17
type input "boot"
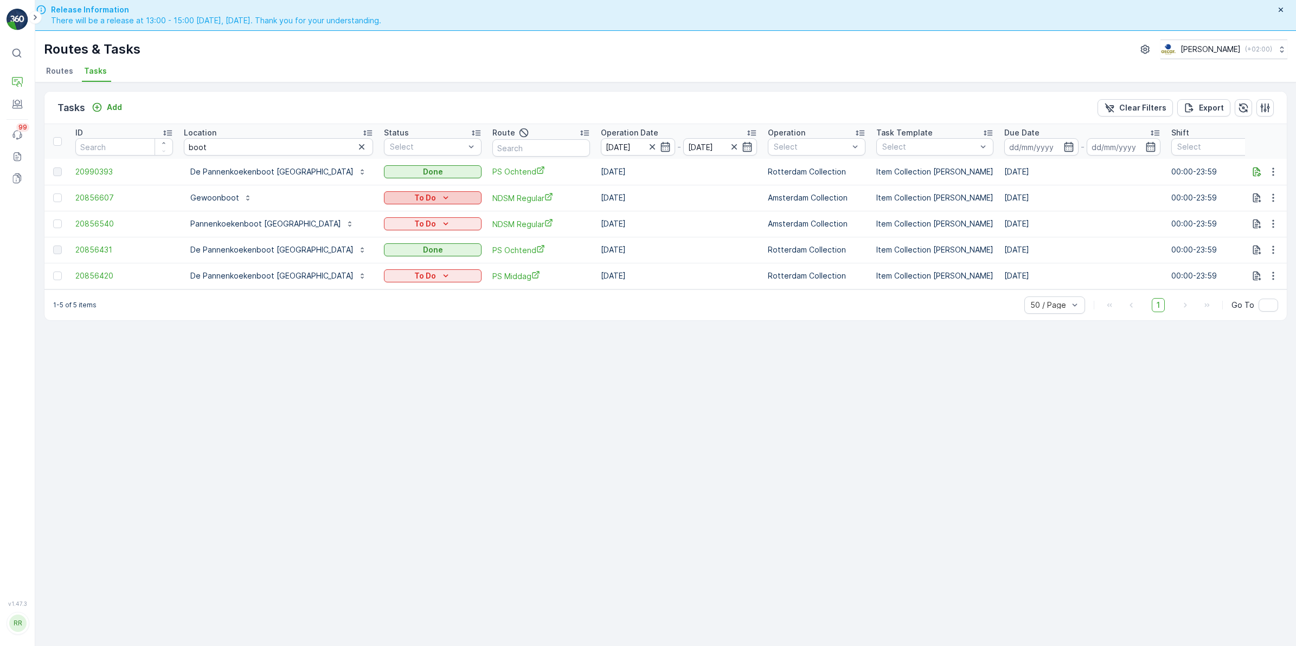
click at [422, 194] on div "To Do" at bounding box center [432, 198] width 89 height 11
click at [372, 227] on span "[PERSON_NAME]" at bounding box center [378, 228] width 60 height 11
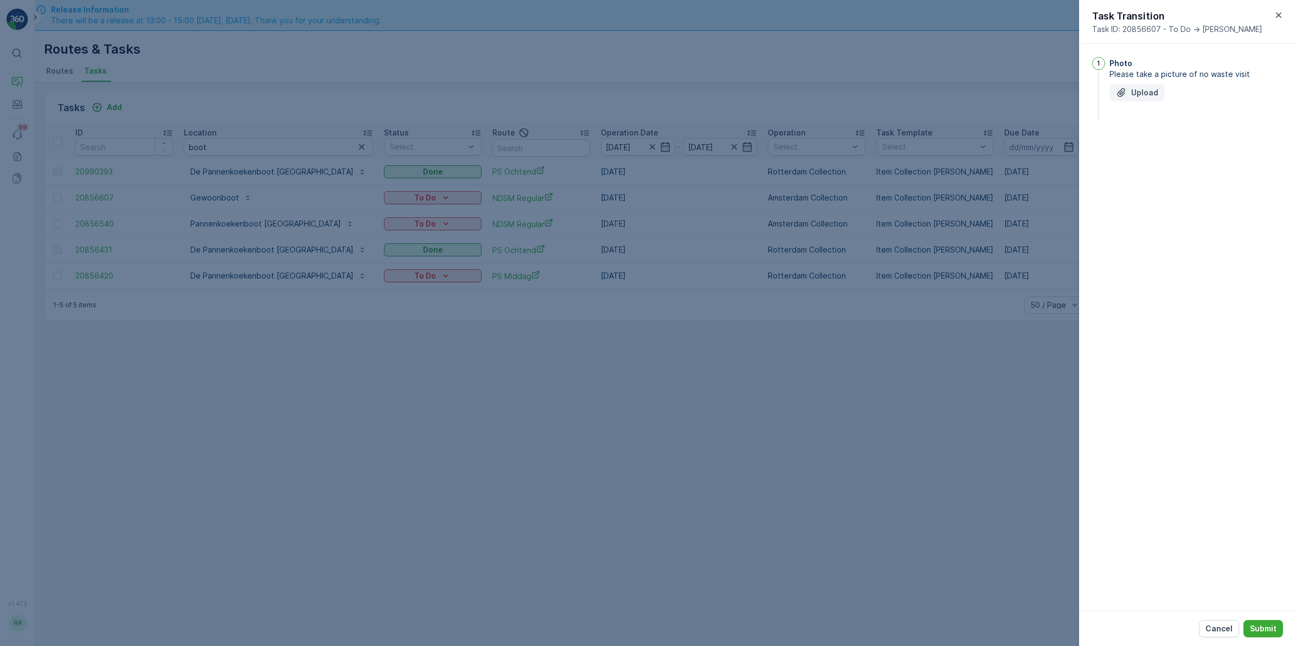
click at [1144, 94] on p "Upload" at bounding box center [1144, 92] width 27 height 11
click at [1265, 623] on button "Submit" at bounding box center [1264, 628] width 40 height 17
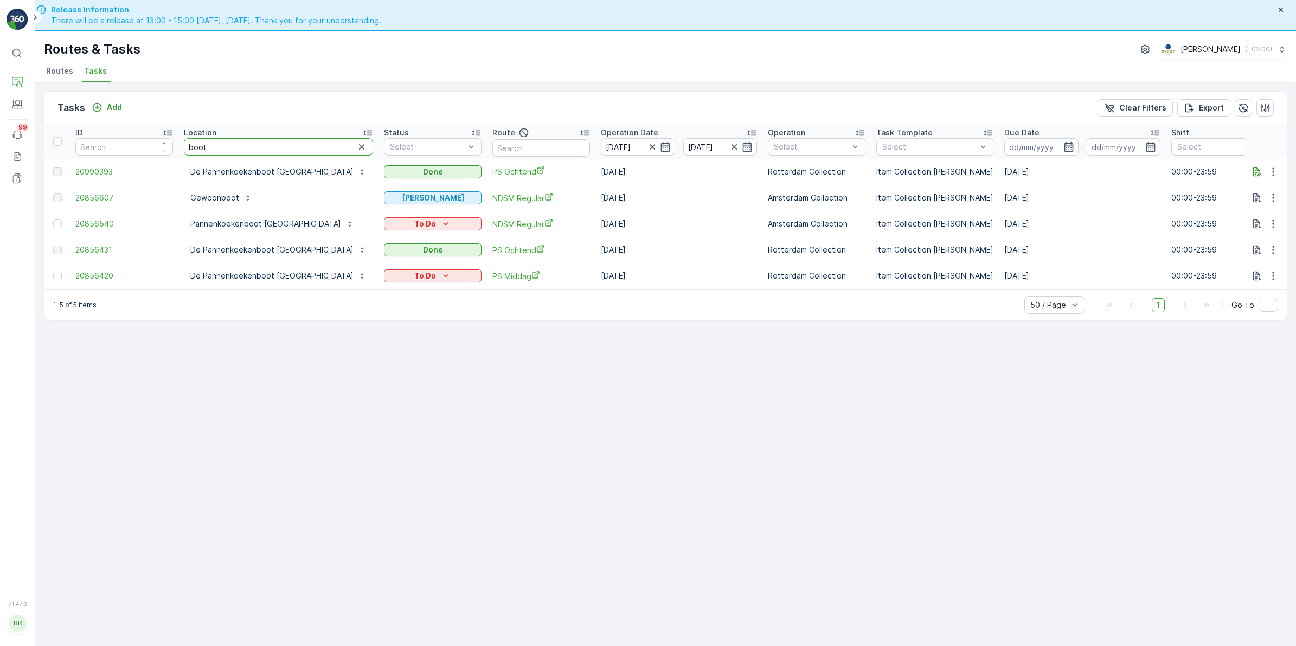
click at [155, 148] on tr "ID Location boot Status Select Route Operation Date [DATE] - [DATE] Operation S…" at bounding box center [926, 141] width 1765 height 35
type input "kapitein"
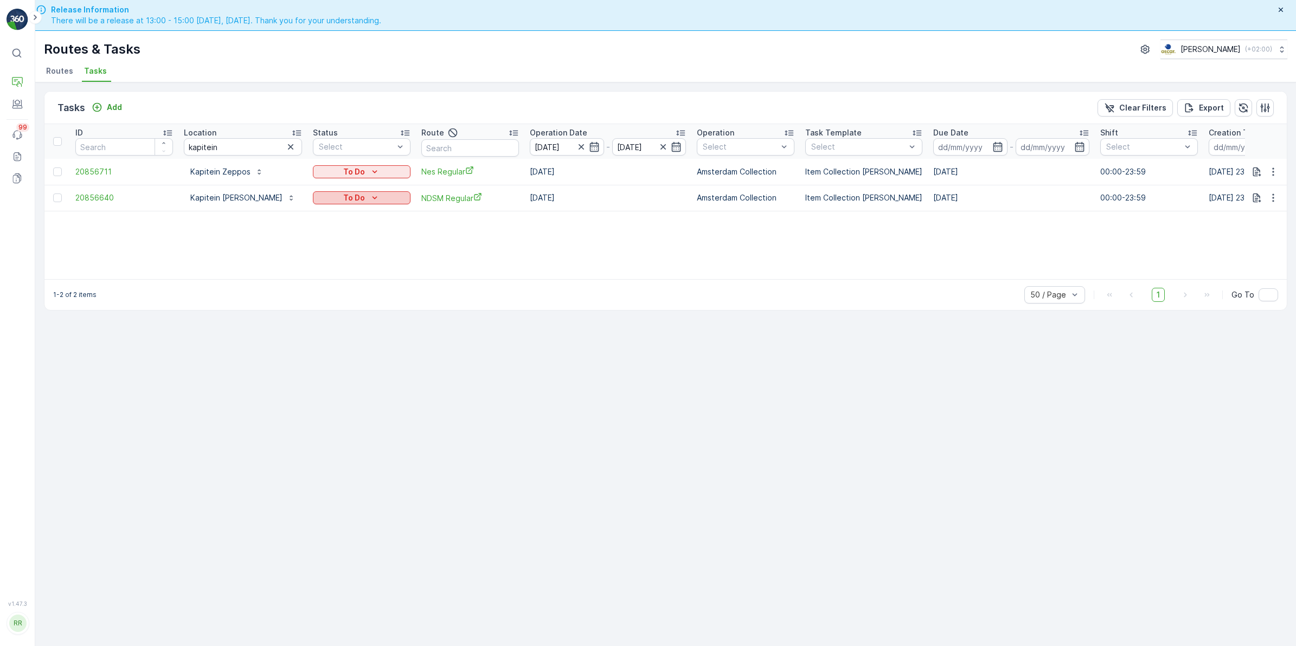
click at [360, 202] on div "To Do" at bounding box center [361, 198] width 89 height 11
click at [313, 242] on span "Done" at bounding box center [309, 244] width 20 height 11
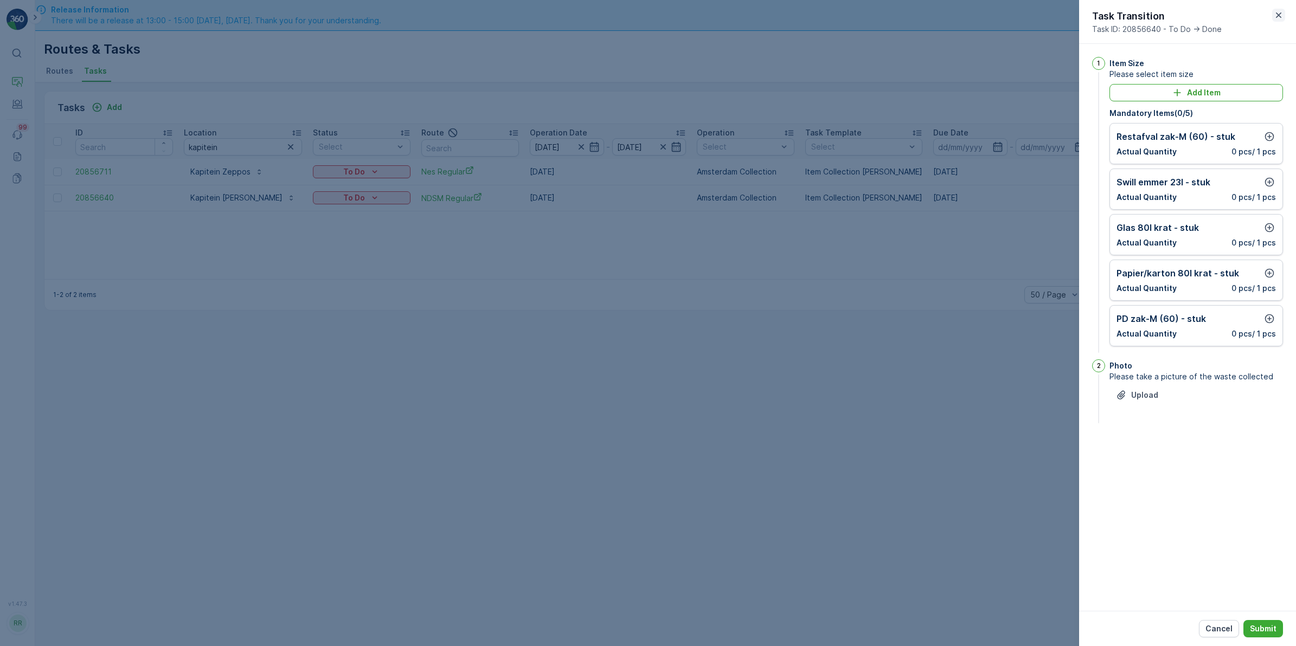
click at [1279, 11] on icon "button" at bounding box center [1278, 15] width 11 height 11
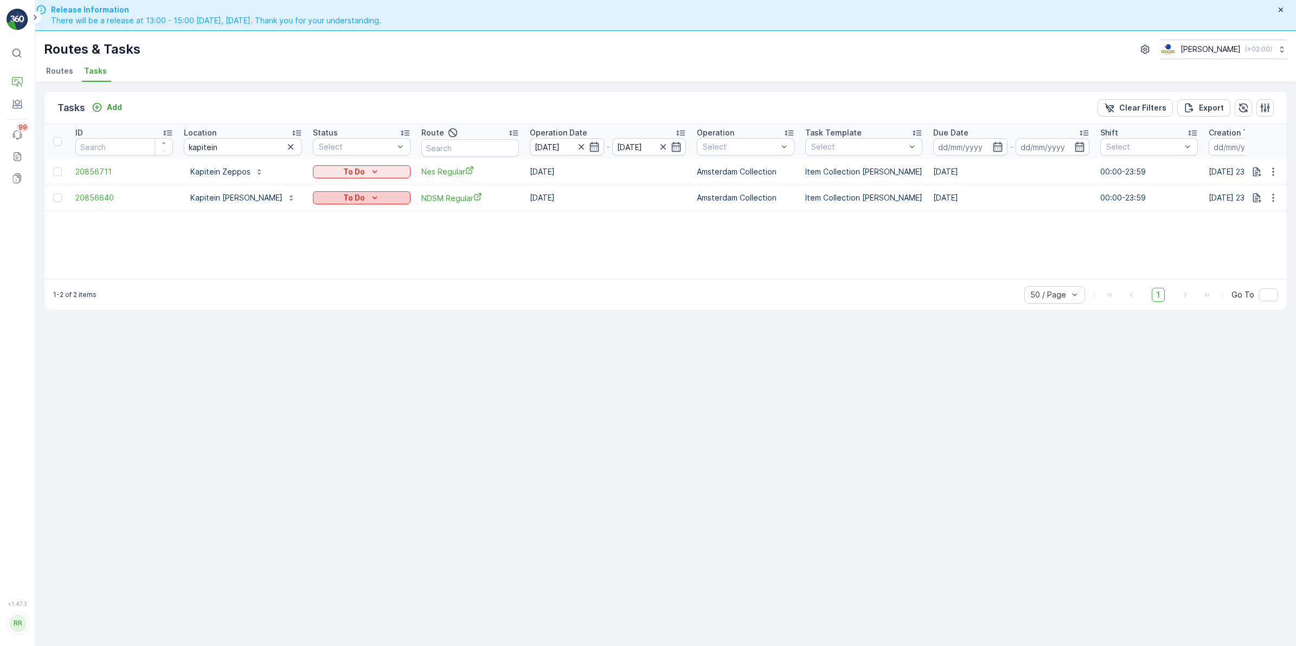
click at [319, 201] on div "To Do" at bounding box center [361, 198] width 89 height 11
click at [326, 226] on span "[PERSON_NAME]" at bounding box center [329, 228] width 60 height 11
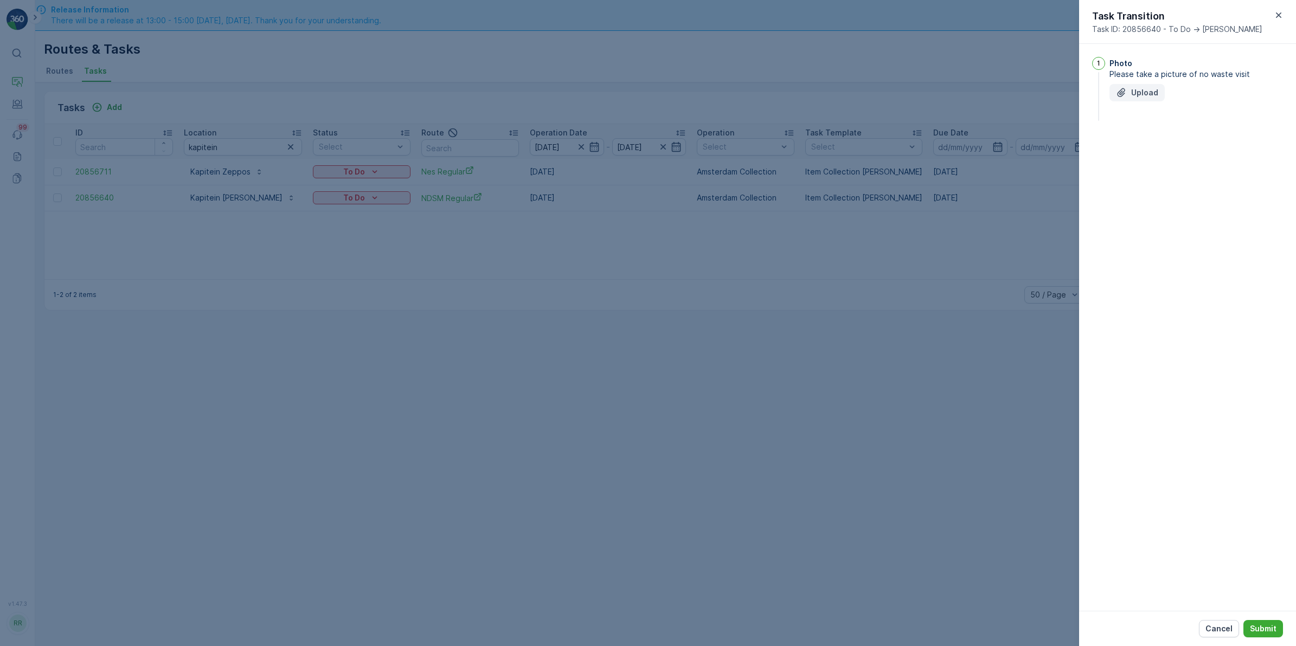
click at [1143, 98] on p "Upload" at bounding box center [1144, 92] width 27 height 11
click at [1278, 631] on button "Submit" at bounding box center [1264, 628] width 40 height 17
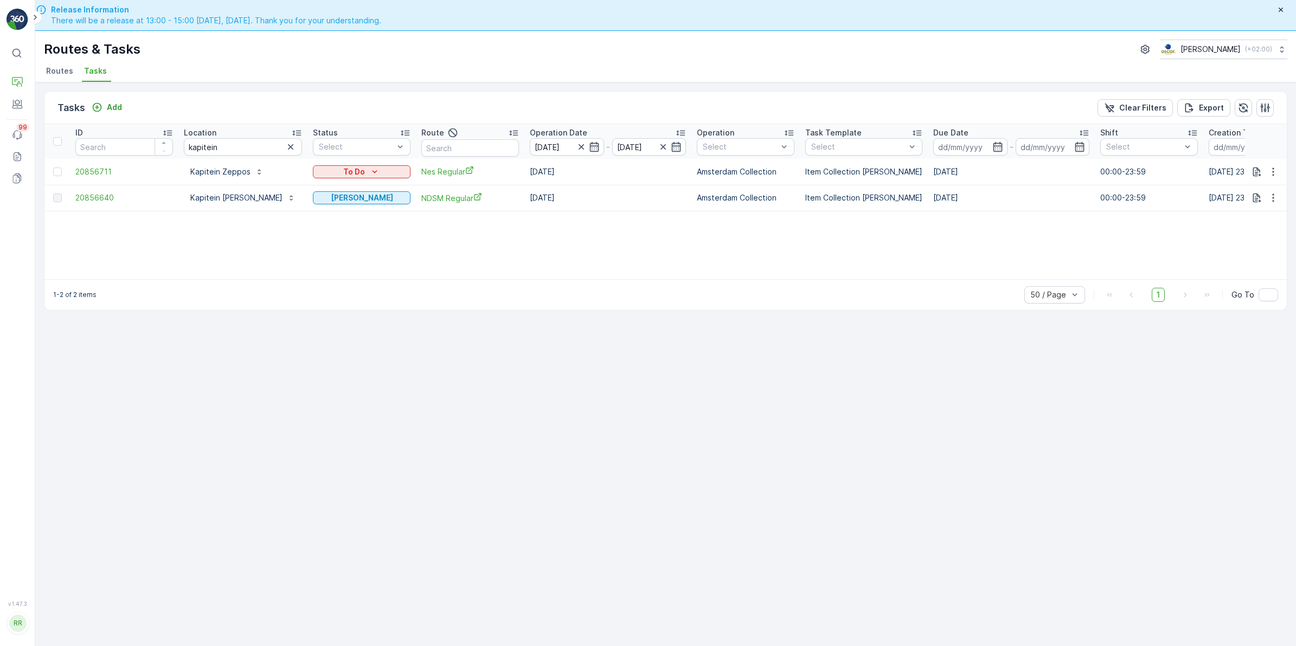
click at [285, 148] on icon "button" at bounding box center [290, 147] width 11 height 11
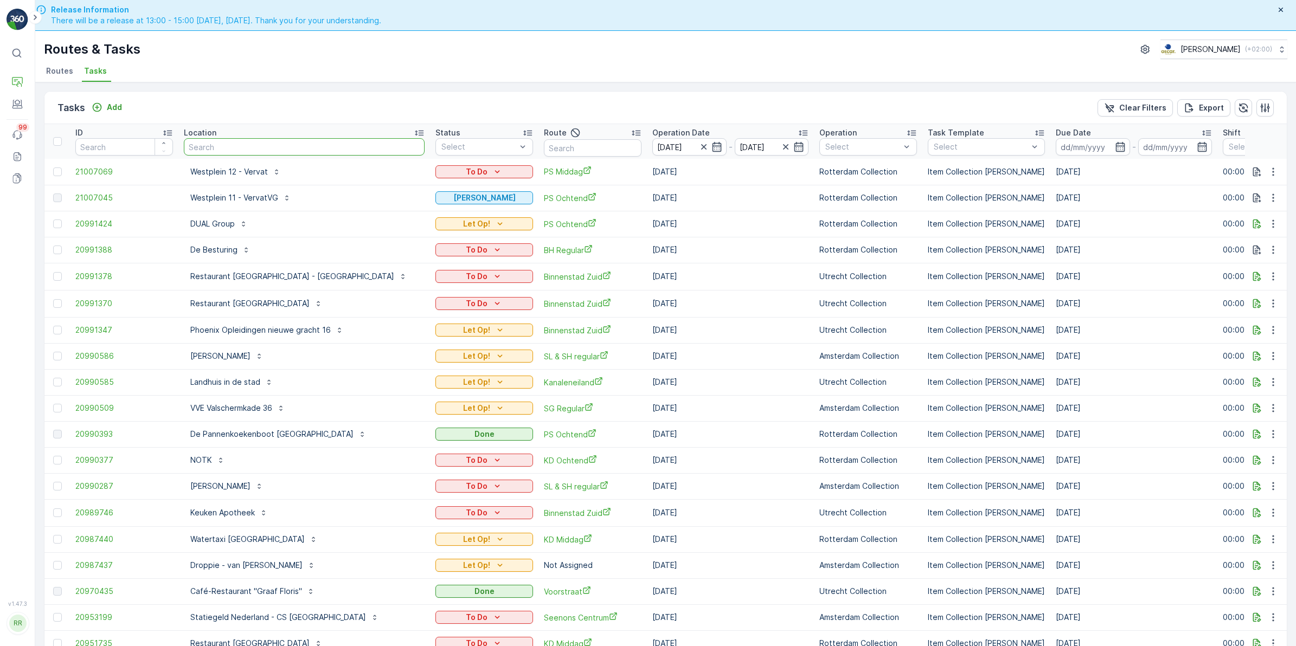
click at [289, 146] on input "text" at bounding box center [304, 146] width 241 height 17
click at [699, 148] on icon "button" at bounding box center [704, 147] width 11 height 11
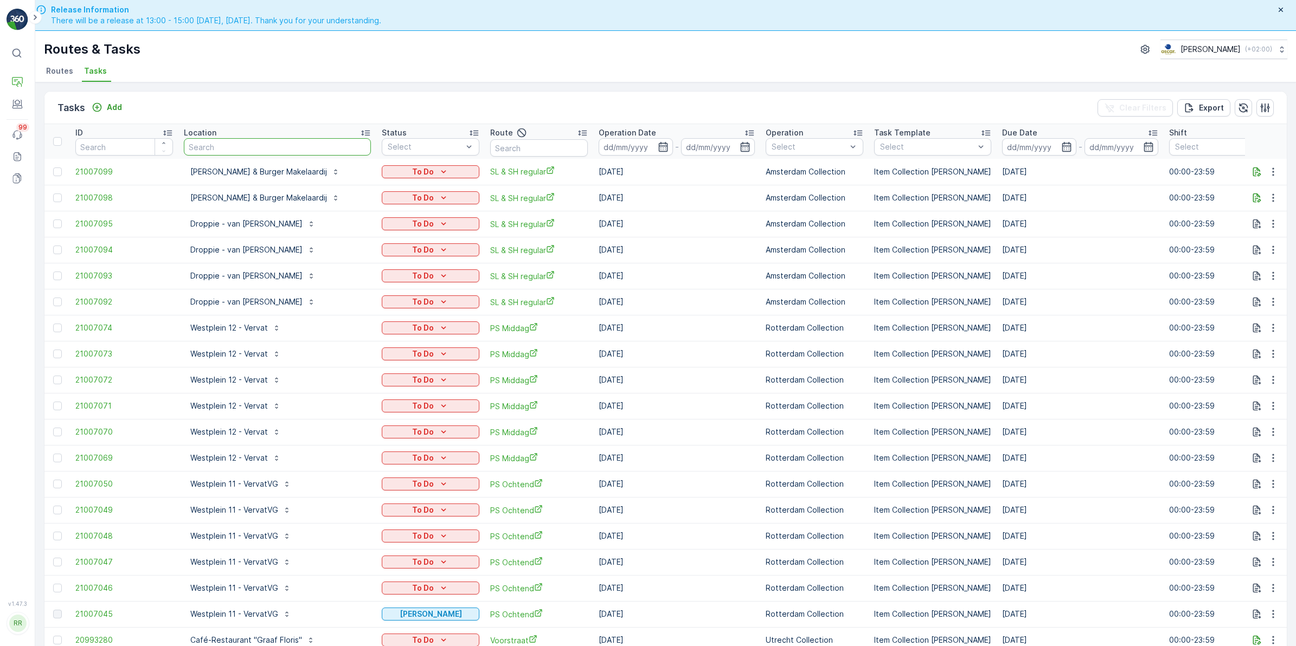
click at [294, 153] on input "text" at bounding box center [277, 146] width 187 height 17
type input "troost"
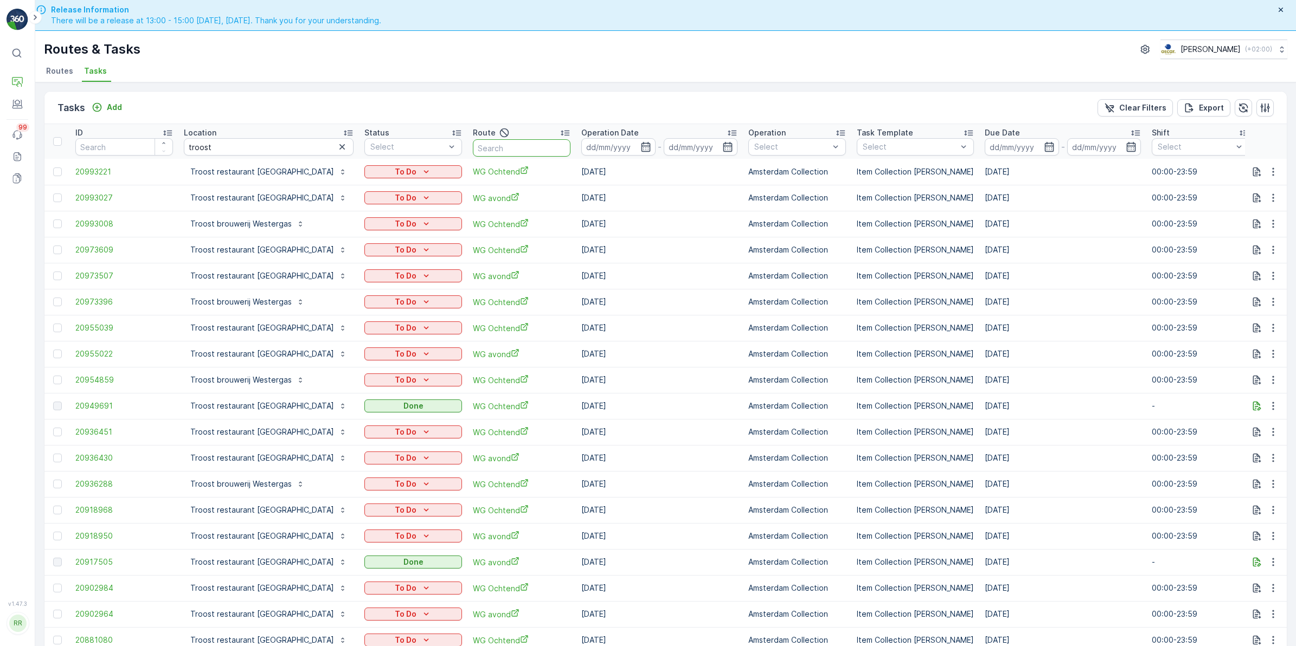
click at [498, 150] on input "text" at bounding box center [522, 147] width 98 height 17
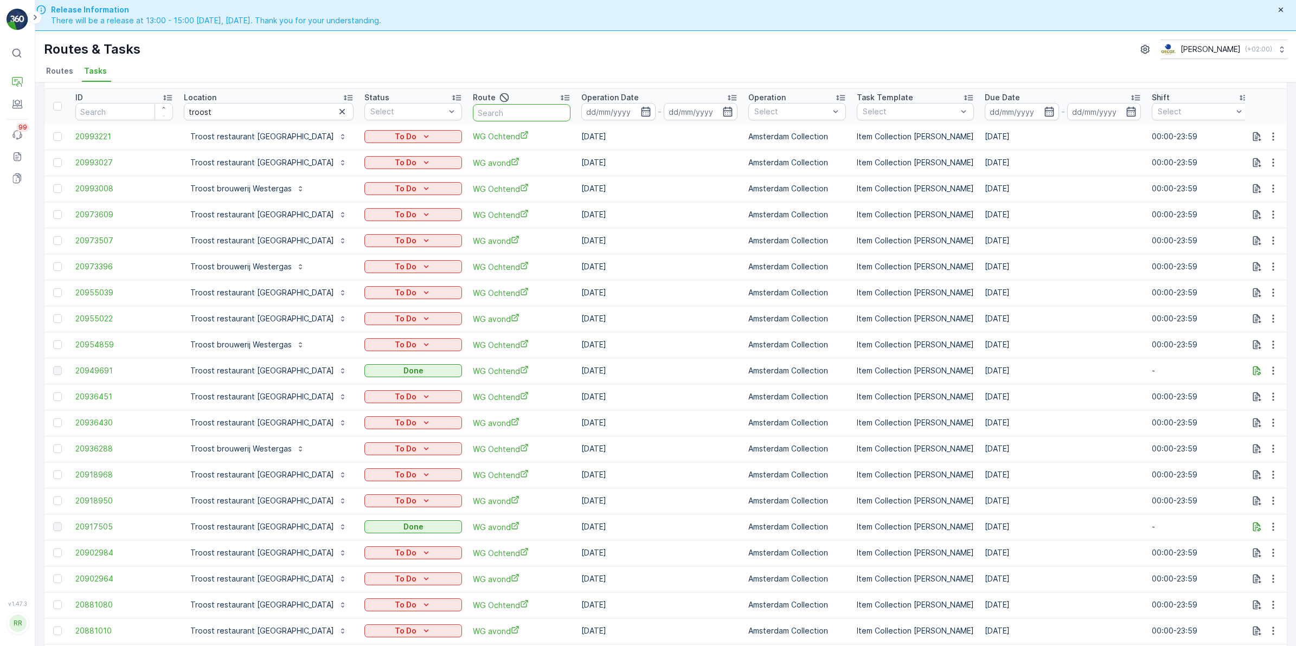
scroll to position [68, 0]
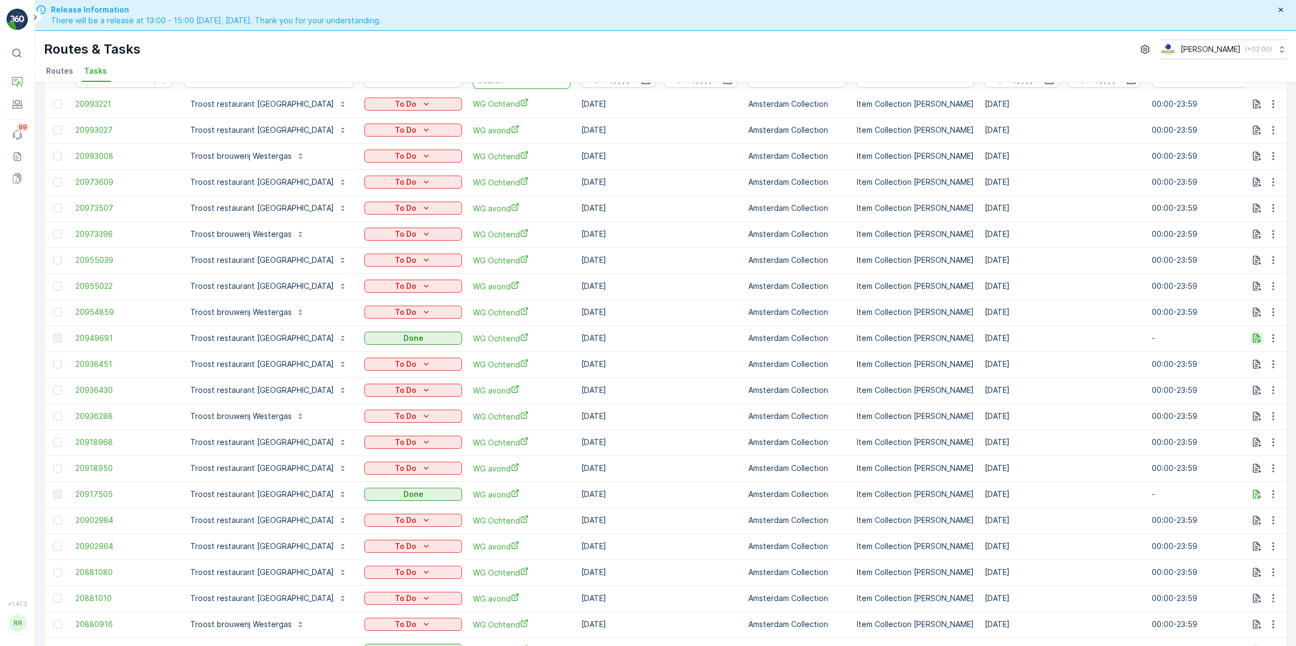
click at [1258, 337] on icon "button" at bounding box center [1257, 338] width 11 height 11
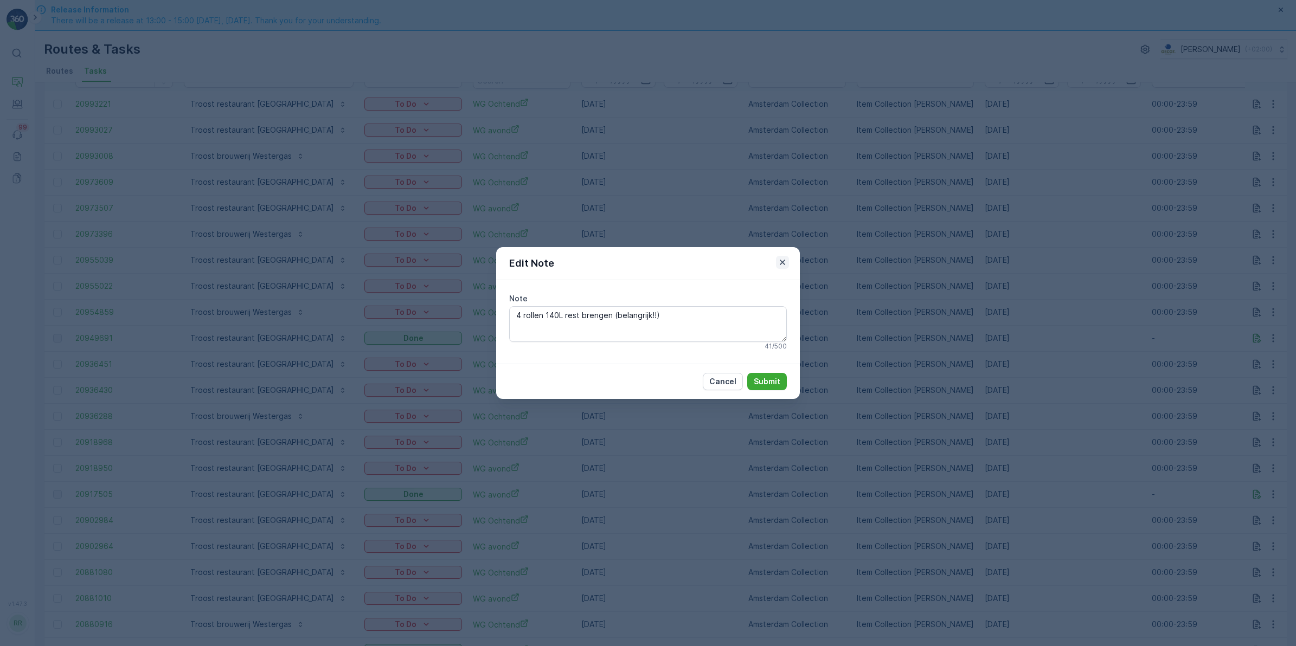
click at [785, 264] on icon "button" at bounding box center [782, 262] width 5 height 5
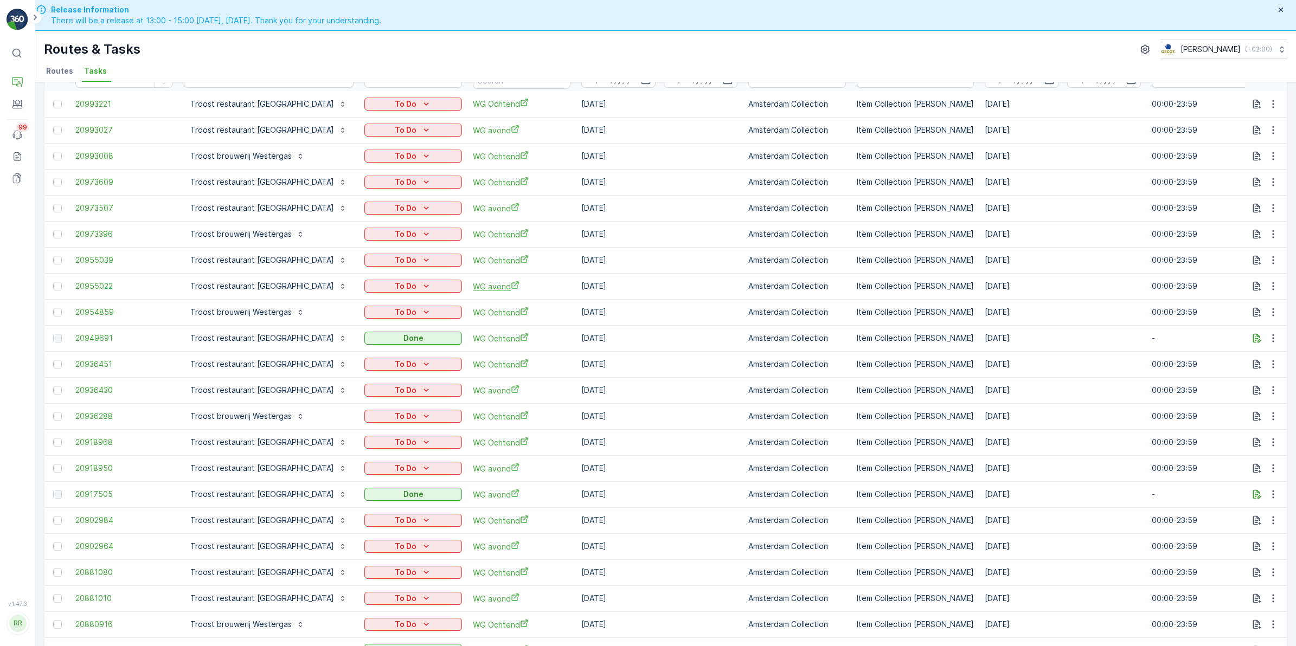
scroll to position [0, 0]
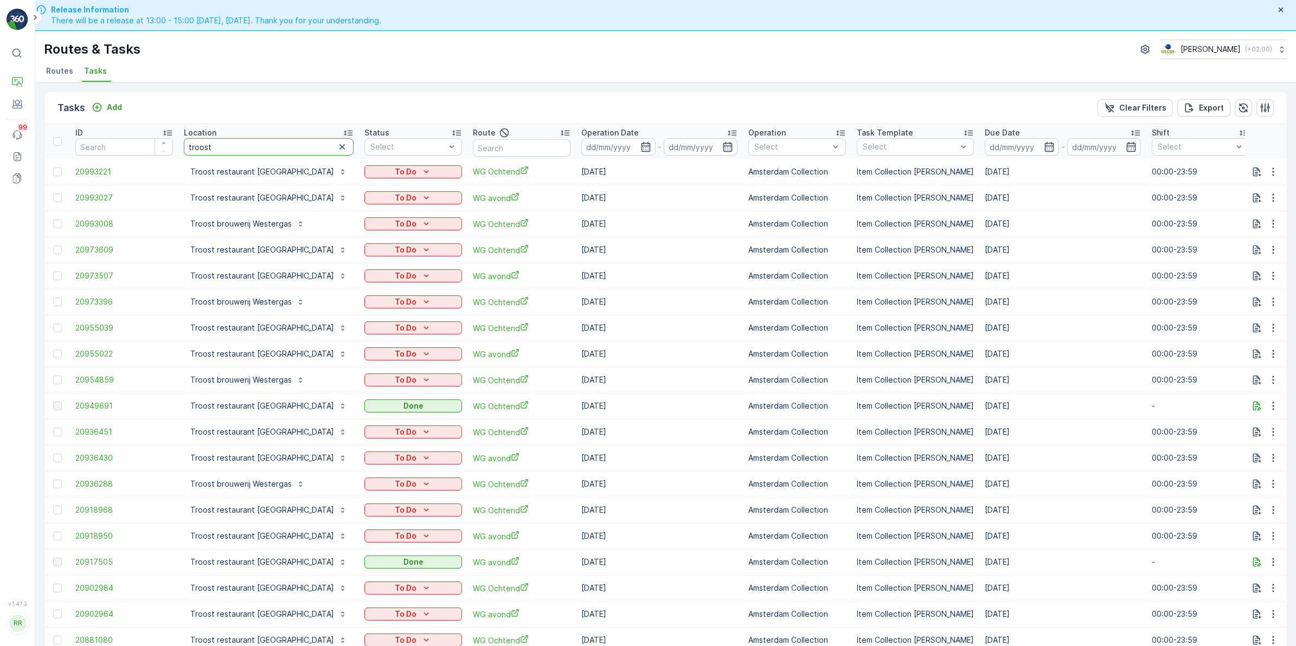
drag, startPoint x: 228, startPoint y: 148, endPoint x: 108, endPoint y: 162, distance: 120.1
type input "k"
type input "chic"
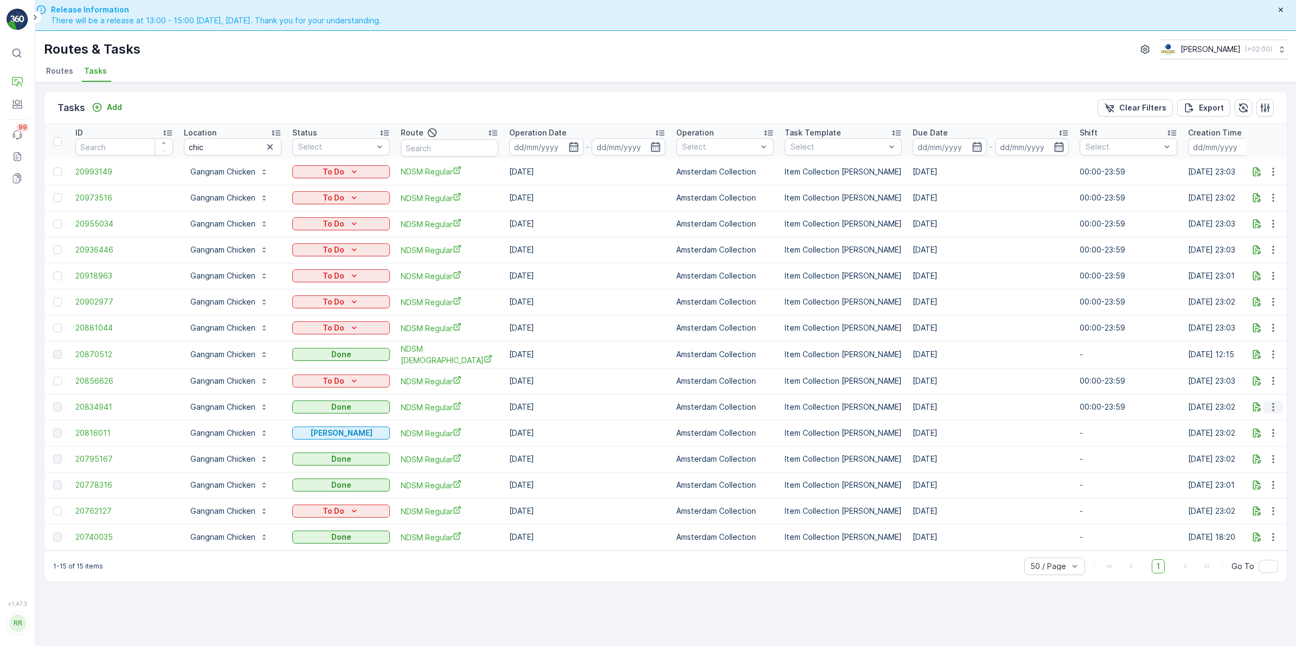
click at [1275, 408] on icon "button" at bounding box center [1273, 407] width 11 height 11
click at [1264, 424] on span "See More Details" at bounding box center [1260, 422] width 63 height 11
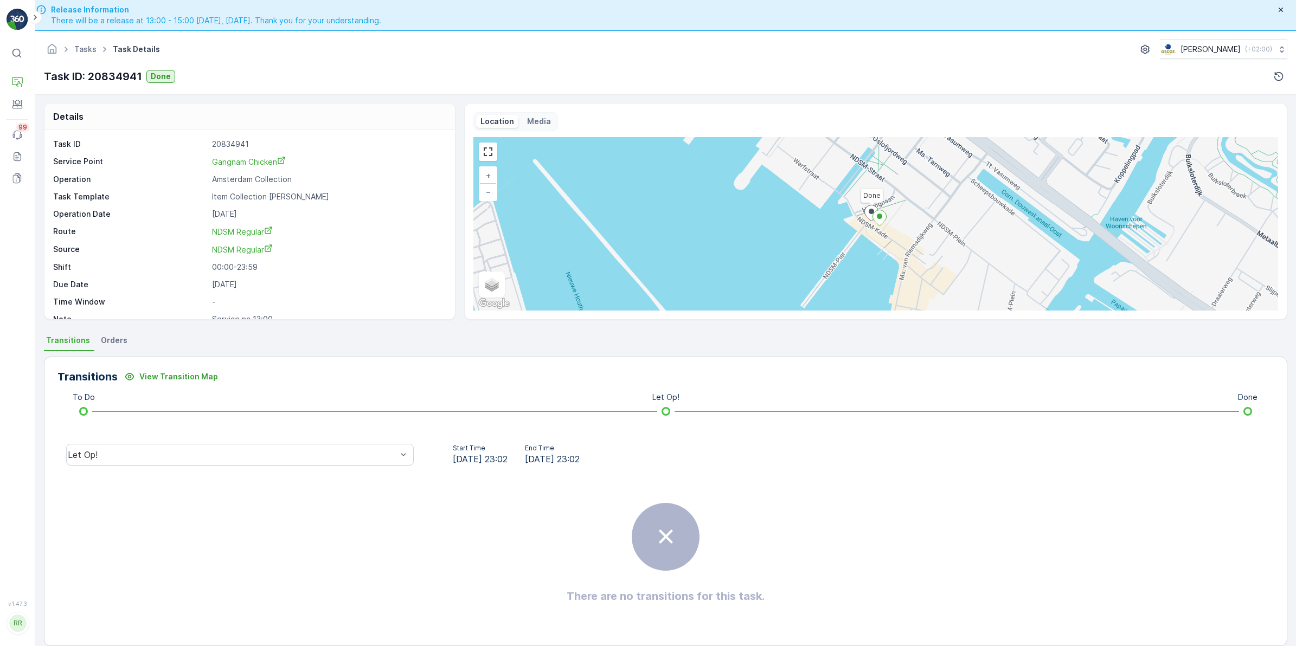
click at [106, 348] on li "Orders" at bounding box center [115, 342] width 33 height 18
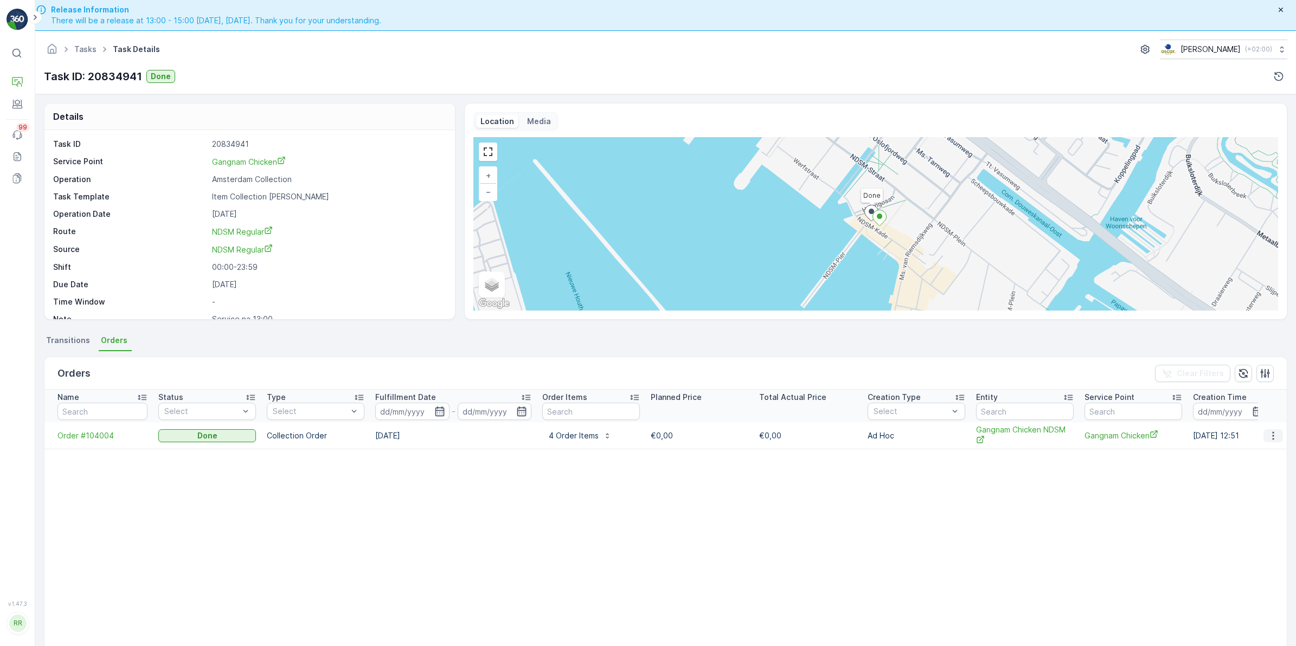
click at [1273, 442] on button "button" at bounding box center [1274, 436] width 20 height 13
click at [1260, 456] on span "See more details" at bounding box center [1260, 451] width 62 height 11
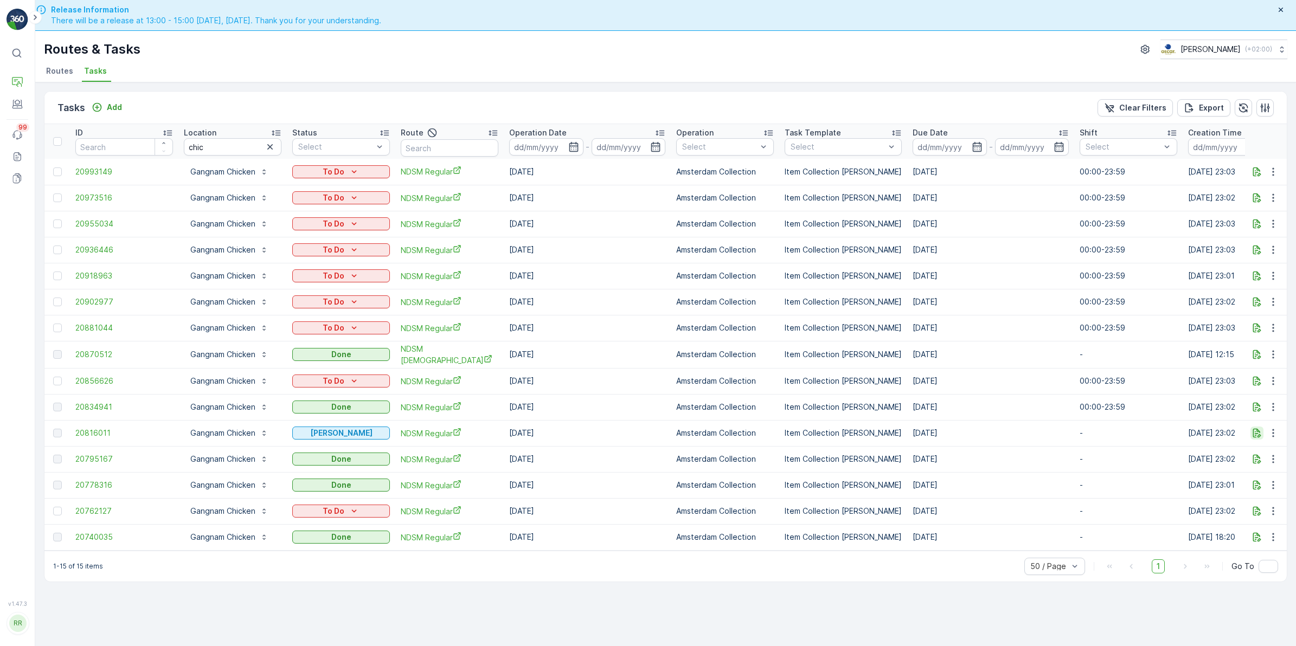
click at [1259, 435] on icon "button" at bounding box center [1257, 433] width 11 height 11
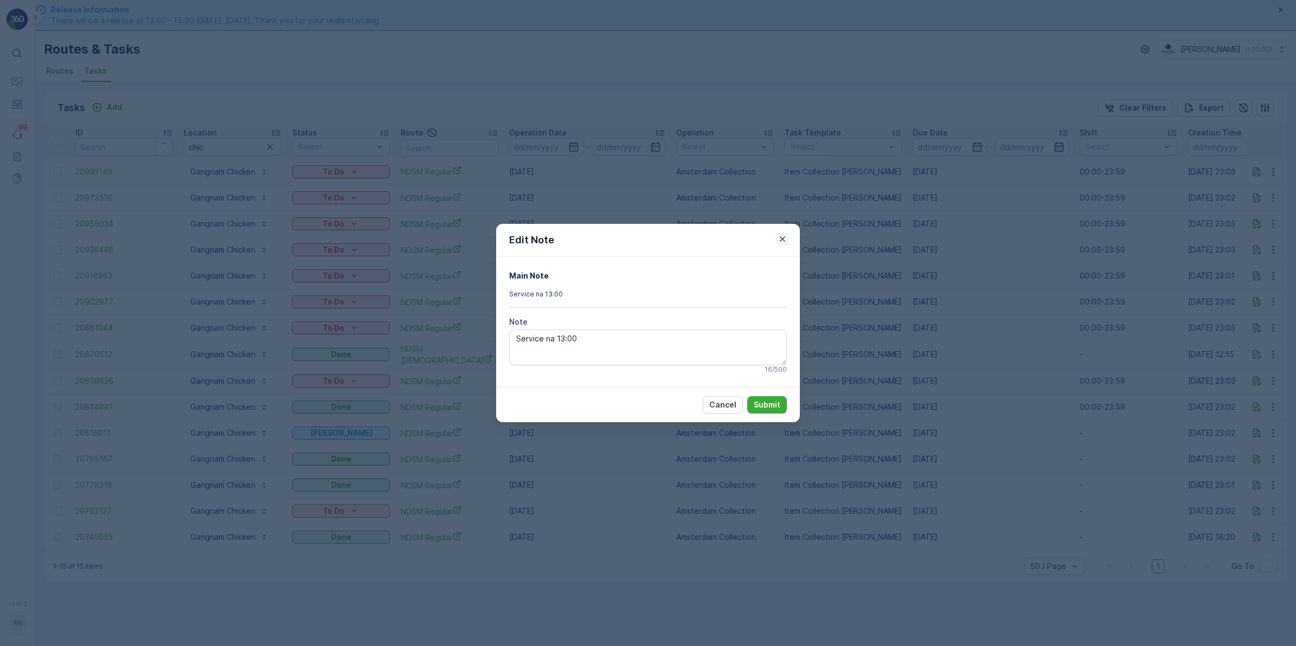
click at [779, 239] on icon "button" at bounding box center [782, 239] width 11 height 11
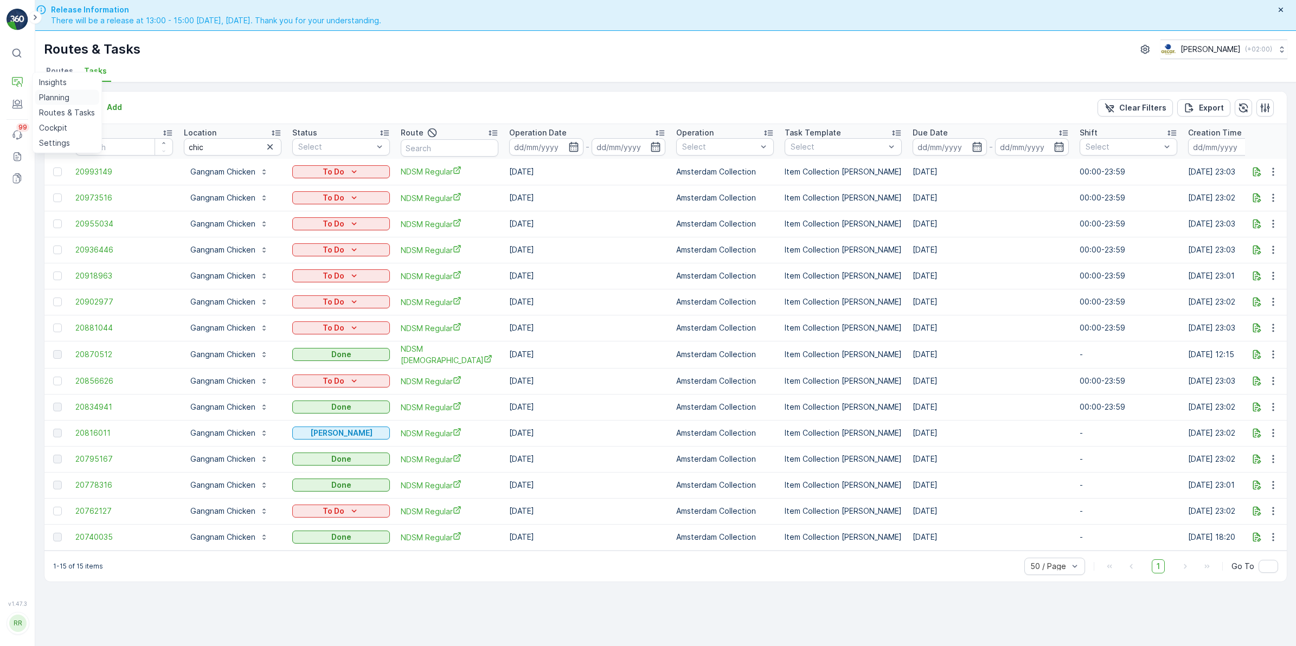
drag, startPoint x: 52, startPoint y: 93, endPoint x: 63, endPoint y: 93, distance: 11.9
click at [52, 93] on p "Planning" at bounding box center [54, 97] width 30 height 11
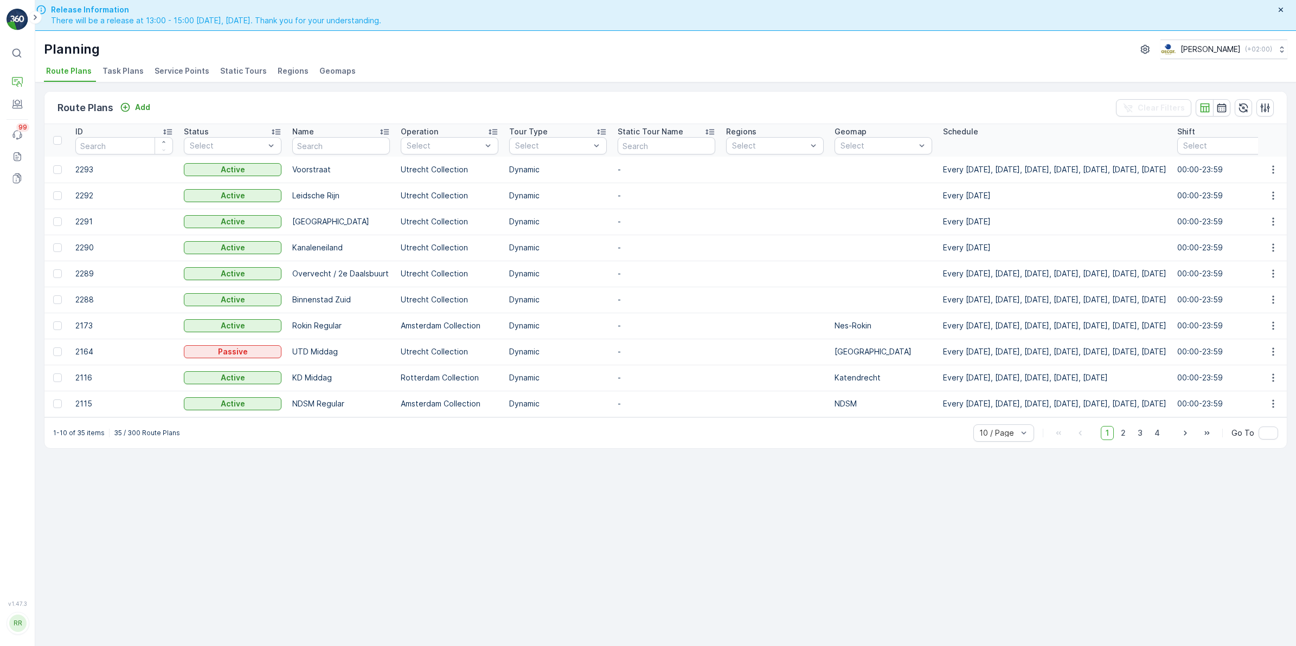
click at [161, 67] on span "Service Points" at bounding box center [182, 71] width 55 height 11
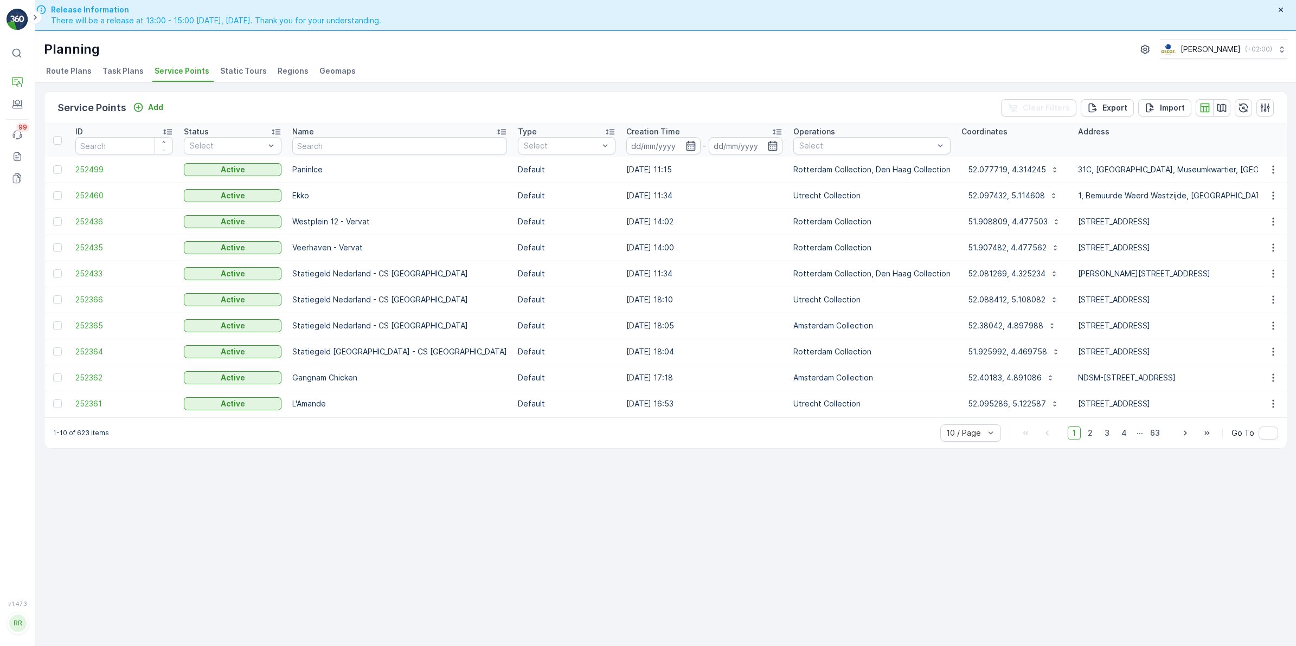
click at [122, 73] on span "Task Plans" at bounding box center [123, 71] width 41 height 11
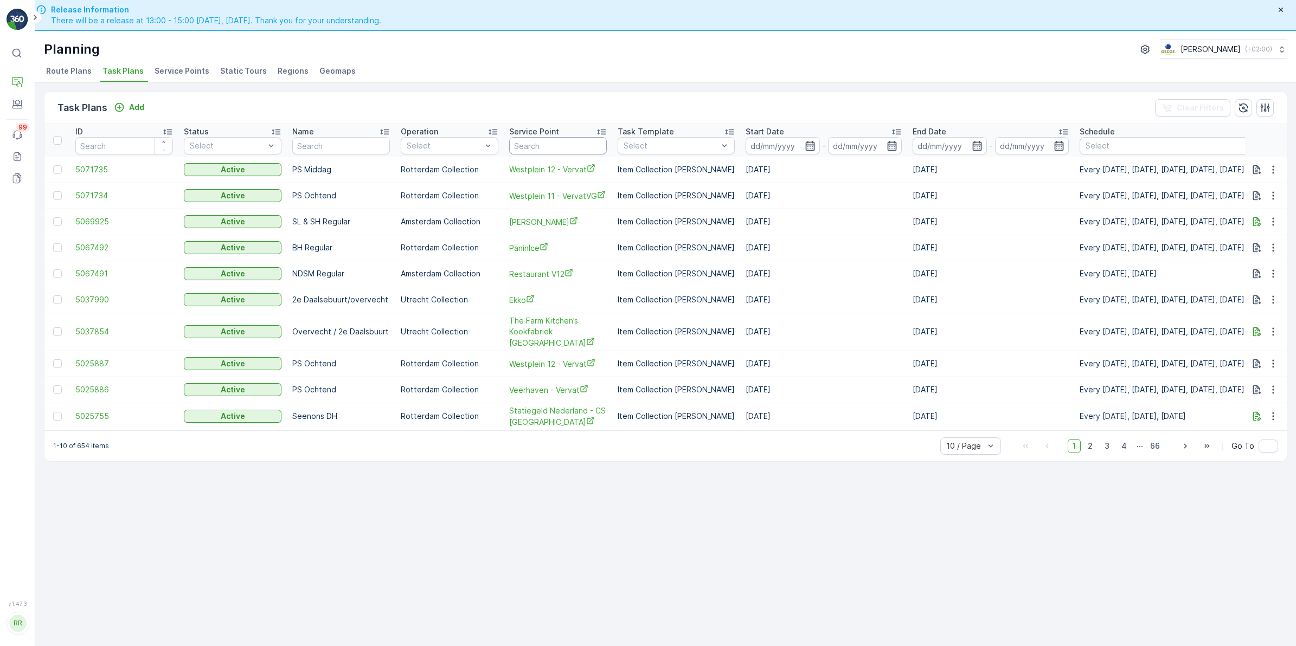
click at [556, 144] on input "text" at bounding box center [558, 145] width 98 height 17
type input "gang"
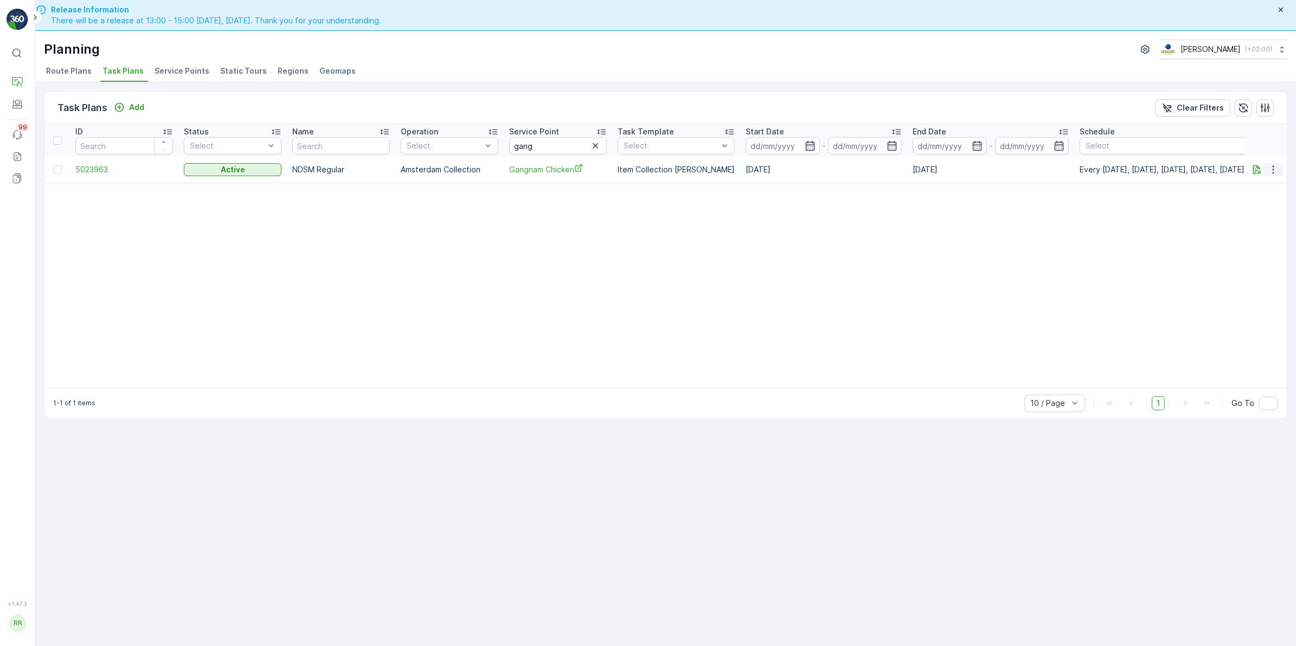
click at [1273, 171] on icon "button" at bounding box center [1273, 169] width 11 height 11
click at [1264, 202] on span "Edit Task Plan" at bounding box center [1254, 201] width 50 height 11
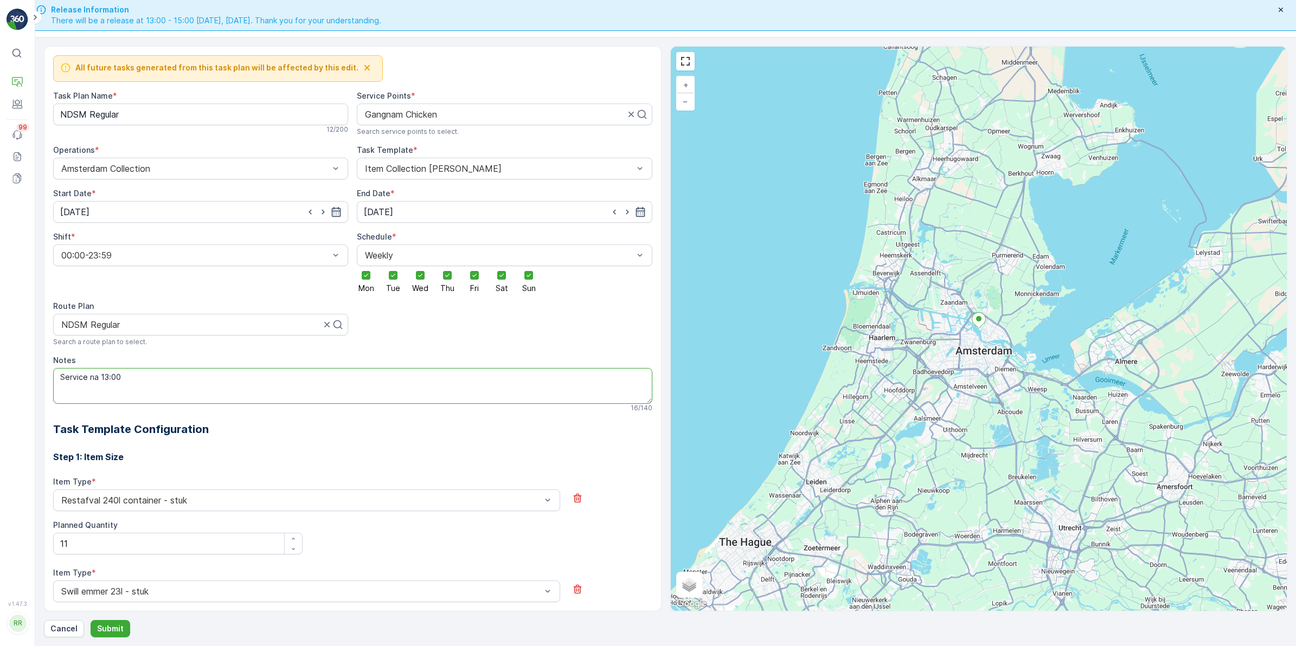
click at [144, 385] on textarea "Service na 13:00" at bounding box center [352, 386] width 599 height 36
click at [107, 377] on textarea "Service na 13:00" at bounding box center [352, 386] width 599 height 36
click at [245, 383] on textarea "Service na 12:00" at bounding box center [352, 386] width 599 height 36
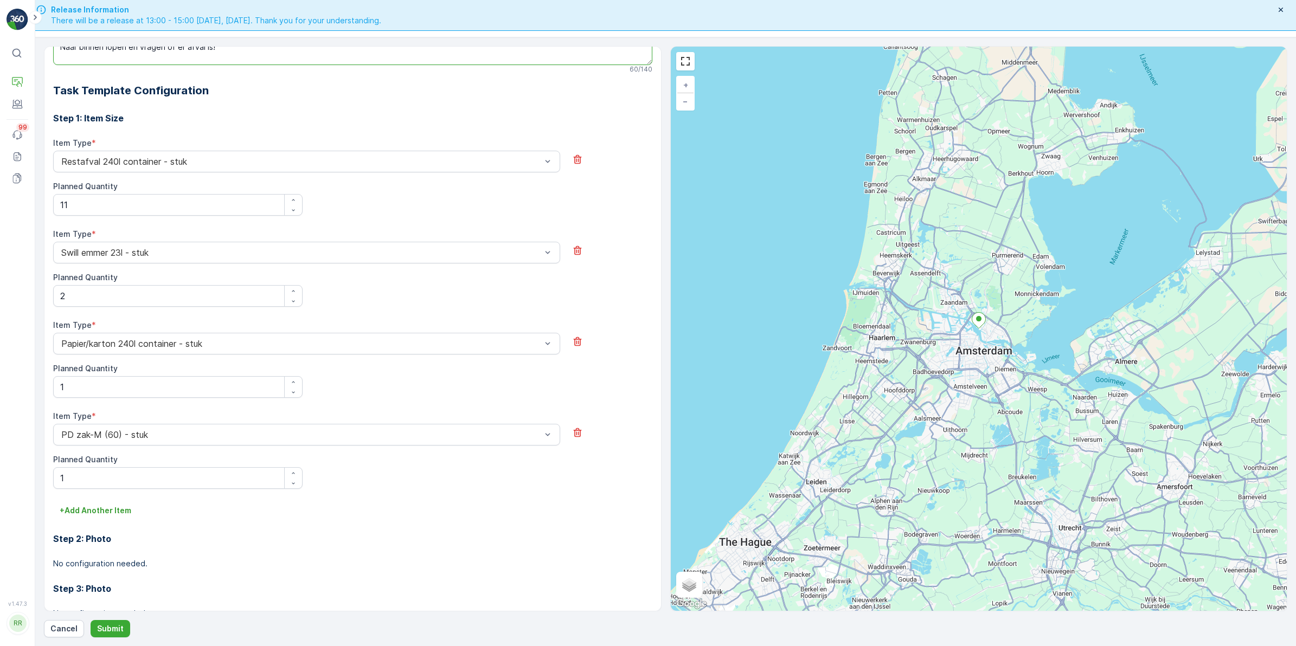
scroll to position [424, 0]
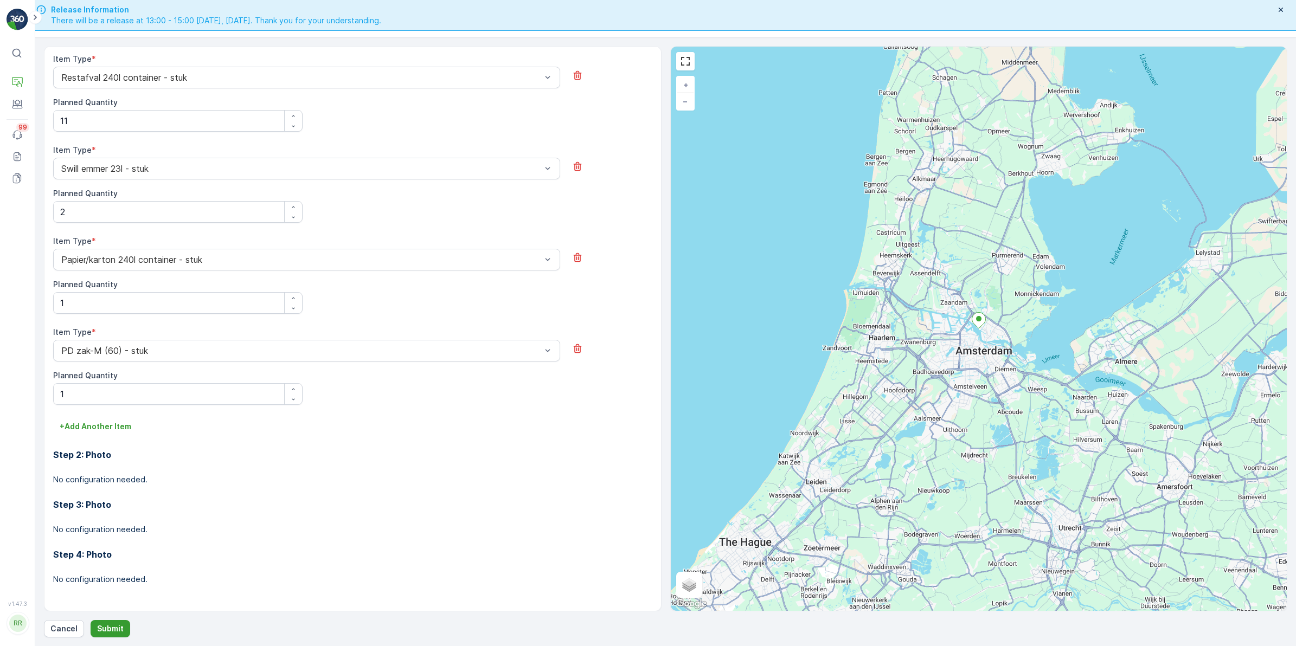
type textarea "Service na 12:00 Naar binnen lopen en vragen of er afval is!"
click at [115, 627] on p "Submit" at bounding box center [110, 629] width 27 height 11
